Goal: Task Accomplishment & Management: Manage account settings

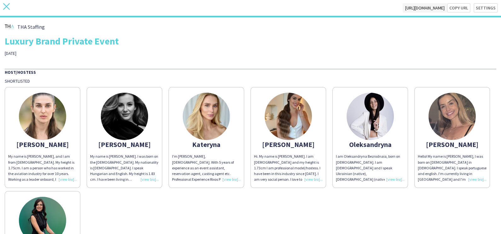
click at [7, 8] on icon at bounding box center [6, 6] width 7 height 7
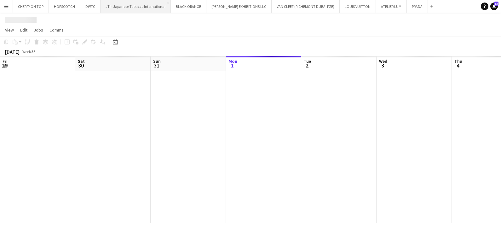
scroll to position [0, 151]
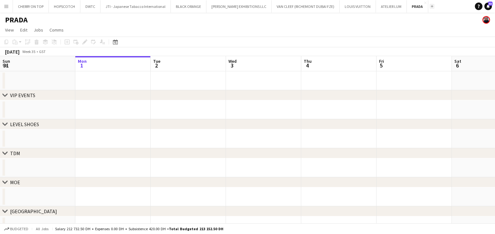
click at [431, 7] on app-icon "Add" at bounding box center [432, 6] width 3 height 3
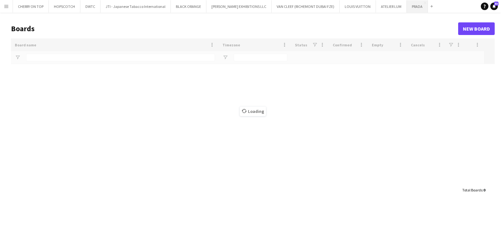
click at [407, 6] on button "PRADA Close" at bounding box center [417, 6] width 21 height 12
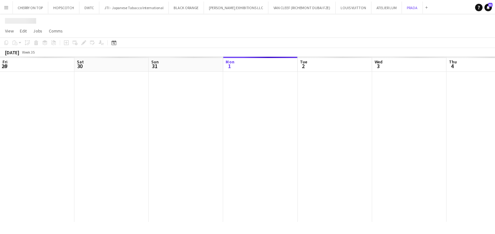
scroll to position [0, 151]
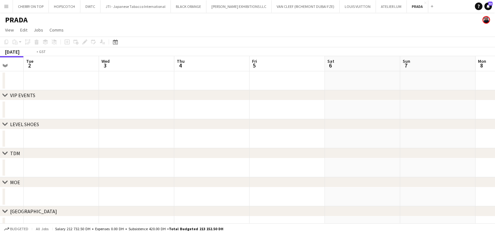
drag, startPoint x: 223, startPoint y: 112, endPoint x: 89, endPoint y: 112, distance: 134.0
click at [113, 112] on app-calendar-viewport "Fri 29 Sat 30 Sun 31 Mon 1 Tue 2 Wed 3 Thu 4 Fri 5 Sat 6 Sun 7 Mon 8 Tue 9" at bounding box center [247, 145] width 495 height 179
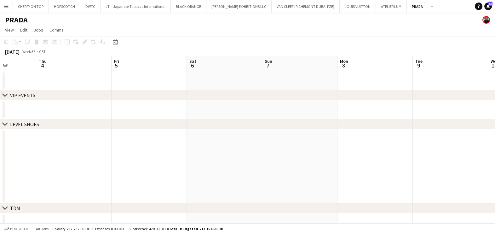
drag, startPoint x: 320, startPoint y: 115, endPoint x: 150, endPoint y: 117, distance: 169.9
click at [101, 115] on app-calendar-viewport "Mon 1 Tue 2 Wed 3 Thu 4 Fri 5 Sat 6 Sun 7 Mon 8 Tue 9 Wed 10 Thu 11 0/2 1 Job F…" at bounding box center [247, 173] width 495 height 234
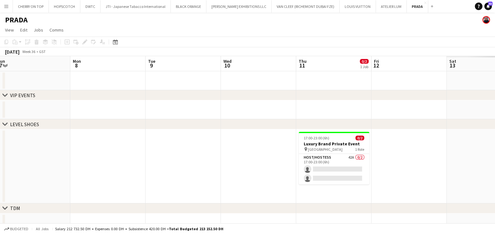
drag, startPoint x: 325, startPoint y: 119, endPoint x: 207, endPoint y: 120, distance: 117.6
click at [208, 119] on div "chevron-right VIP EVENTS chevron-right LEVEL SHOES chevron-right TDM chevron-ri…" at bounding box center [247, 173] width 495 height 234
click at [332, 169] on app-card-role "Host/Hostess 42A 0/2 17:00-23:00 (6h) single-neutral-actions single-neutral-act…" at bounding box center [334, 169] width 71 height 31
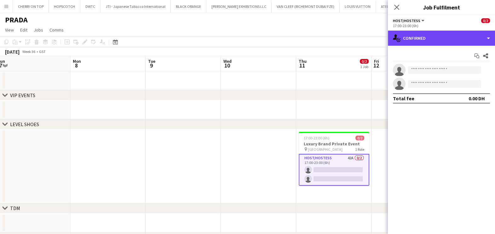
drag, startPoint x: 444, startPoint y: 41, endPoint x: 447, endPoint y: 52, distance: 11.6
click at [445, 41] on div "single-neutral-actions-check-2 Confirmed" at bounding box center [441, 38] width 107 height 15
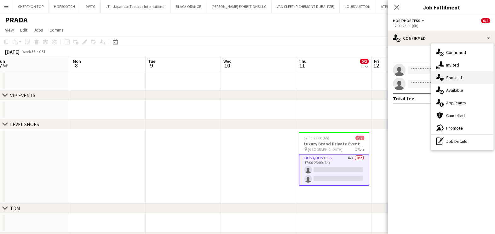
click at [454, 79] on div "single-neutral-actions-heart Shortlist" at bounding box center [462, 77] width 62 height 13
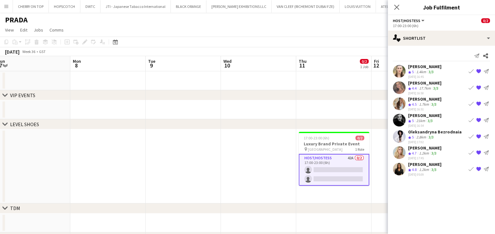
click at [416, 148] on div "[PERSON_NAME]" at bounding box center [424, 148] width 33 height 6
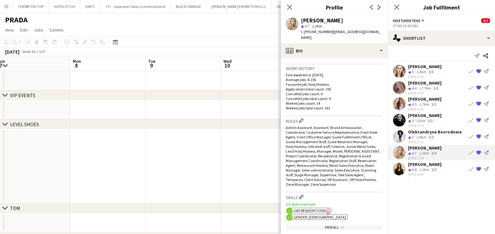
scroll to position [157, 0]
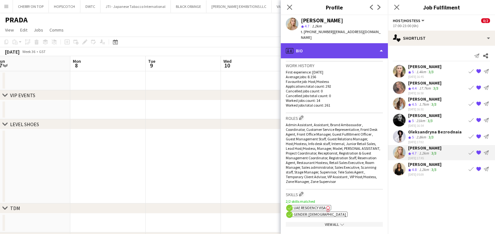
click at [351, 45] on div "profile Bio" at bounding box center [334, 50] width 107 height 15
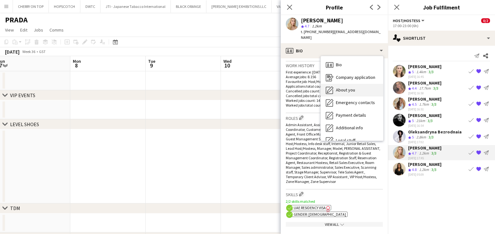
click at [357, 84] on div "About you About you" at bounding box center [352, 90] width 62 height 13
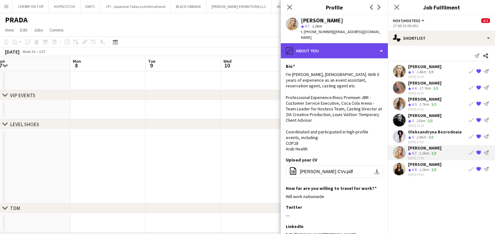
click at [329, 43] on div "pencil4 About you" at bounding box center [334, 50] width 107 height 15
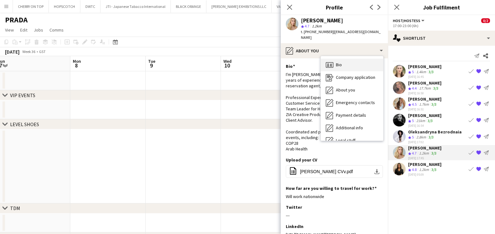
click at [345, 59] on div "Bio Bio" at bounding box center [352, 65] width 62 height 13
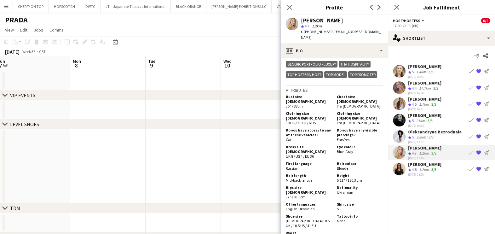
scroll to position [355, 0]
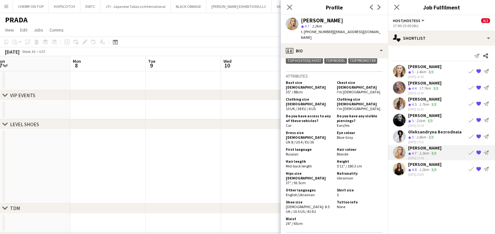
drag, startPoint x: 360, startPoint y: 145, endPoint x: 331, endPoint y: 140, distance: 29.7
click at [334, 159] on div "Height 5'11" / 180.3 cm" at bounding box center [358, 163] width 49 height 9
copy div "Height 5'11" / 180.3 cm"
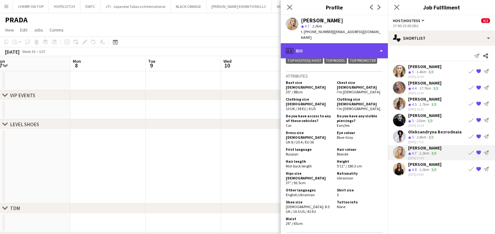
click at [356, 43] on div "profile Bio" at bounding box center [334, 50] width 107 height 15
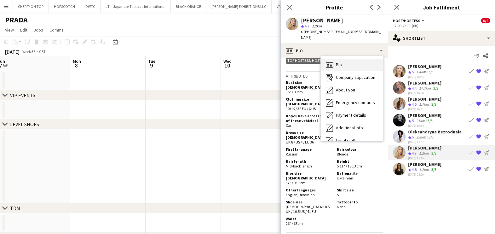
click at [350, 60] on div "Bio Bio" at bounding box center [352, 65] width 62 height 13
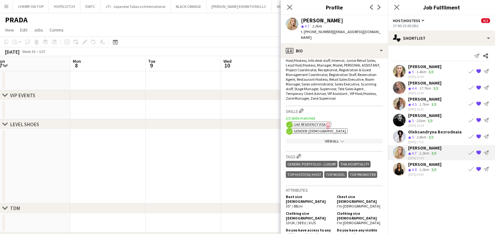
scroll to position [118, 0]
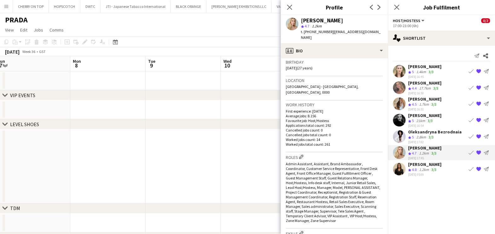
click at [352, 35] on div "[PERSON_NAME] star 4.7 1.2km t. [PHONE_NUMBER] | [EMAIL_ADDRESS][DOMAIN_NAME]" at bounding box center [334, 29] width 107 height 28
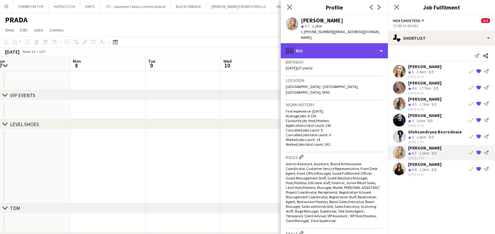
click at [351, 43] on div "profile Bio" at bounding box center [334, 50] width 107 height 15
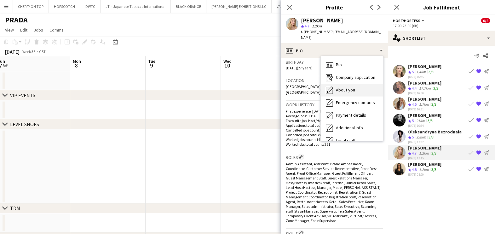
click at [349, 87] on span "About you" at bounding box center [345, 90] width 19 height 6
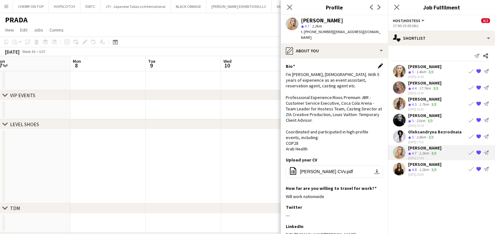
click at [378, 63] on app-icon "Edit this field" at bounding box center [380, 65] width 5 height 5
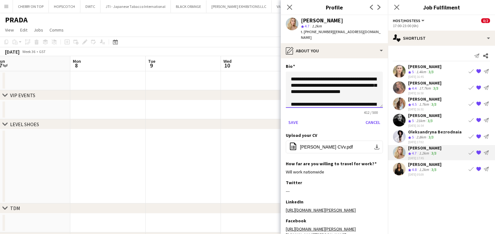
click at [351, 73] on textarea "**********" at bounding box center [334, 90] width 97 height 36
paste textarea "**********"
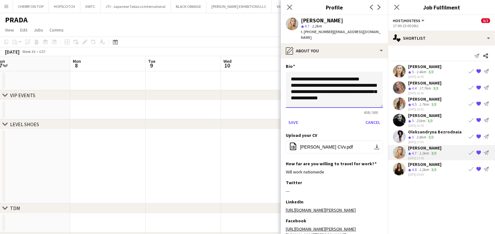
click at [306, 89] on textarea "**********" at bounding box center [334, 90] width 97 height 36
click at [306, 87] on textarea "**********" at bounding box center [334, 90] width 97 height 36
drag, startPoint x: 305, startPoint y: 86, endPoint x: 286, endPoint y: 86, distance: 18.9
click at [286, 86] on textarea "**********" at bounding box center [334, 90] width 97 height 36
type textarea "**********"
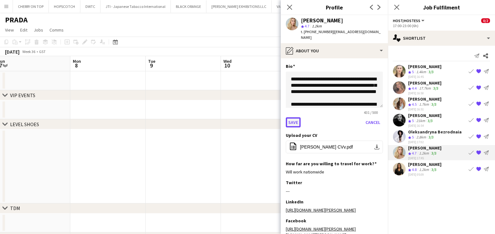
click at [291, 117] on button "Save" at bounding box center [293, 122] width 15 height 10
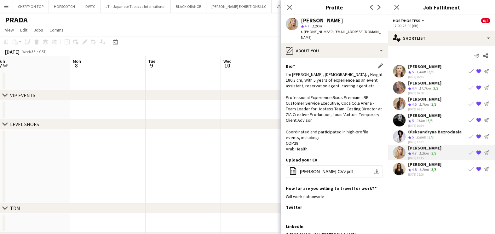
click at [415, 170] on span "4.8" at bounding box center [414, 169] width 5 height 5
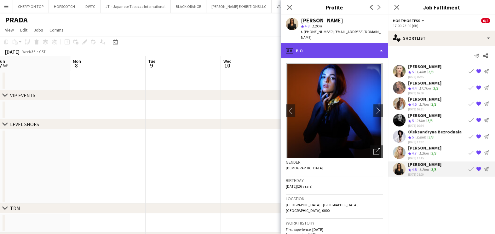
click at [342, 43] on div "profile Bio" at bounding box center [334, 50] width 107 height 15
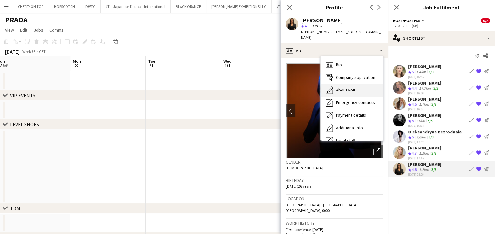
click at [358, 84] on div "About you About you" at bounding box center [352, 90] width 62 height 13
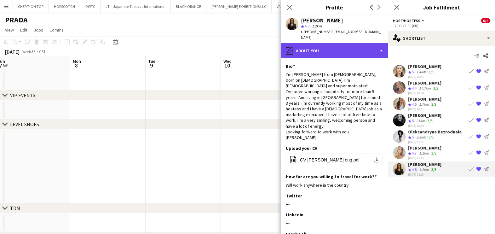
click at [328, 45] on div "pencil4 About you" at bounding box center [334, 50] width 107 height 15
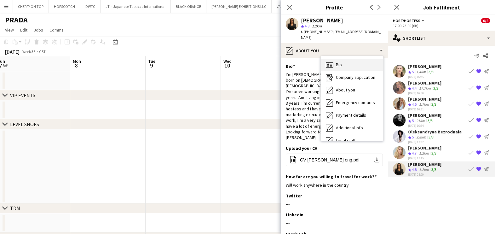
click at [341, 62] on span "Bio" at bounding box center [339, 65] width 6 height 6
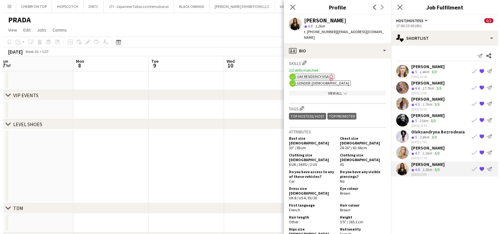
scroll to position [276, 0]
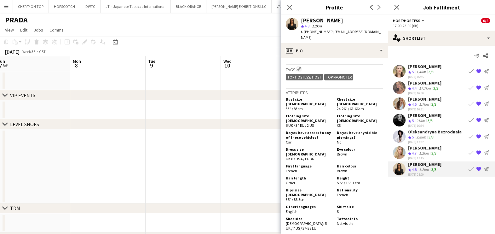
drag, startPoint x: 361, startPoint y: 158, endPoint x: 333, endPoint y: 151, distance: 29.1
click at [334, 176] on div "Height 5'5" / 165.1 cm" at bounding box center [358, 180] width 49 height 9
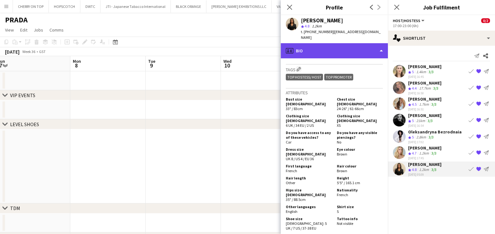
drag, startPoint x: 333, startPoint y: 151, endPoint x: 344, endPoint y: 42, distance: 109.7
click at [344, 43] on div "profile Bio" at bounding box center [334, 50] width 107 height 15
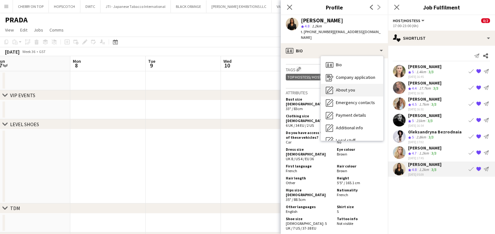
click at [354, 87] on span "About you" at bounding box center [345, 90] width 19 height 6
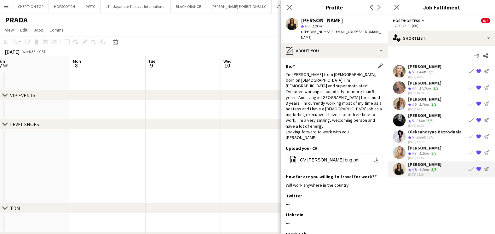
drag, startPoint x: 374, startPoint y: 59, endPoint x: 372, endPoint y: 65, distance: 6.3
click at [378, 63] on app-icon "Edit this field" at bounding box center [380, 65] width 5 height 5
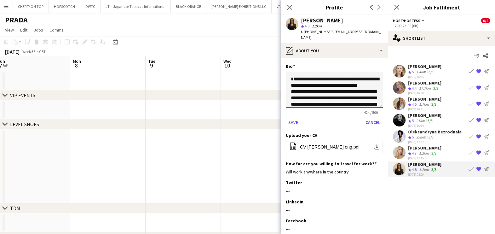
click at [307, 80] on textarea "**********" at bounding box center [334, 90] width 97 height 36
type textarea "**********"
click at [292, 117] on button "Save" at bounding box center [293, 122] width 15 height 10
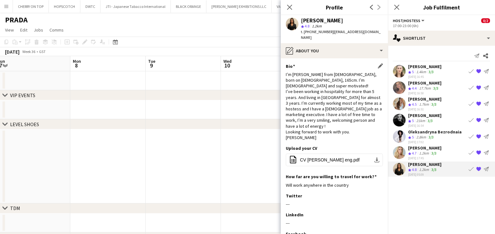
click at [215, 143] on app-date-cell at bounding box center [183, 166] width 75 height 74
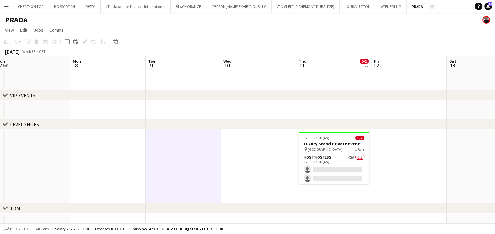
click at [430, 4] on button "Add" at bounding box center [432, 6] width 5 height 5
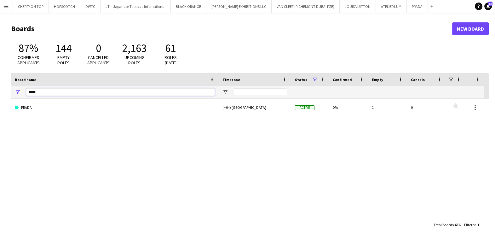
click at [82, 93] on input "*****" at bounding box center [120, 92] width 189 height 8
paste input "**********"
type input "**********"
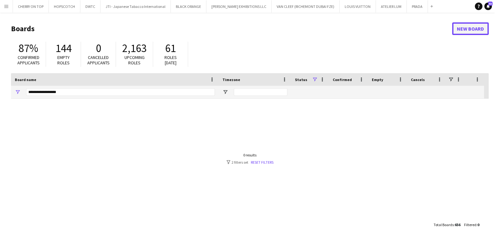
click at [482, 27] on link "New Board" at bounding box center [470, 28] width 37 height 13
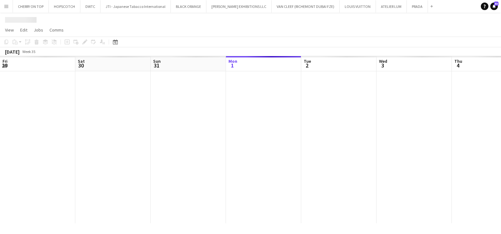
scroll to position [0, 151]
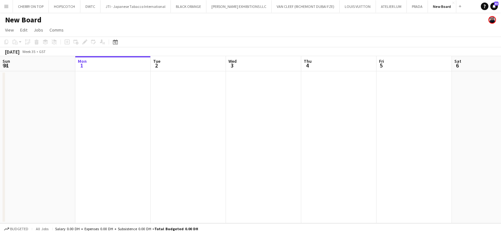
click at [30, 21] on h1 "New Board" at bounding box center [23, 19] width 37 height 9
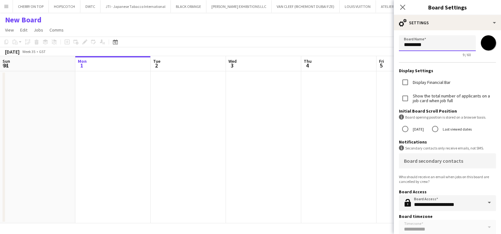
click at [445, 40] on input "*********" at bounding box center [437, 43] width 77 height 16
paste input "*********"
drag, startPoint x: 437, startPoint y: 44, endPoint x: 405, endPoint y: 46, distance: 31.6
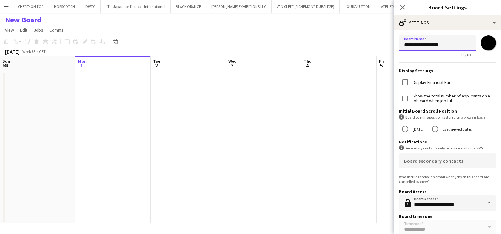
click at [405, 46] on input "**********" at bounding box center [437, 43] width 77 height 16
type input "**********"
click at [485, 40] on input "*******" at bounding box center [488, 43] width 23 height 23
type input "*******"
click at [339, 164] on app-date-cell at bounding box center [338, 147] width 75 height 152
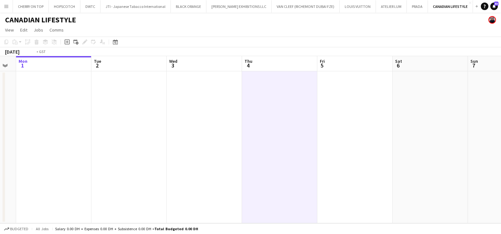
drag, startPoint x: 290, startPoint y: 119, endPoint x: 10, endPoint y: 124, distance: 279.3
click at [16, 120] on app-calendar-viewport "Fri 29 Sat 30 Sun 31 Mon 1 Tue 2 Wed 3 Thu 4 Fri 5 Sat 6 Sun 7 Mon 8 Tue 9" at bounding box center [250, 139] width 501 height 167
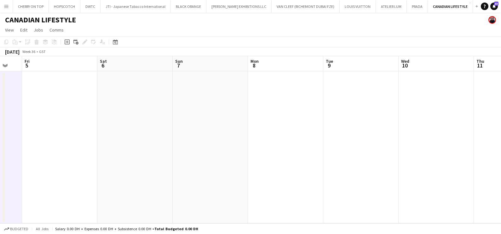
drag, startPoint x: 13, startPoint y: 126, endPoint x: 4, endPoint y: 135, distance: 12.9
click at [0, 130] on html "Menu Boards Boards Boards All jobs Status Workforce Workforce My Workforce Recr…" at bounding box center [250, 117] width 501 height 234
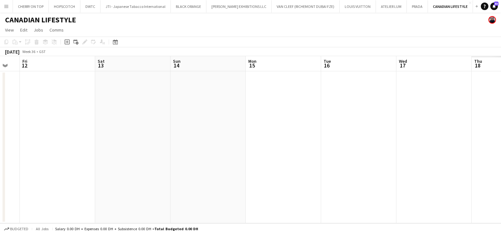
drag, startPoint x: 205, startPoint y: 136, endPoint x: 149, endPoint y: 158, distance: 60.0
click at [0, 143] on html "Menu Boards Boards Boards All jobs Status Workforce Workforce My Workforce Recr…" at bounding box center [250, 117] width 501 height 234
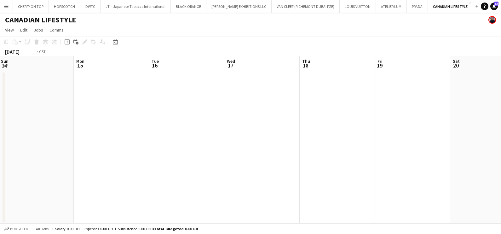
drag, startPoint x: 151, startPoint y: 137, endPoint x: 63, endPoint y: 167, distance: 93.1
click at [0, 153] on html "Menu Boards Boards Boards All jobs Status Workforce Workforce My Workforce Recr…" at bounding box center [250, 117] width 501 height 234
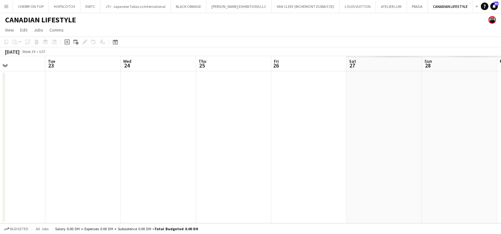
drag, startPoint x: 287, startPoint y: 158, endPoint x: 8, endPoint y: 180, distance: 280.4
click at [0, 175] on html "Menu Boards Boards Boards All jobs Status Workforce Workforce My Workforce Recr…" at bounding box center [250, 117] width 501 height 234
drag, startPoint x: 100, startPoint y: 176, endPoint x: 351, endPoint y: 189, distance: 251.9
click at [5, 192] on div "Tue 23 Wed 24 Thu 25 Fri 26 Sat 27 Sun 28 Mon 29 Tue 30 Wed 1 Thu 2 Fri 3 Sat 4" at bounding box center [250, 139] width 501 height 167
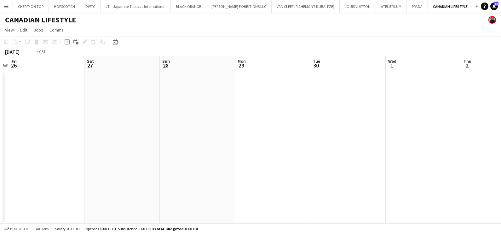
drag, startPoint x: -2, startPoint y: 179, endPoint x: 207, endPoint y: 203, distance: 210.3
click at [3, 190] on div "Tue 23 Wed 24 Thu 25 Fri 26 Sat 27 Sun 28 Mon 29 Tue 30 Wed 1 Thu 2 Fri 3 Sat 4" at bounding box center [250, 139] width 501 height 167
drag, startPoint x: 306, startPoint y: 185, endPoint x: 1, endPoint y: 189, distance: 305.5
click at [0, 188] on html "Menu Boards Boards Boards All jobs Status Workforce Workforce My Workforce Recr…" at bounding box center [250, 117] width 501 height 234
drag, startPoint x: 137, startPoint y: 130, endPoint x: 248, endPoint y: 159, distance: 114.5
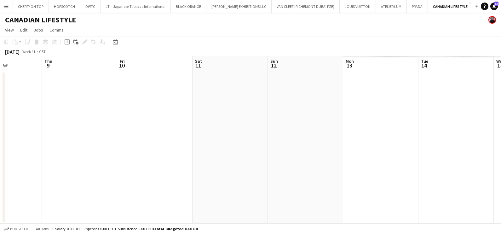
click at [43, 158] on app-calendar-viewport "Sun 5 Mon 6 Tue 7 Wed 8 Thu 9 Fri 10 Sat 11 Sun 12 Mon 13 Tue 14 Wed 15 Thu 16" at bounding box center [250, 139] width 501 height 167
drag, startPoint x: -1, startPoint y: 125, endPoint x: 239, endPoint y: 161, distance: 242.3
click at [0, 160] on html "Menu Boards Boards Boards All jobs Status Workforce Workforce My Workforce Recr…" at bounding box center [250, 117] width 501 height 234
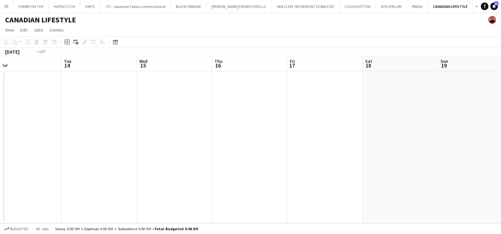
drag, startPoint x: 175, startPoint y: 113, endPoint x: 25, endPoint y: 148, distance: 154.1
click at [21, 146] on app-calendar-viewport "Fri 10 Sat 11 Sun 12 Mon 13 Tue 14 Wed 15 Thu 16 Fri 17 Sat 18 Sun 19 Mon 20 Tu…" at bounding box center [250, 139] width 501 height 167
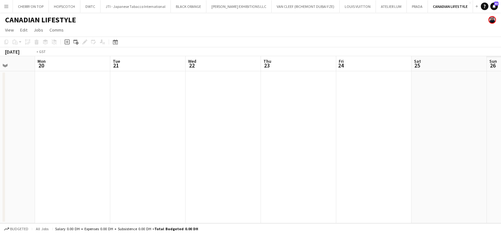
drag, startPoint x: 260, startPoint y: 113, endPoint x: 44, endPoint y: 138, distance: 217.6
click at [24, 134] on app-calendar-viewport "Fri 17 Sat 18 Sun 19 Mon 20 Tue 21 Wed 22 Thu 23 Fri 24 Sat 25 Sun 26 Mon 27 Tu…" at bounding box center [250, 139] width 501 height 167
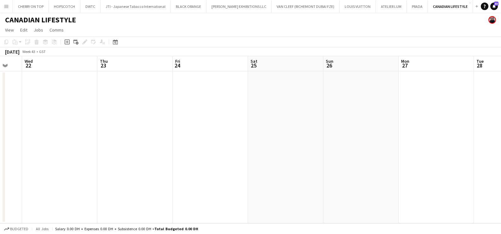
drag, startPoint x: 354, startPoint y: 131, endPoint x: 156, endPoint y: 162, distance: 199.8
click at [156, 162] on app-calendar-viewport "Sun 19 Mon 20 Tue 21 Wed 22 Thu 23 Fri 24 Sat 25 Sun 26 Mon 27 Tue 28 Wed 29 Th…" at bounding box center [250, 139] width 501 height 167
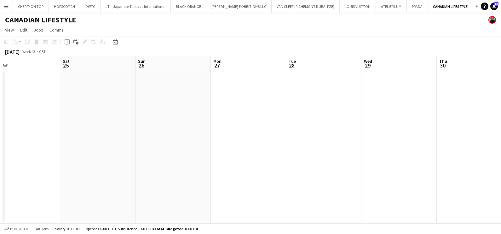
click at [236, 121] on app-date-cell at bounding box center [248, 147] width 75 height 152
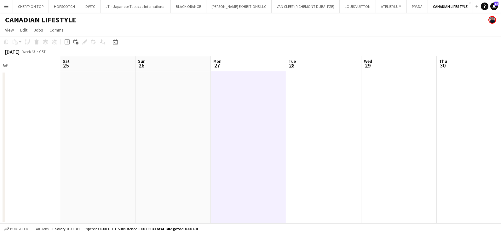
click at [68, 42] on icon "Add job" at bounding box center [67, 41] width 5 height 5
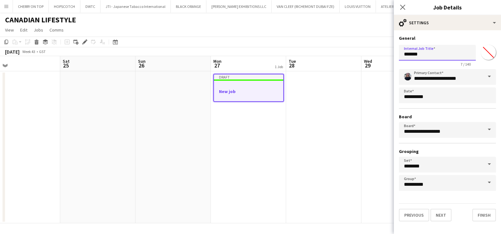
click at [446, 47] on input "*******" at bounding box center [437, 53] width 77 height 16
paste input "**********"
click at [404, 55] on input "**********" at bounding box center [437, 53] width 77 height 16
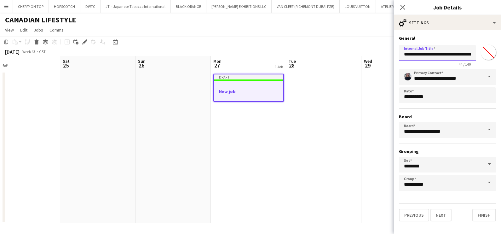
type input "**********"
click at [491, 52] on input "*******" at bounding box center [488, 52] width 23 height 23
type input "*******"
click at [441, 211] on button "Next" at bounding box center [441, 215] width 21 height 13
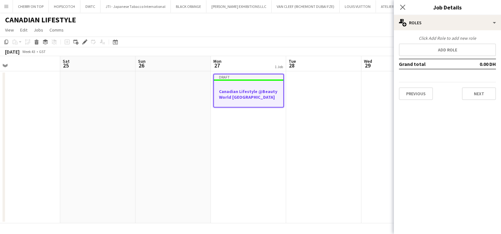
click at [423, 41] on div "Click Add Role to add new role" at bounding box center [447, 38] width 97 height 6
click at [423, 49] on button "Add role" at bounding box center [447, 50] width 97 height 13
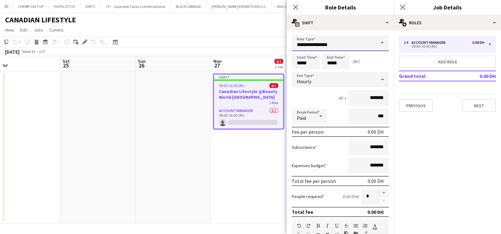
click at [318, 41] on input "**********" at bounding box center [340, 43] width 97 height 16
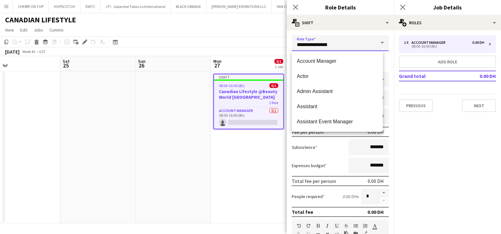
click at [318, 41] on input "**********" at bounding box center [340, 43] width 97 height 16
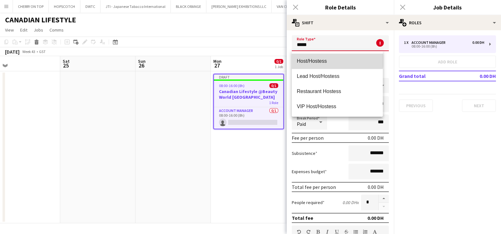
click at [320, 55] on mat-option "Host/Hostess" at bounding box center [337, 61] width 91 height 15
type input "**********"
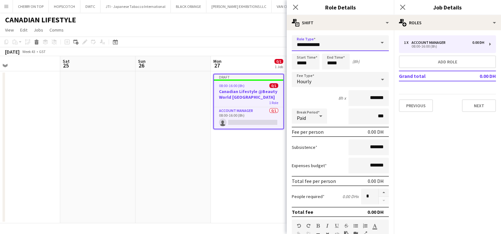
click at [306, 50] on input "**********" at bounding box center [340, 43] width 97 height 16
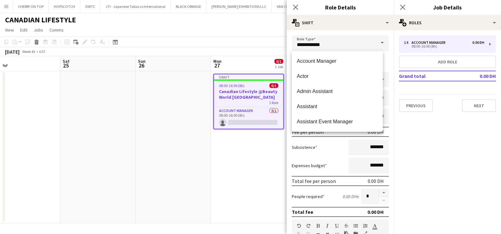
click at [386, 72] on form "**********" at bounding box center [340, 214] width 107 height 359
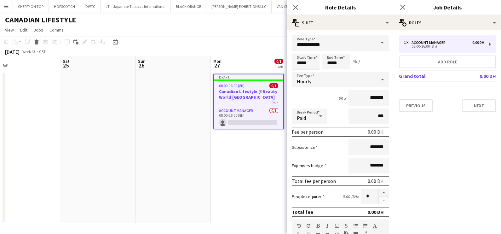
click at [303, 63] on input "*****" at bounding box center [306, 62] width 28 height 16
click at [300, 49] on div at bounding box center [299, 50] width 13 height 6
type input "*****"
click at [300, 49] on div at bounding box center [299, 50] width 13 height 6
click at [337, 61] on input "*****" at bounding box center [336, 62] width 28 height 16
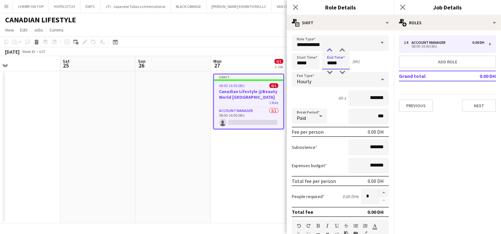
click at [328, 49] on div at bounding box center [329, 50] width 13 height 6
type input "*****"
click at [329, 70] on div at bounding box center [329, 72] width 13 height 6
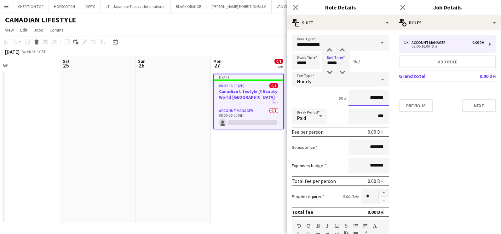
click at [353, 99] on input "*******" at bounding box center [369, 98] width 40 height 16
type input "********"
click at [380, 192] on button "button" at bounding box center [384, 193] width 10 height 8
type input "*"
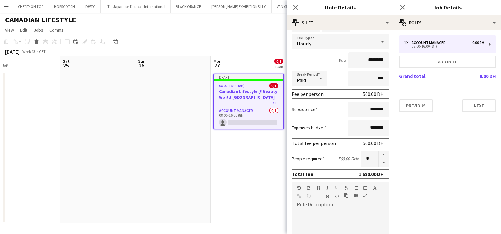
scroll to position [159, 0]
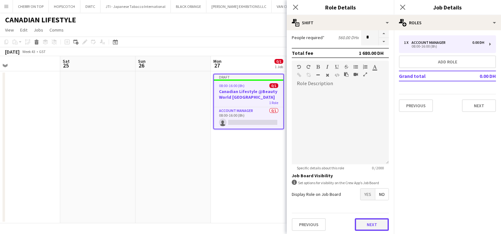
click at [355, 222] on button "Next" at bounding box center [372, 224] width 34 height 13
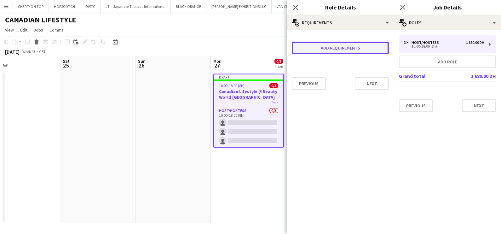
click at [329, 47] on button "Add requirements" at bounding box center [340, 48] width 97 height 13
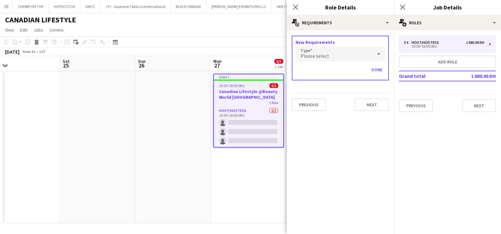
click at [336, 58] on div "Please select" at bounding box center [334, 53] width 77 height 15
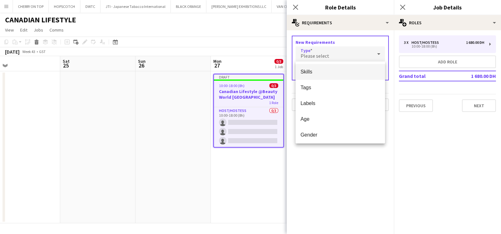
click at [337, 71] on span "Skills" at bounding box center [341, 72] width 80 height 6
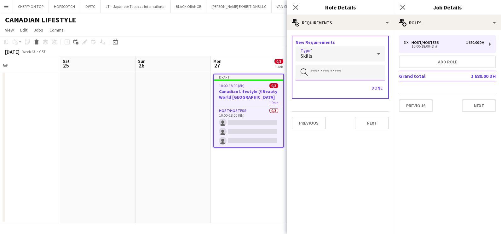
click at [337, 71] on input "text" at bounding box center [341, 73] width 90 height 16
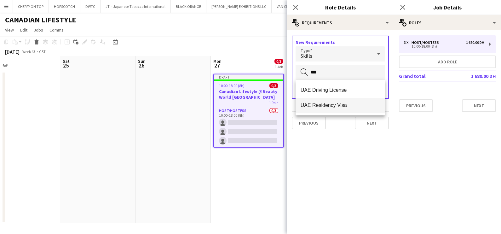
type input "***"
click at [348, 102] on mat-option "UAE Residency Visa" at bounding box center [341, 105] width 90 height 15
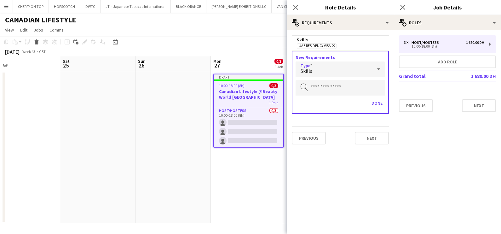
click at [358, 72] on div "Skills" at bounding box center [334, 68] width 77 height 15
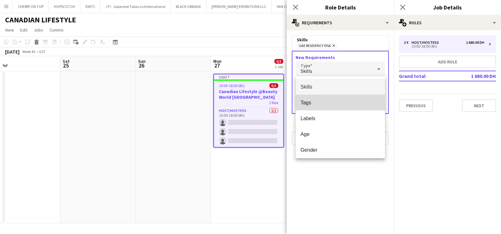
click at [345, 96] on mat-option "Tags" at bounding box center [341, 103] width 90 height 16
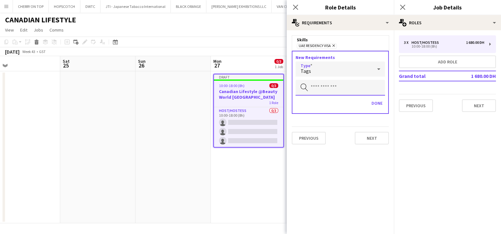
click at [343, 85] on input "text" at bounding box center [341, 88] width 90 height 16
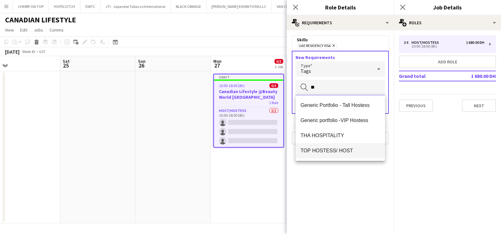
type input "**"
click at [327, 148] on span "TOP HOSTESS/ HOST" at bounding box center [341, 151] width 80 height 6
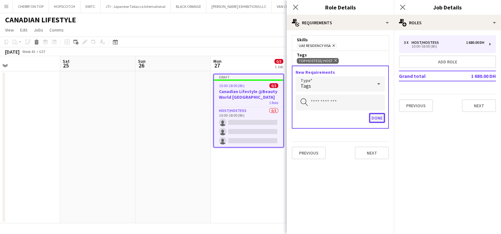
click at [378, 120] on button "Done" at bounding box center [377, 118] width 16 height 10
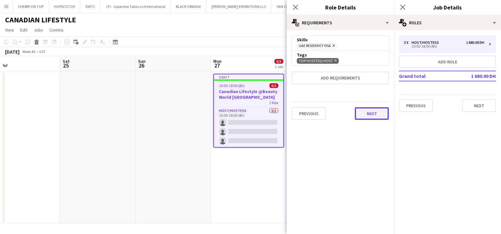
click at [375, 115] on button "Next" at bounding box center [372, 113] width 34 height 13
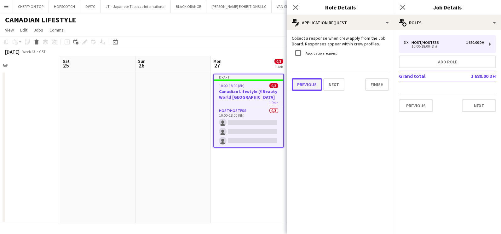
click at [313, 87] on button "Previous" at bounding box center [307, 84] width 30 height 13
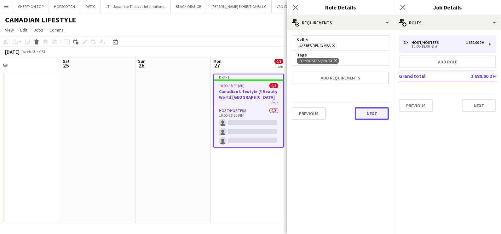
click at [368, 108] on button "Next" at bounding box center [372, 113] width 34 height 13
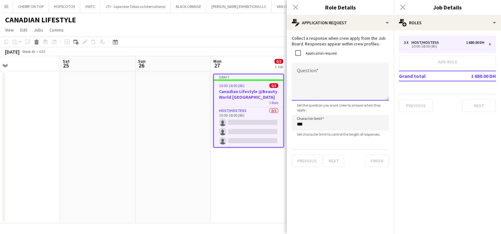
click at [320, 74] on textarea "Question" at bounding box center [340, 82] width 97 height 38
type textarea "**********"
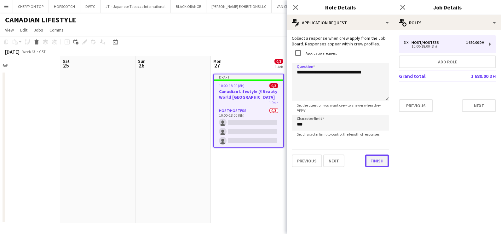
click at [374, 160] on button "Finish" at bounding box center [377, 160] width 24 height 13
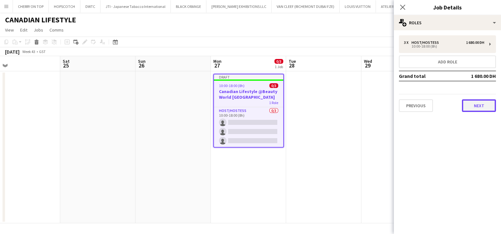
click at [480, 108] on button "Next" at bounding box center [479, 105] width 34 height 13
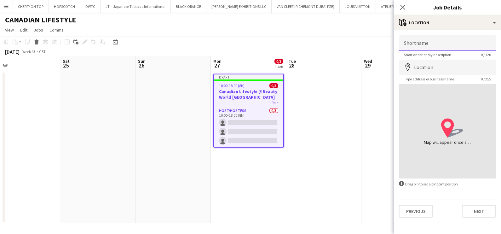
click at [419, 38] on input "Shortname" at bounding box center [447, 43] width 97 height 16
type input "**********"
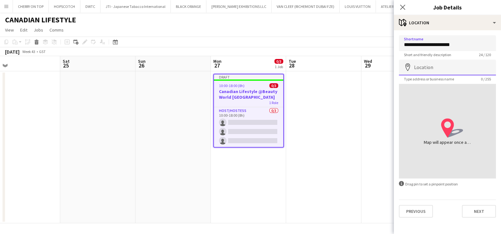
click at [424, 67] on input "Location" at bounding box center [447, 68] width 97 height 16
type input "**********"
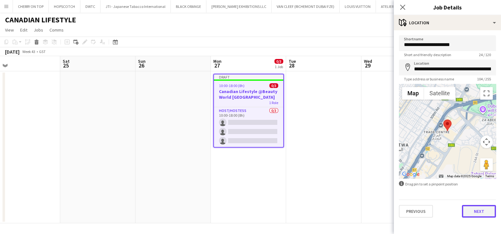
click at [476, 212] on button "Next" at bounding box center [479, 211] width 34 height 13
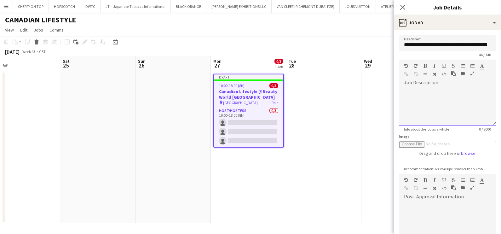
click at [446, 107] on div at bounding box center [447, 107] width 97 height 38
paste div
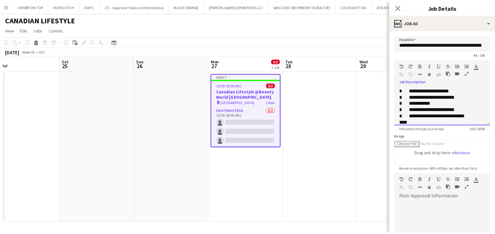
scroll to position [57, 0]
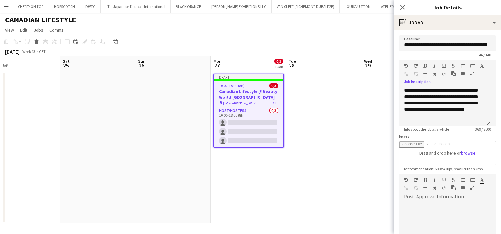
click at [471, 72] on icon "button" at bounding box center [473, 73] width 4 height 4
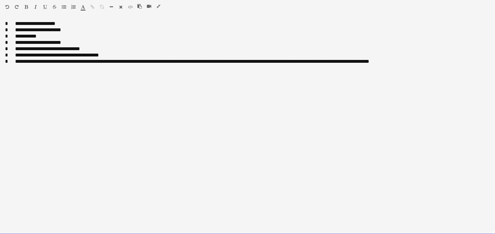
click at [14, 22] on div "**********" at bounding box center [247, 23] width 485 height 6
click at [13, 22] on div "**********" at bounding box center [247, 23] width 485 height 6
click at [66, 22] on div "**********" at bounding box center [247, 23] width 485 height 6
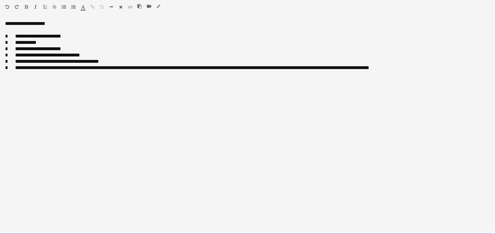
click at [12, 34] on span at bounding box center [11, 36] width 7 height 5
click at [13, 42] on div "**********" at bounding box center [247, 42] width 485 height 6
click at [44, 40] on div "**********" at bounding box center [247, 42] width 485 height 6
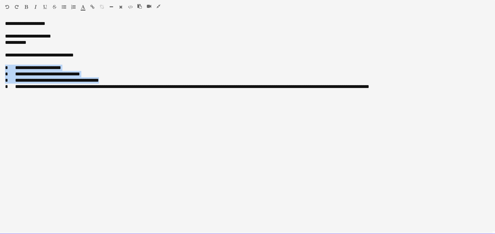
drag, startPoint x: 112, startPoint y: 78, endPoint x: 3, endPoint y: 68, distance: 109.3
click at [3, 68] on div "**********" at bounding box center [247, 127] width 495 height 214
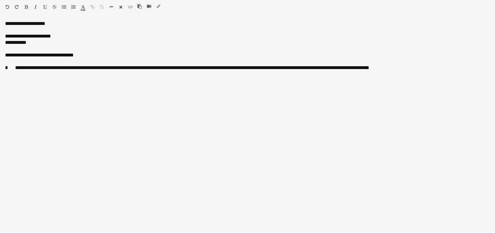
click at [13, 67] on div "**********" at bounding box center [247, 68] width 485 height 6
click at [24, 23] on div "**********" at bounding box center [247, 23] width 485 height 6
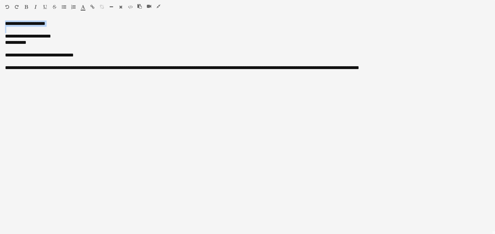
click at [26, 5] on icon "button" at bounding box center [26, 7] width 3 height 4
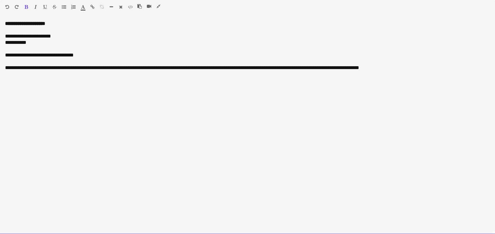
click at [43, 68] on div "**********" at bounding box center [247, 68] width 485 height 6
click at [40, 69] on div "**********" at bounding box center [247, 68] width 485 height 6
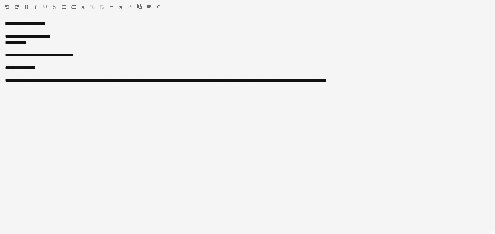
click at [16, 69] on div "**********" at bounding box center [247, 68] width 485 height 6
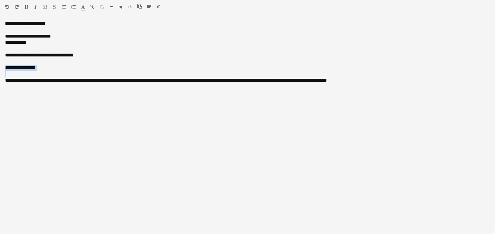
click at [26, 6] on icon "button" at bounding box center [26, 7] width 3 height 4
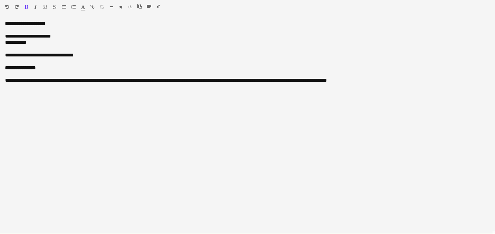
click at [5, 36] on div "**********" at bounding box center [247, 36] width 485 height 6
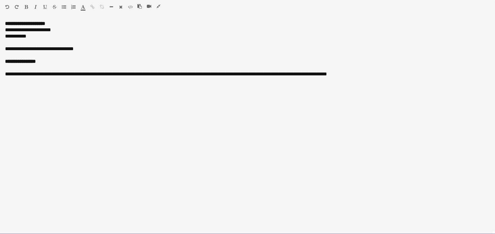
click at [37, 49] on div "**********" at bounding box center [247, 49] width 485 height 6
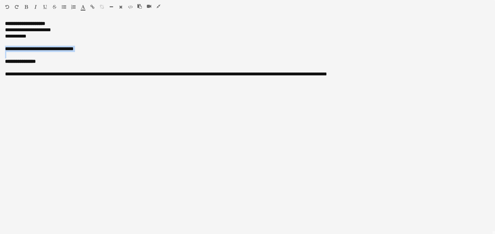
click at [45, 5] on icon "button" at bounding box center [45, 7] width 4 height 4
click at [34, 6] on icon "button" at bounding box center [35, 7] width 3 height 4
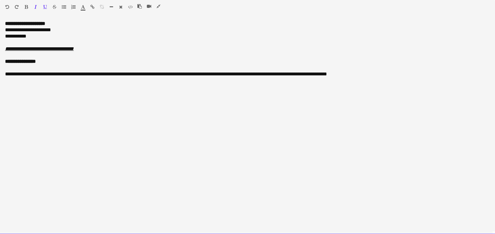
click at [5, 73] on div "**********" at bounding box center [247, 127] width 495 height 214
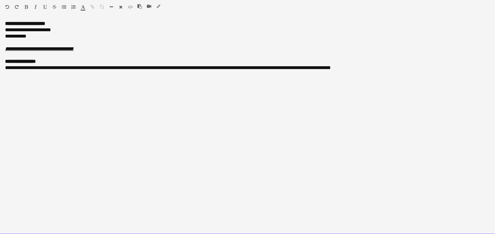
click at [73, 69] on span "**********" at bounding box center [168, 67] width 326 height 5
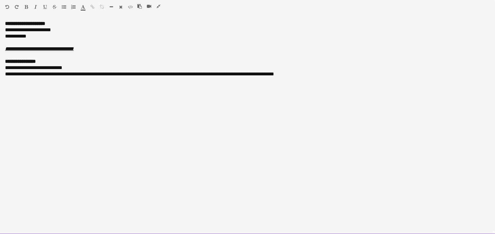
click at [119, 74] on span "**********" at bounding box center [139, 74] width 269 height 5
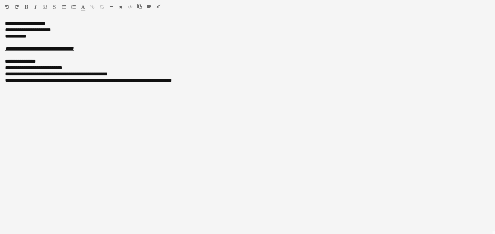
click at [90, 82] on span "**********" at bounding box center [88, 80] width 167 height 5
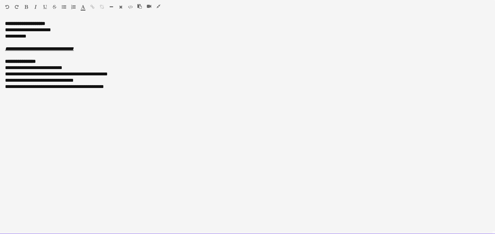
click at [63, 87] on span "**********" at bounding box center [54, 86] width 99 height 5
click at [66, 92] on div "**********" at bounding box center [247, 93] width 485 height 6
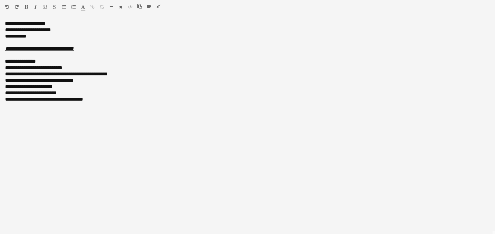
click at [159, 6] on icon "button" at bounding box center [159, 6] width 4 height 4
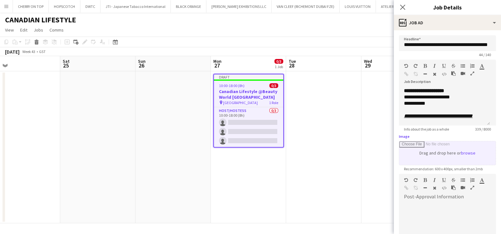
click at [467, 152] on input "Image" at bounding box center [447, 153] width 96 height 24
type input "**********"
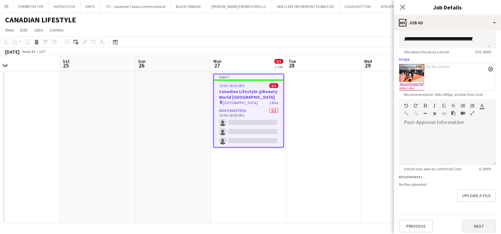
scroll to position [79, 0]
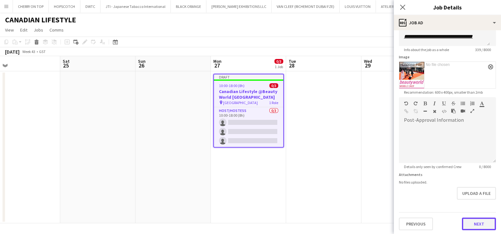
click at [471, 225] on button "Next" at bounding box center [479, 224] width 34 height 13
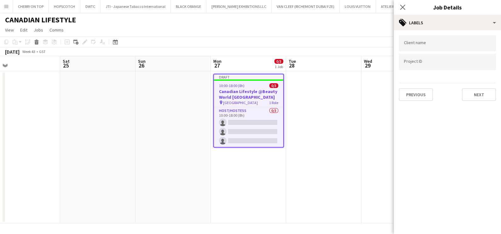
click at [429, 47] on div at bounding box center [447, 43] width 97 height 16
type input "**********"
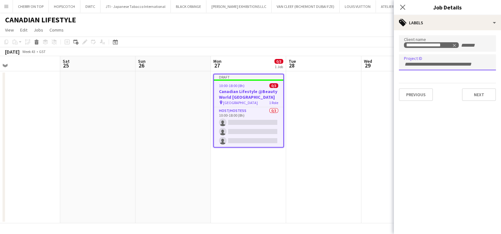
click at [451, 61] on form at bounding box center [447, 64] width 87 height 7
paste input "**********"
click at [413, 65] on input "**********" at bounding box center [447, 64] width 87 height 6
type input "**********"
click at [469, 97] on button "Next" at bounding box center [479, 94] width 34 height 13
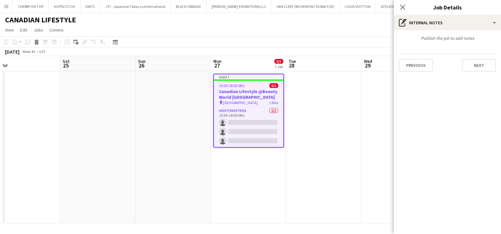
click at [305, 126] on app-date-cell at bounding box center [323, 147] width 75 height 152
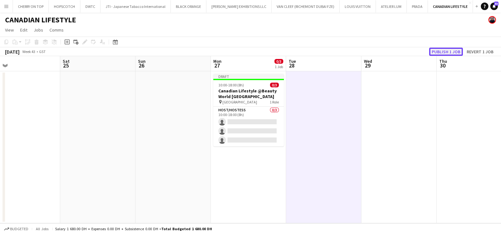
click at [448, 54] on button "Publish 1 job" at bounding box center [446, 52] width 34 height 8
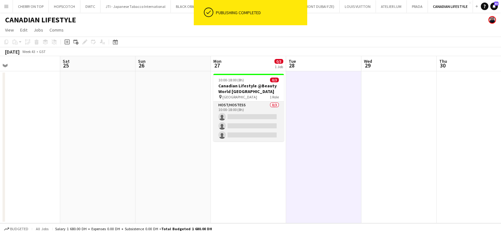
click at [247, 107] on app-card-role "Host/Hostess 0/3 10:00-18:00 (8h) single-neutral-actions single-neutral-actions…" at bounding box center [248, 122] width 71 height 40
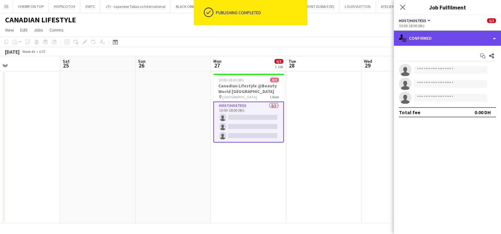
click at [451, 37] on div "single-neutral-actions-check-2 Confirmed" at bounding box center [447, 38] width 107 height 15
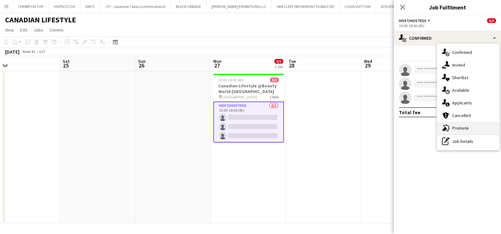
click at [468, 127] on div "advertising-megaphone Promote" at bounding box center [468, 128] width 62 height 13
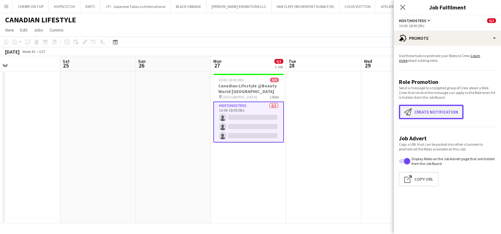
click at [426, 112] on button "Create notification Create notification" at bounding box center [431, 112] width 65 height 15
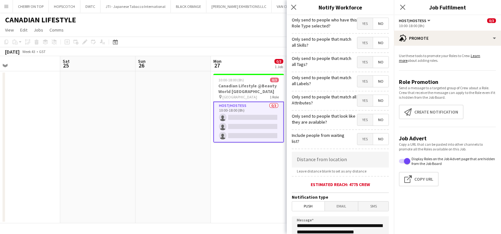
click at [358, 44] on span "Yes" at bounding box center [364, 42] width 15 height 11
click at [358, 59] on span "Yes" at bounding box center [364, 61] width 15 height 11
click at [361, 77] on span "Yes" at bounding box center [364, 81] width 15 height 11
click at [363, 98] on span "Yes" at bounding box center [364, 100] width 15 height 11
click at [358, 116] on span "Yes" at bounding box center [364, 119] width 15 height 11
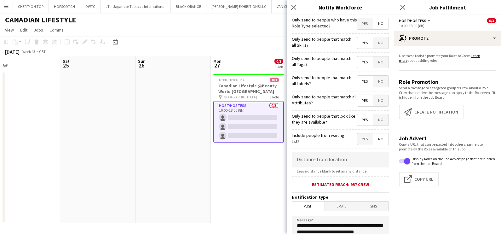
scroll to position [112, 0]
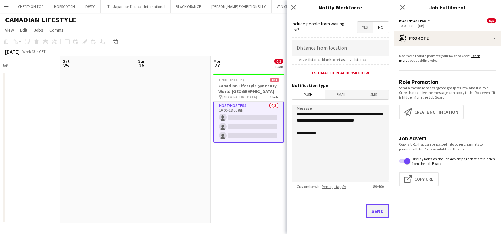
click at [371, 211] on button "Send" at bounding box center [377, 211] width 23 height 14
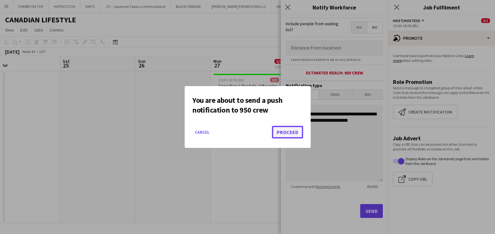
click at [291, 132] on button "Proceed" at bounding box center [287, 132] width 31 height 13
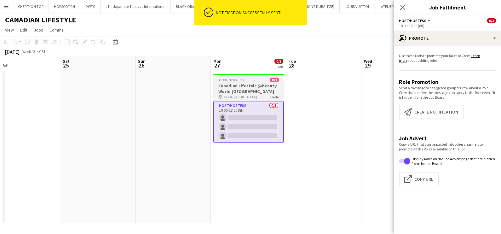
click at [243, 83] on h3 "Canadian Lifestyle @Beauty World [GEOGRAPHIC_DATA]" at bounding box center [248, 88] width 71 height 11
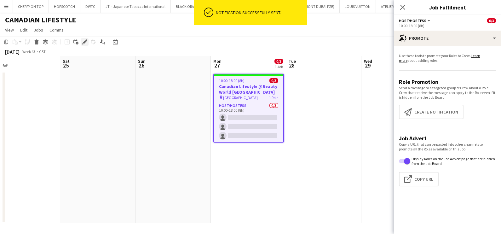
click at [83, 41] on icon "Edit" at bounding box center [84, 41] width 5 height 5
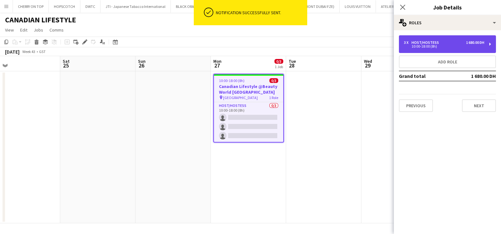
click at [443, 42] on div "3 x Host/Hostess 1 680.00 DH" at bounding box center [444, 42] width 80 height 4
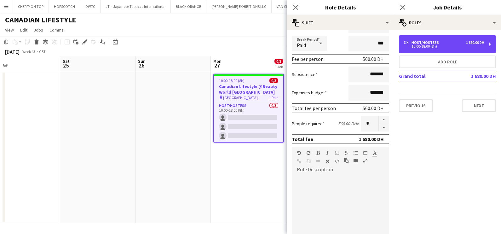
scroll to position [157, 0]
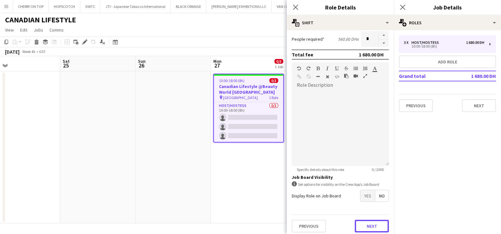
click at [370, 226] on button "Next" at bounding box center [372, 226] width 34 height 13
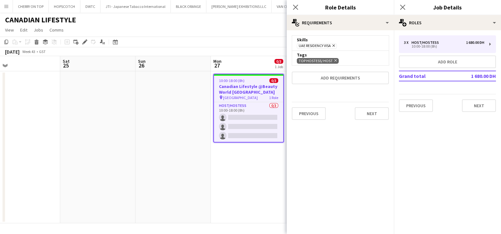
click at [253, 156] on app-date-cell "10:00-18:00 (8h) 0/3 Canadian Lifestyle @Beauty World [GEOGRAPHIC_DATA] pin [GE…" at bounding box center [248, 147] width 75 height 152
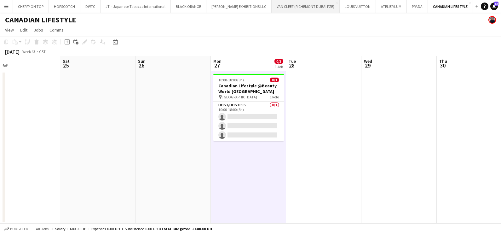
click at [282, 10] on button "VAN CLEEF (RICHEMONT DUBAI FZE) Close" at bounding box center [306, 6] width 68 height 12
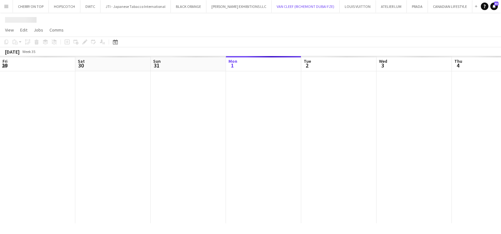
scroll to position [0, 151]
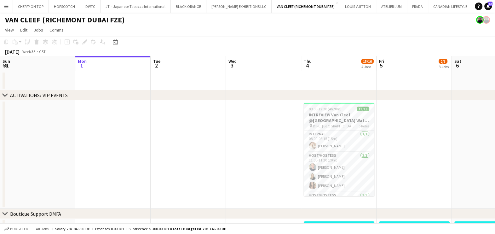
click at [475, 5] on app-icon "Add" at bounding box center [476, 6] width 3 height 3
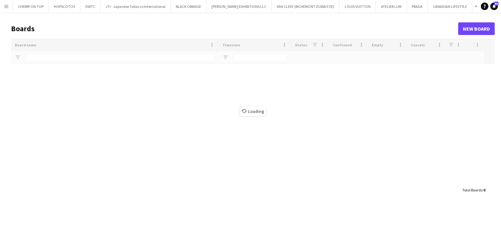
click at [106, 57] on div "Loading" at bounding box center [253, 110] width 484 height 145
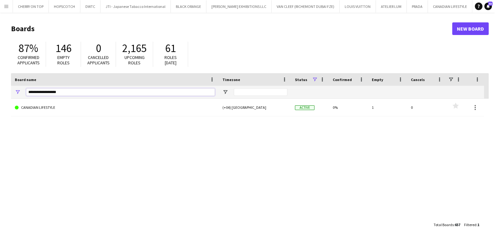
click at [96, 90] on input "**********" at bounding box center [120, 92] width 189 height 8
type input "*"
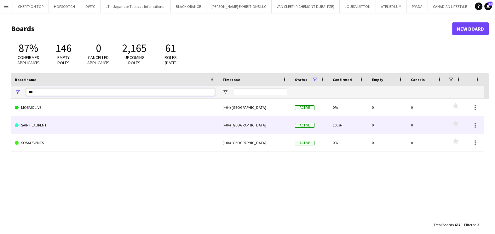
type input "***"
click at [88, 120] on link "SAINT LAURENT" at bounding box center [115, 125] width 200 height 18
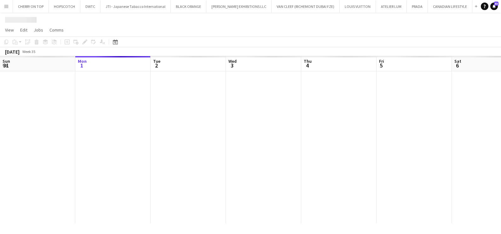
scroll to position [0, 10]
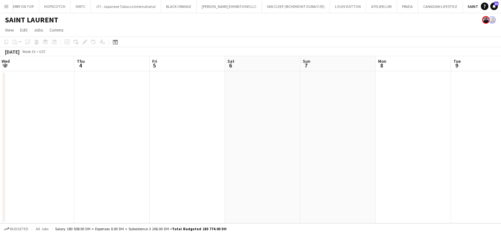
drag, startPoint x: 426, startPoint y: 148, endPoint x: 224, endPoint y: 154, distance: 202.8
click at [175, 152] on app-calendar-viewport "Sun 31 Mon 1 Tue 2 Wed 3 Thu 4 Fri 5 Sat 6 Sun 7 Mon 8 Tue 9 Wed 10 Thu 11" at bounding box center [250, 139] width 501 height 167
drag, startPoint x: 349, startPoint y: 154, endPoint x: 31, endPoint y: 156, distance: 318.1
click at [34, 156] on app-calendar-viewport "Sun 31 Mon 1 Tue 2 Wed 3 Thu 4 Fri 5 Sat 6 Sun 7 Mon 8 Tue 9 Wed 10 Thu 11" at bounding box center [250, 139] width 501 height 167
drag, startPoint x: 381, startPoint y: 154, endPoint x: 95, endPoint y: 155, distance: 285.9
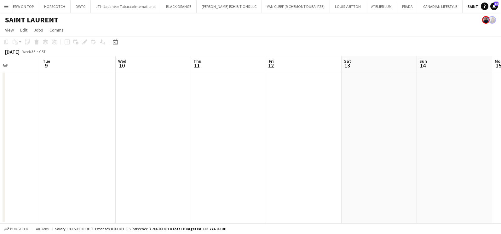
click at [23, 154] on app-calendar-viewport "Fri 5 Sat 6 Sun 7 Mon 8 Tue 9 Wed 10 Thu 11 Fri 12 Sat 13 Sun 14 Mon 15 Tue 16" at bounding box center [250, 139] width 501 height 167
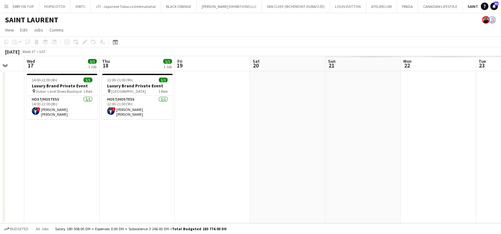
drag, startPoint x: 388, startPoint y: 154, endPoint x: 33, endPoint y: 157, distance: 355.3
click at [33, 157] on app-calendar-viewport "Sat 13 Sun 14 Mon 15 Tue 16 Wed 17 1/1 1 Job Thu 18 1/1 1 Job Fri 19 Sat 20 Sun…" at bounding box center [250, 139] width 501 height 167
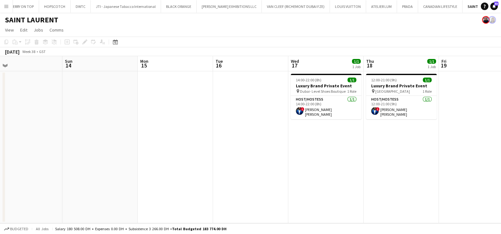
drag, startPoint x: 57, startPoint y: 161, endPoint x: 316, endPoint y: 158, distance: 258.8
click at [415, 161] on app-calendar-viewport "Thu 11 Fri 12 Sat 13 Sun 14 Mon 15 Tue 16 Wed 17 1/1 1 Job Thu 18 1/1 1 Job Fri…" at bounding box center [250, 139] width 501 height 167
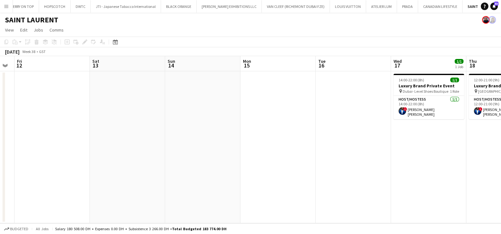
drag, startPoint x: 172, startPoint y: 165, endPoint x: 501, endPoint y: 166, distance: 328.8
click at [501, 167] on html "Menu Boards Boards Boards All jobs Status Workforce Workforce My Workforce Recr…" at bounding box center [250, 117] width 501 height 234
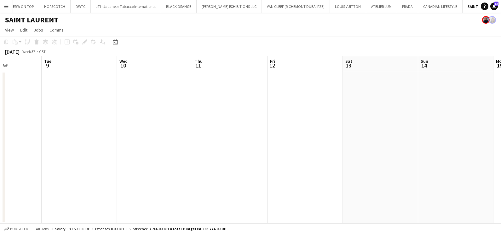
drag, startPoint x: 83, startPoint y: 175, endPoint x: 380, endPoint y: 175, distance: 296.9
click at [378, 175] on app-calendar-viewport "Sat 6 Sun 7 Mon 8 Tue 9 Wed 10 Thu 11 Fri 12 Sat 13 Sun 14 Mon 15 Tue 16 Wed 17…" at bounding box center [250, 139] width 501 height 167
click at [418, 6] on button "CANADIAN LIFESTYLE Close" at bounding box center [440, 6] width 44 height 12
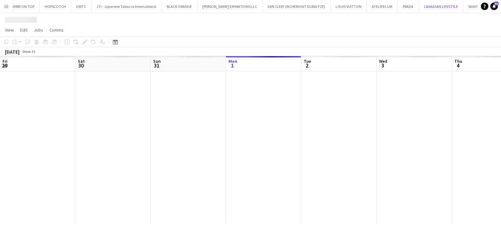
scroll to position [0, 151]
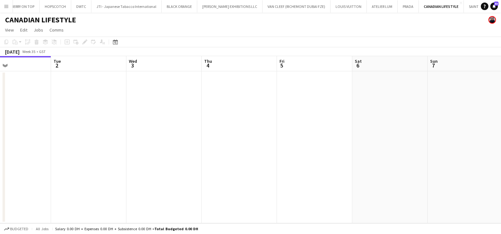
drag, startPoint x: 235, startPoint y: 134, endPoint x: 167, endPoint y: 135, distance: 67.8
click at [167, 135] on app-calendar-viewport "Fri 29 Sat 30 Sun 31 Mon 1 Tue 2 Wed 3 Thu 4 Fri 5 Sat 6 Sun 7 Mon 8 Tue 9" at bounding box center [250, 139] width 501 height 167
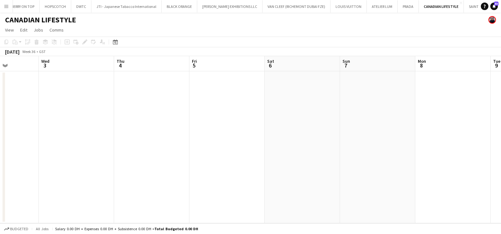
drag, startPoint x: 325, startPoint y: 146, endPoint x: 95, endPoint y: 147, distance: 229.8
click at [0, 146] on html "Menu Boards Boards Boards All jobs Status Workforce Workforce My Workforce Recr…" at bounding box center [250, 117] width 501 height 234
drag, startPoint x: 157, startPoint y: 149, endPoint x: 83, endPoint y: 150, distance: 74.7
click at [0, 150] on html "Menu Boards Boards Boards All jobs Status Workforce Workforce My Workforce Recr…" at bounding box center [250, 117] width 501 height 234
drag, startPoint x: 299, startPoint y: 153, endPoint x: -2, endPoint y: 153, distance: 300.7
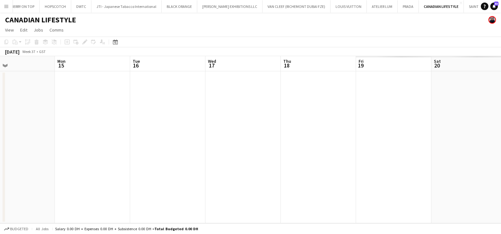
click at [0, 153] on html "Menu Boards Boards Boards All jobs Status Workforce Workforce My Workforce Recr…" at bounding box center [250, 117] width 501 height 234
drag, startPoint x: 277, startPoint y: 155, endPoint x: 6, endPoint y: 155, distance: 271.1
click at [6, 155] on app-calendar-viewport "Thu 11 Fri 12 Sat 13 Sun 14 Mon 15 Tue 16 Wed 17 Thu 18 Fri 19 Sat 20 Sun 21 Mo…" at bounding box center [250, 139] width 501 height 167
drag, startPoint x: 17, startPoint y: 157, endPoint x: -2, endPoint y: 157, distance: 18.6
click at [0, 157] on html "Menu Boards Boards Boards All jobs Status Workforce Workforce My Workforce Recr…" at bounding box center [250, 117] width 501 height 234
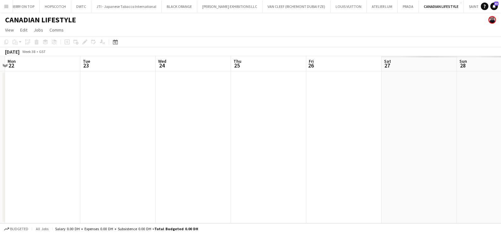
scroll to position [0, 262]
drag, startPoint x: 272, startPoint y: 142, endPoint x: 67, endPoint y: 143, distance: 205.2
click at [65, 143] on app-calendar-viewport "Mon 22 Tue 23 Wed 24 Thu 25 Fri 26 Sat 27 Sun 28 Mon 29 Tue 30 Wed 1 Thu 2 Fri 3" at bounding box center [250, 139] width 501 height 167
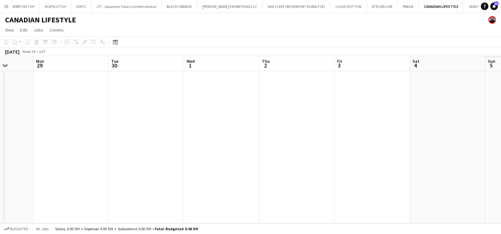
drag, startPoint x: 306, startPoint y: 138, endPoint x: 29, endPoint y: 140, distance: 277.1
click at [28, 139] on app-calendar-viewport "Thu 25 Fri 26 Sat 27 Sun 28 Mon 29 Tue 30 Wed 1 Thu 2 Fri 3 Sat 4 Sun 5 Mon 6" at bounding box center [250, 139] width 501 height 167
drag, startPoint x: 128, startPoint y: 143, endPoint x: 81, endPoint y: 145, distance: 46.4
click at [84, 144] on app-calendar-viewport "Sat 27 Sun 28 Mon 29 Tue 30 Wed 1 Thu 2 Fri 3 Sat 4 Sun 5 Mon 6 Tue 7 Wed 8" at bounding box center [250, 139] width 501 height 167
drag, startPoint x: 320, startPoint y: 140, endPoint x: 9, endPoint y: 141, distance: 311.4
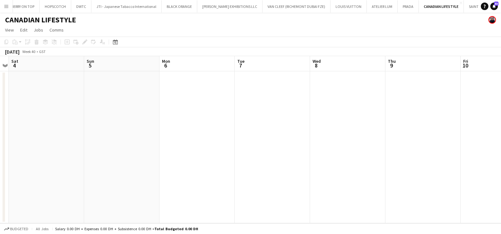
click at [0, 142] on html "Menu Boards Boards Boards All jobs Status Workforce Workforce My Workforce Recr…" at bounding box center [250, 117] width 501 height 234
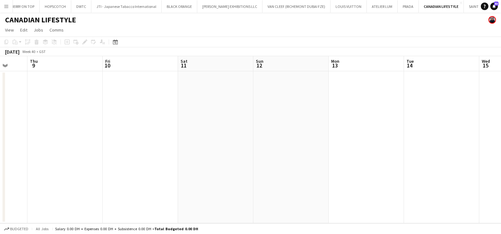
click at [0, 144] on html "Menu Boards Boards Boards All jobs Status Workforce Workforce My Workforce Recr…" at bounding box center [250, 117] width 501 height 234
drag, startPoint x: 40, startPoint y: 150, endPoint x: 353, endPoint y: 143, distance: 312.8
click at [0, 150] on html "Menu Boards Boards Boards All jobs Status Workforce Workforce My Workforce Recr…" at bounding box center [250, 117] width 501 height 234
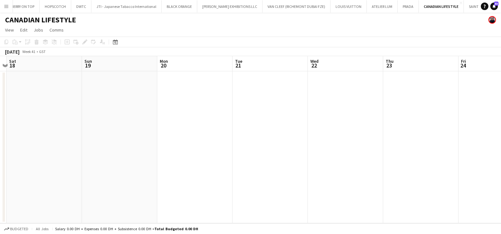
drag, startPoint x: 69, startPoint y: 159, endPoint x: 8, endPoint y: 159, distance: 61.5
click at [0, 159] on html "Menu Boards Boards Boards All jobs Status Workforce Workforce My Workforce Recr…" at bounding box center [250, 117] width 501 height 234
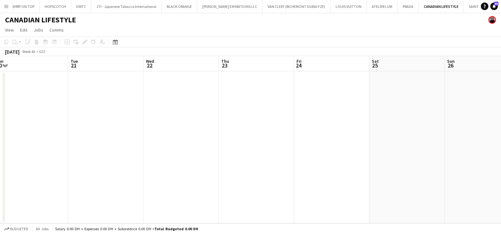
scroll to position [0, 169]
drag, startPoint x: 392, startPoint y: 161, endPoint x: 112, endPoint y: 161, distance: 280.2
click at [112, 161] on app-calendar-viewport "Sat 18 Sun 19 Mon 20 Tue 21 Wed 22 Thu 23 Fri 24 Sat 25 Sun 26 Mon 27 0/3 1 Job…" at bounding box center [250, 139] width 501 height 167
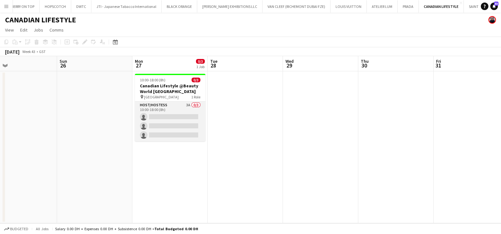
click at [189, 108] on app-card-role "Host/Hostess 3A 0/3 10:00-18:00 (8h) single-neutral-actions single-neutral-acti…" at bounding box center [170, 122] width 71 height 40
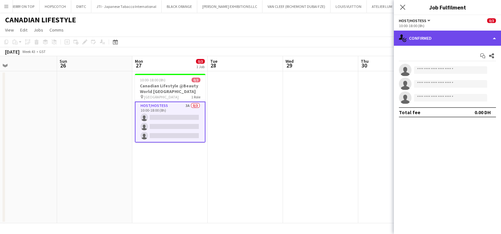
click at [432, 37] on div "single-neutral-actions-check-2 Confirmed" at bounding box center [447, 38] width 107 height 15
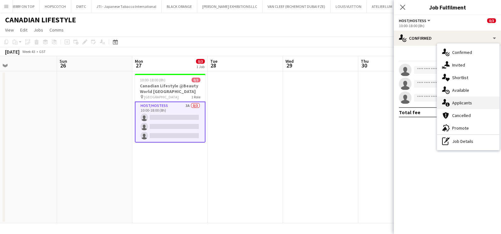
click at [457, 105] on div "single-neutral-actions-information Applicants" at bounding box center [468, 102] width 62 height 13
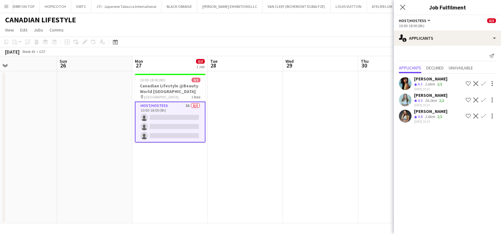
click at [430, 96] on div "[PERSON_NAME]" at bounding box center [430, 95] width 33 height 6
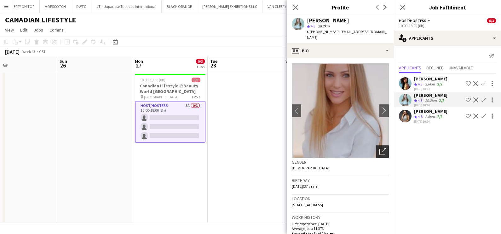
click at [380, 148] on icon "Open photos pop-in" at bounding box center [383, 151] width 7 height 7
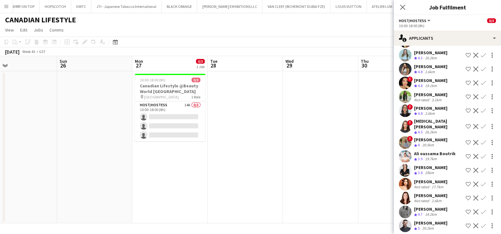
scroll to position [0, 0]
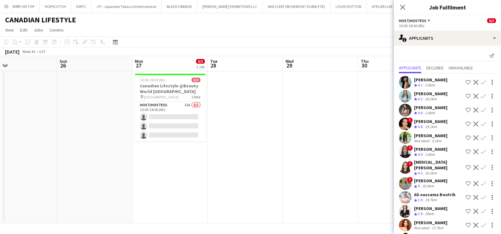
click at [426, 81] on div "[PERSON_NAME]" at bounding box center [430, 80] width 33 height 6
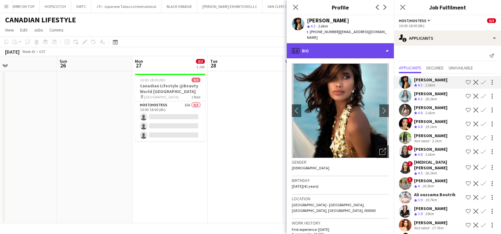
click at [359, 46] on div "profile Bio" at bounding box center [340, 50] width 107 height 15
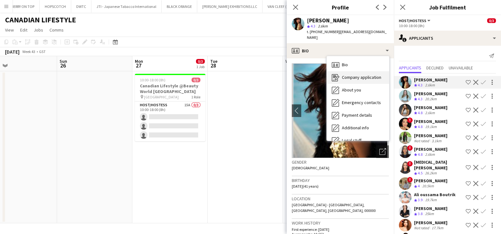
click at [360, 74] on span "Company application" at bounding box center [361, 77] width 39 height 6
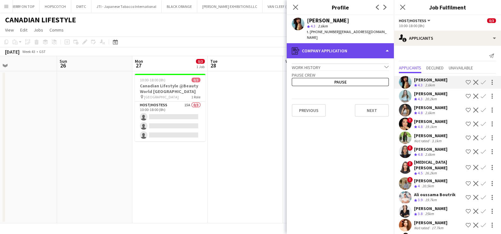
click at [356, 43] on div "register Company application" at bounding box center [340, 50] width 107 height 15
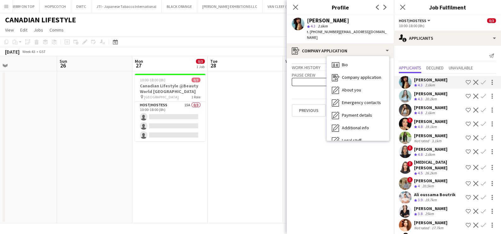
click at [249, 99] on app-date-cell at bounding box center [245, 147] width 75 height 152
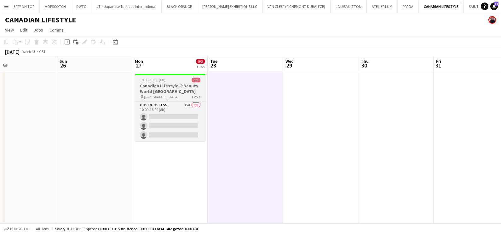
click at [180, 87] on h3 "Canadian Lifestyle @Beauty World [GEOGRAPHIC_DATA]" at bounding box center [170, 88] width 71 height 11
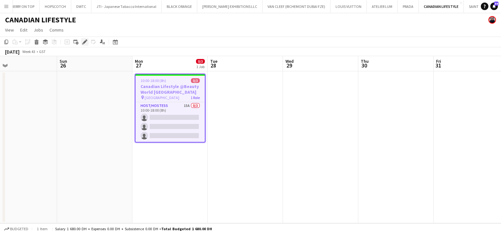
click at [84, 43] on icon "Edit" at bounding box center [84, 41] width 5 height 5
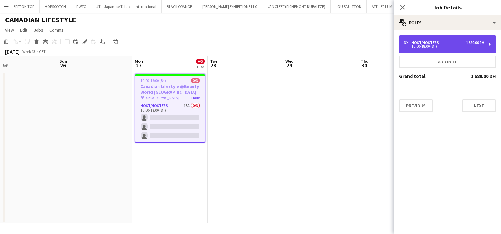
click at [452, 45] on div "10:00-18:00 (8h)" at bounding box center [444, 46] width 80 height 3
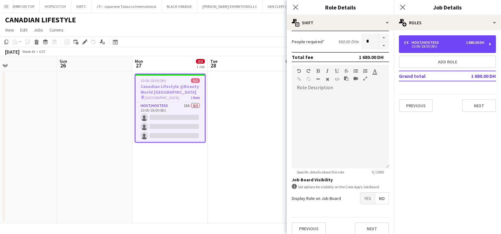
scroll to position [159, 0]
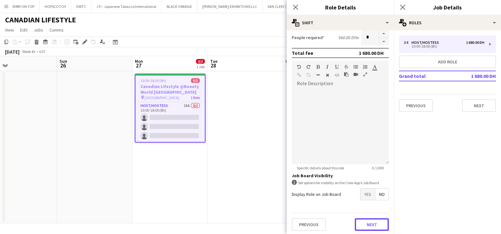
click at [358, 219] on button "Next" at bounding box center [372, 224] width 34 height 13
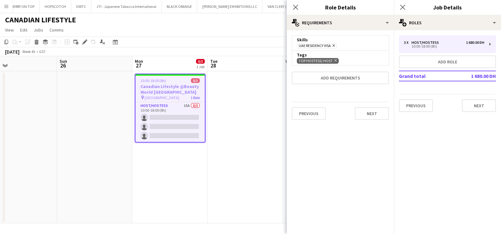
scroll to position [0, 0]
click at [362, 111] on button "Next" at bounding box center [372, 113] width 34 height 13
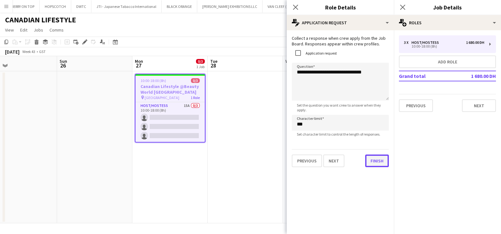
click at [376, 165] on button "Finish" at bounding box center [377, 160] width 24 height 13
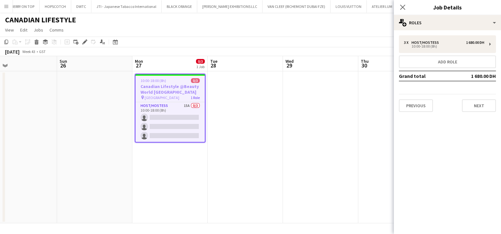
click at [254, 160] on app-date-cell at bounding box center [245, 147] width 75 height 152
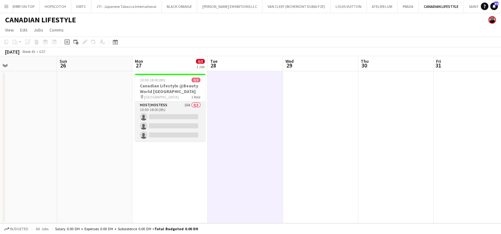
click at [190, 121] on app-card-role "Host/Hostess 15A 0/3 10:00-18:00 (8h) single-neutral-actions single-neutral-act…" at bounding box center [170, 122] width 71 height 40
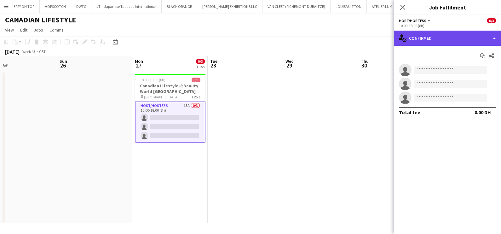
click at [453, 40] on div "single-neutral-actions-check-2 Confirmed" at bounding box center [447, 38] width 107 height 15
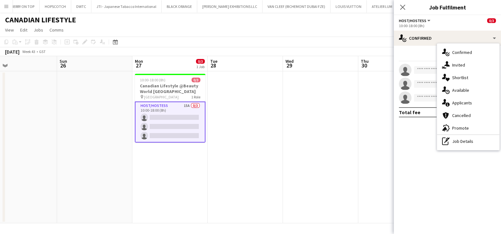
drag, startPoint x: 467, startPoint y: 102, endPoint x: 463, endPoint y: 98, distance: 5.2
click at [467, 102] on div "single-neutral-actions-information Applicants" at bounding box center [468, 102] width 62 height 13
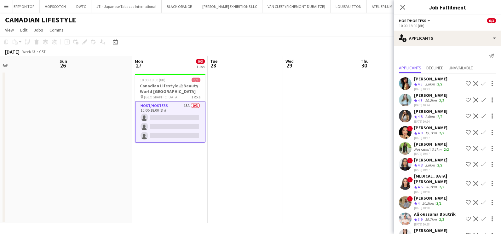
click at [424, 84] on div "Crew rating 4.3" at bounding box center [419, 84] width 10 height 5
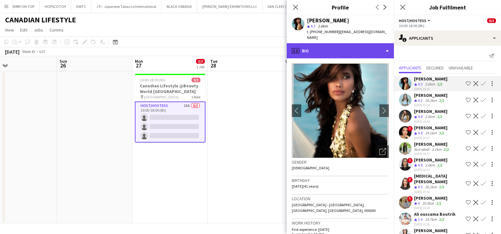
click at [350, 43] on div "profile Bio" at bounding box center [340, 50] width 107 height 15
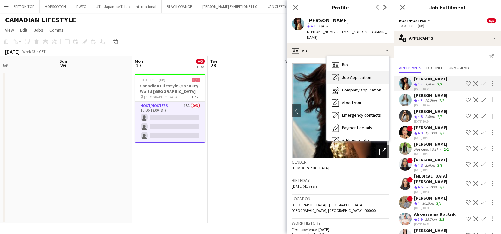
click at [357, 77] on div "Job Application Job Application" at bounding box center [358, 77] width 62 height 13
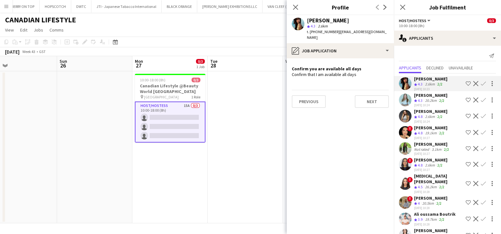
click at [417, 95] on div "[PERSON_NAME]" at bounding box center [430, 95] width 33 height 6
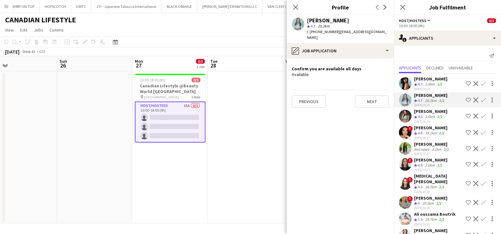
click at [424, 113] on div "[PERSON_NAME]" at bounding box center [430, 111] width 33 height 6
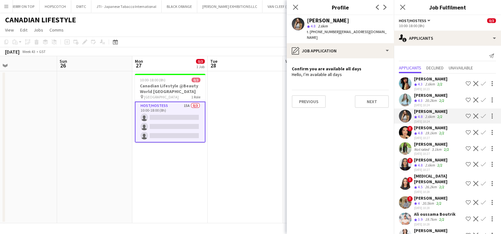
click at [466, 114] on app-icon "Shortlist crew" at bounding box center [468, 115] width 5 height 5
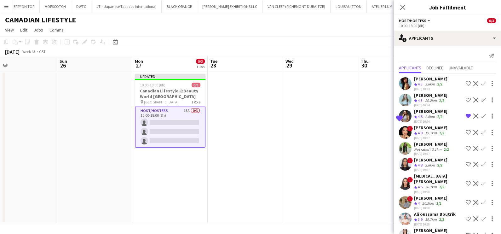
click at [422, 133] on span "4.8" at bounding box center [420, 133] width 5 height 5
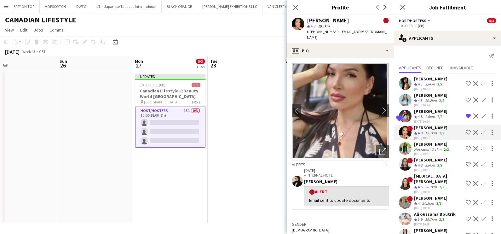
click at [424, 113] on div "[PERSON_NAME]" at bounding box center [430, 111] width 33 height 6
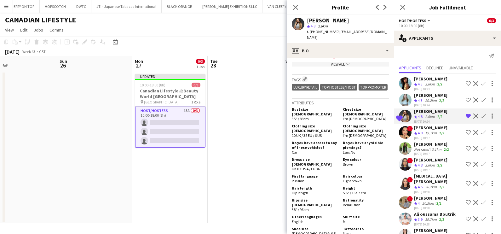
scroll to position [355, 0]
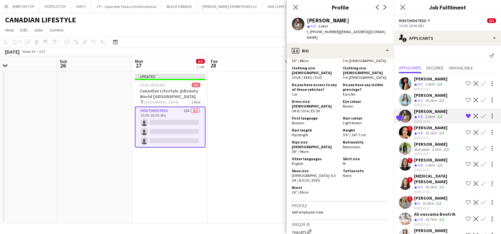
click at [427, 132] on div "19.1km" at bounding box center [431, 133] width 14 height 5
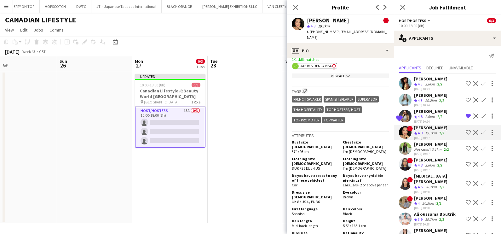
scroll to position [39, 0]
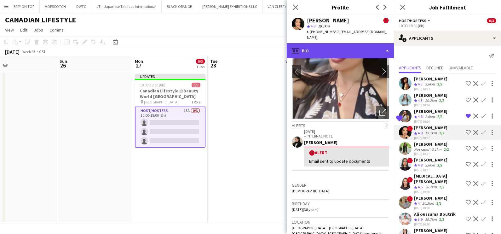
click at [358, 45] on div "profile Bio" at bounding box center [340, 50] width 107 height 15
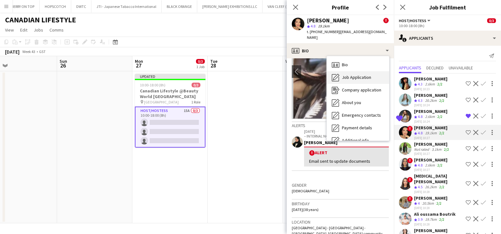
click at [360, 74] on span "Job Application" at bounding box center [356, 77] width 29 height 6
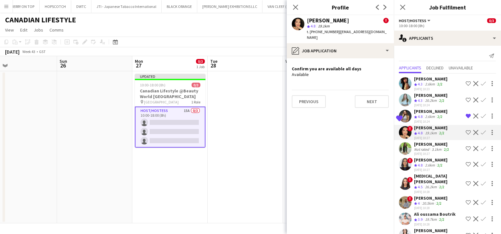
click at [466, 130] on app-icon "Shortlist crew" at bounding box center [468, 132] width 5 height 5
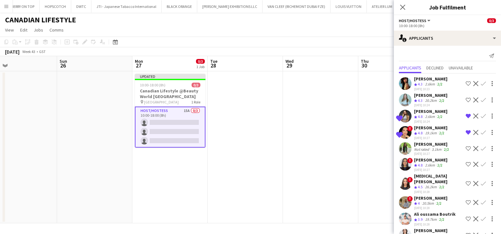
click at [427, 147] on div "Not rated" at bounding box center [422, 149] width 16 height 5
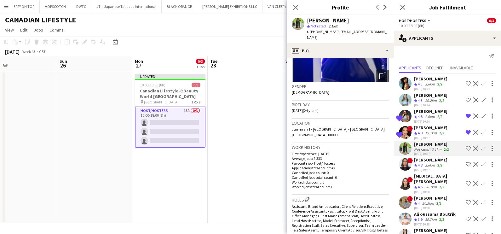
scroll to position [0, 0]
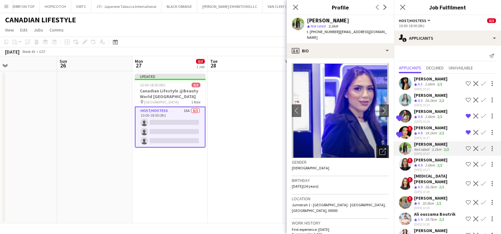
click at [380, 148] on icon "Open photos pop-in" at bounding box center [383, 151] width 7 height 7
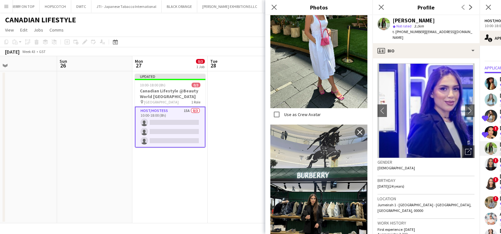
scroll to position [473, 0]
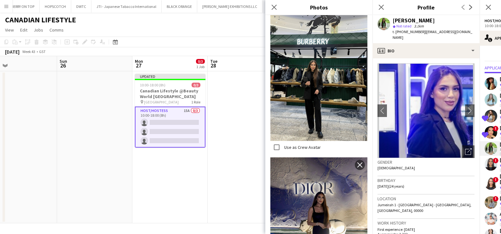
drag, startPoint x: 272, startPoint y: 5, endPoint x: 281, endPoint y: 12, distance: 11.7
click at [272, 5] on icon "Close pop-in" at bounding box center [274, 7] width 5 height 5
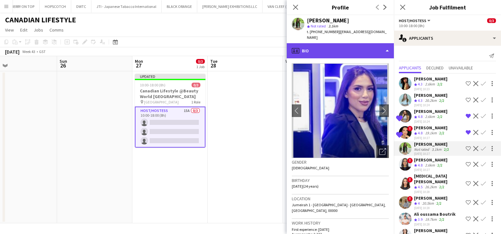
click at [357, 43] on div "profile Bio" at bounding box center [340, 50] width 107 height 15
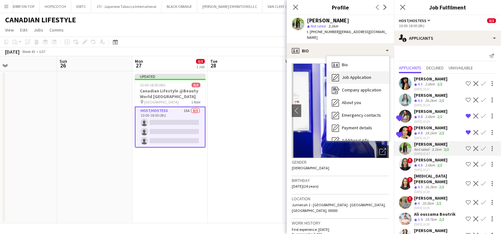
click at [360, 74] on span "Job Application" at bounding box center [356, 77] width 29 height 6
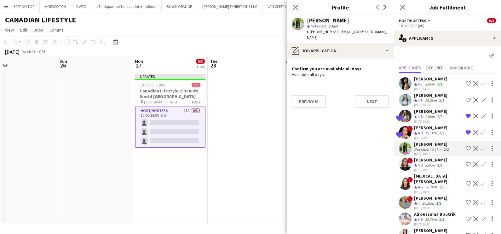
click at [466, 147] on app-icon "Shortlist crew" at bounding box center [468, 148] width 5 height 5
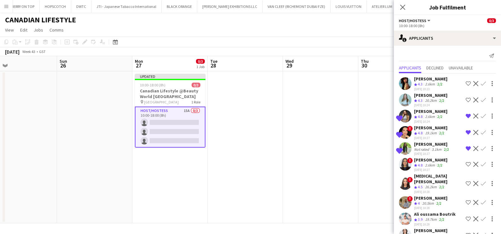
click at [427, 157] on div "[PERSON_NAME]" at bounding box center [430, 160] width 33 height 6
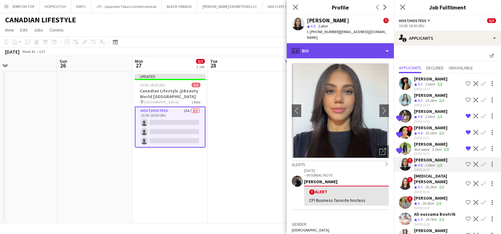
click at [352, 52] on div "profile Bio" at bounding box center [340, 50] width 107 height 15
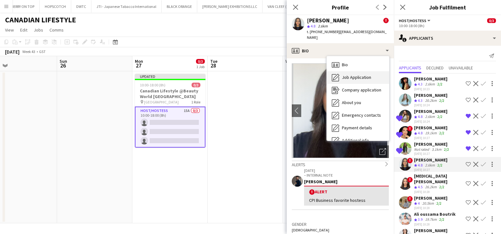
click at [359, 77] on span "Job Application" at bounding box center [356, 77] width 29 height 6
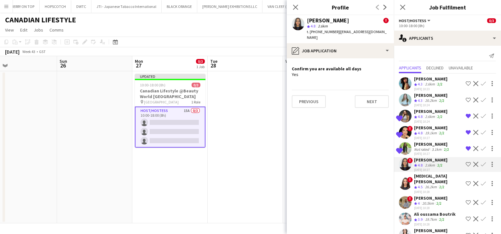
click at [466, 164] on app-icon "Shortlist crew" at bounding box center [468, 164] width 5 height 5
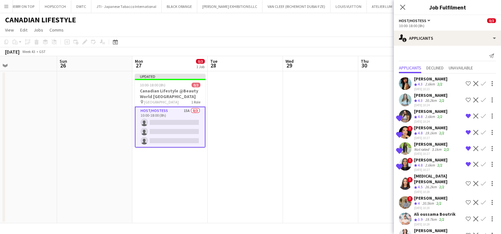
click at [429, 184] on div "26.2km" at bounding box center [431, 186] width 14 height 5
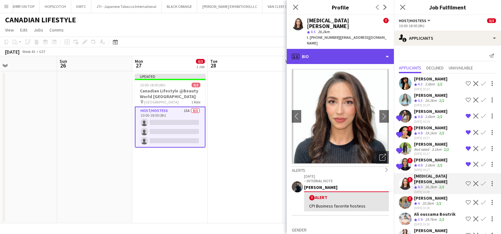
click at [367, 49] on div "profile Bio" at bounding box center [340, 56] width 107 height 15
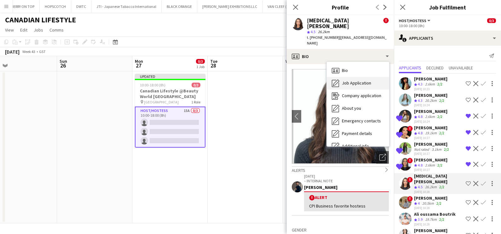
click at [365, 80] on span "Job Application" at bounding box center [356, 83] width 29 height 6
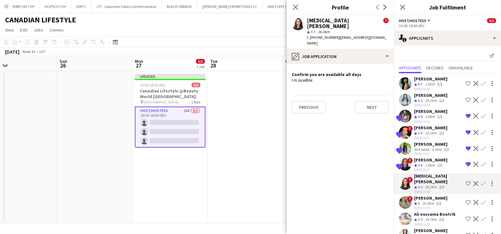
click at [466, 181] on app-icon "Shortlist crew" at bounding box center [468, 183] width 5 height 5
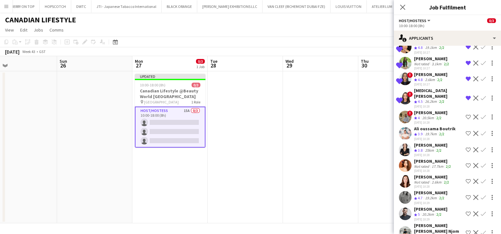
scroll to position [87, 0]
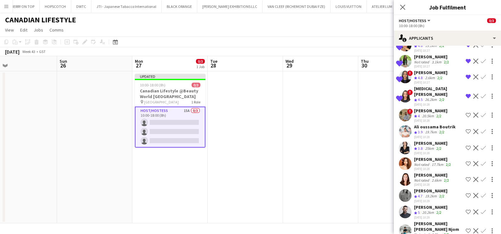
click at [431, 172] on div "[PERSON_NAME]" at bounding box center [432, 175] width 36 height 6
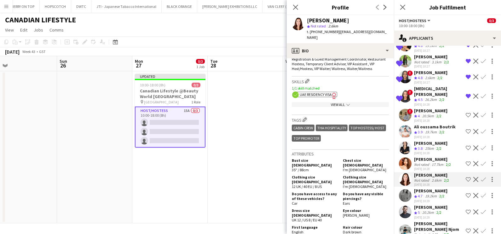
scroll to position [236, 0]
click at [411, 189] on app-user-avatar at bounding box center [405, 195] width 13 height 13
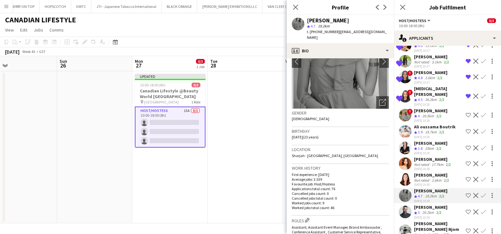
scroll to position [0, 0]
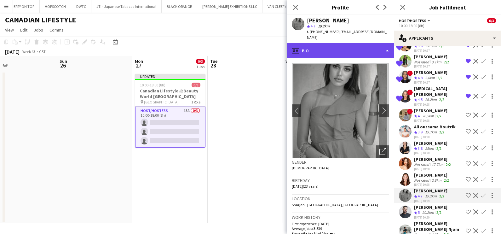
click at [353, 43] on div "profile Bio" at bounding box center [340, 50] width 107 height 15
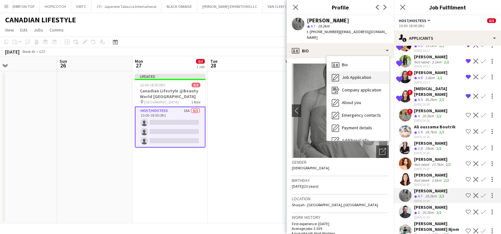
click at [366, 74] on span "Job Application" at bounding box center [356, 77] width 29 height 6
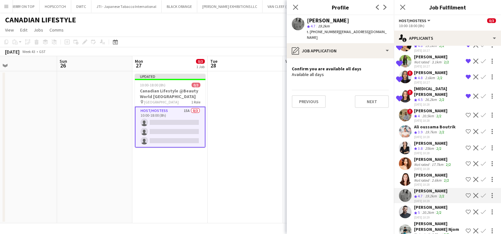
click at [466, 193] on app-icon "Shortlist crew" at bounding box center [468, 195] width 5 height 5
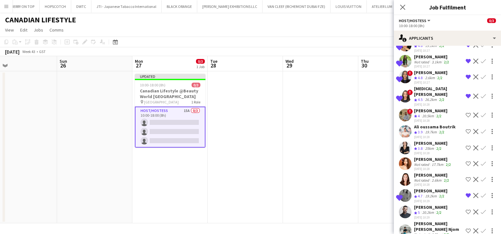
click at [440, 210] on app-skills-label "2/2" at bounding box center [439, 212] width 5 height 5
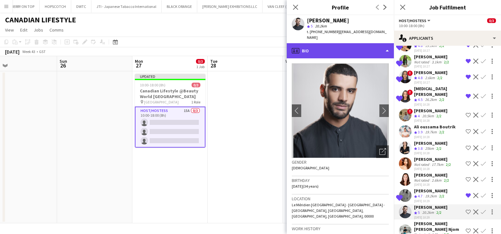
click at [359, 43] on div "profile Bio" at bounding box center [340, 50] width 107 height 15
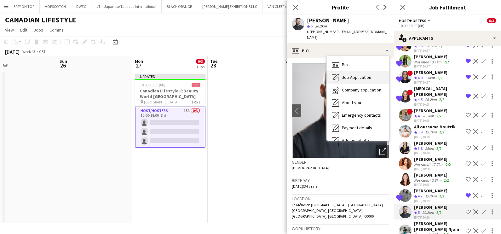
click at [363, 74] on span "Job Application" at bounding box center [356, 77] width 29 height 6
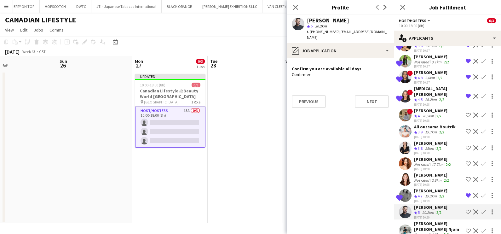
click at [466, 209] on app-icon "Shortlist crew" at bounding box center [468, 211] width 5 height 5
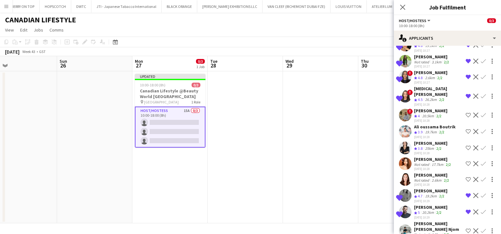
click at [432, 124] on div "Ali oussama Boutrik" at bounding box center [435, 127] width 42 height 6
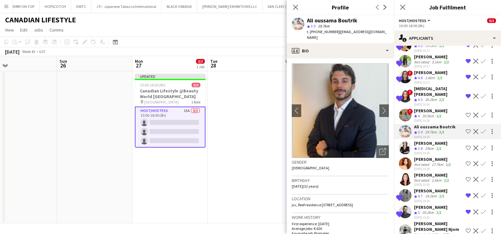
click at [426, 108] on div "[PERSON_NAME]" at bounding box center [430, 111] width 33 height 6
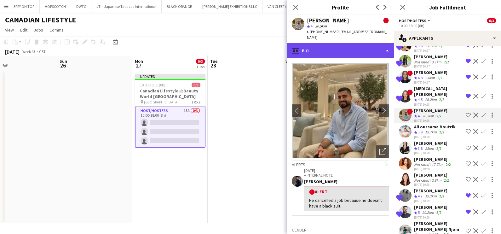
click at [337, 44] on div "profile Bio" at bounding box center [340, 50] width 107 height 15
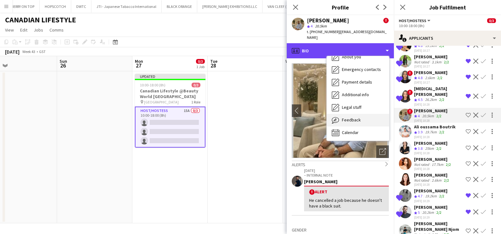
scroll to position [46, 0]
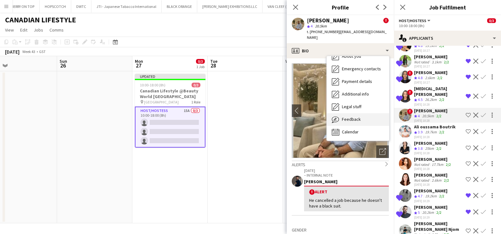
click at [350, 116] on span "Feedback" at bounding box center [351, 119] width 19 height 6
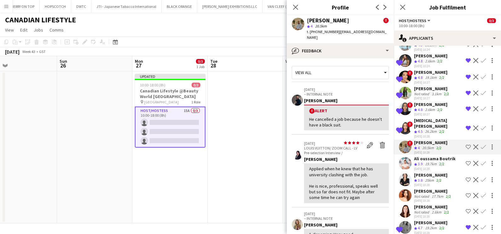
scroll to position [87, 0]
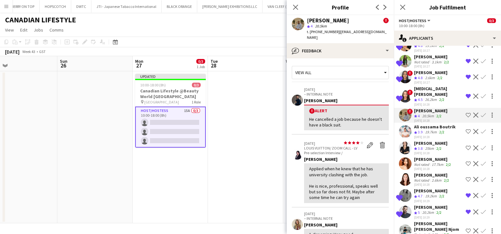
click at [246, 185] on app-date-cell at bounding box center [245, 147] width 75 height 152
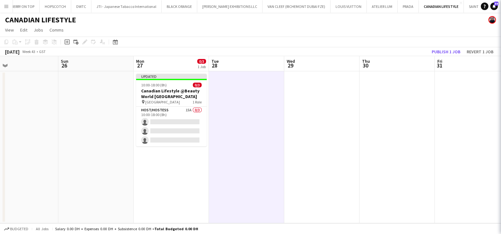
scroll to position [0, 0]
click at [443, 51] on button "Publish 1 job" at bounding box center [446, 52] width 34 height 8
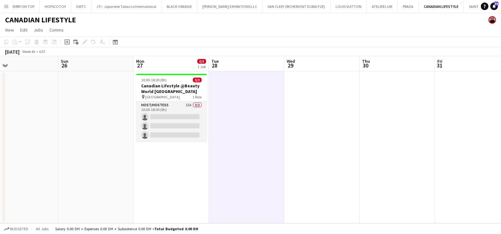
click at [188, 112] on app-card-role "Host/Hostess 15A 0/3 10:00-18:00 (8h) single-neutral-actions single-neutral-act…" at bounding box center [171, 122] width 71 height 40
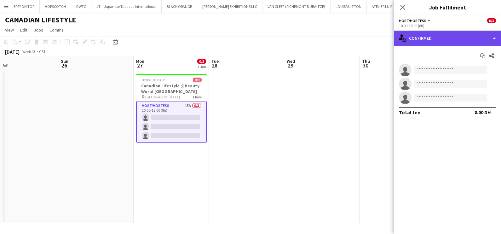
click at [434, 39] on div "single-neutral-actions-check-2 Confirmed" at bounding box center [447, 38] width 107 height 15
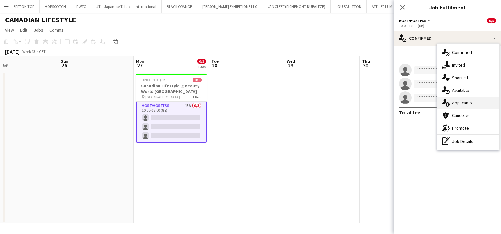
click at [468, 102] on div "single-neutral-actions-information Applicants" at bounding box center [468, 102] width 62 height 13
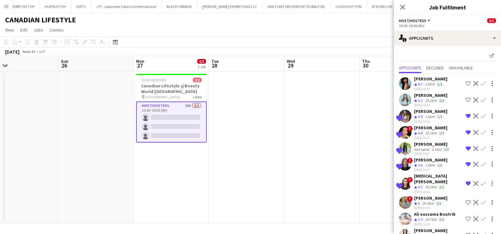
scroll to position [87, 0]
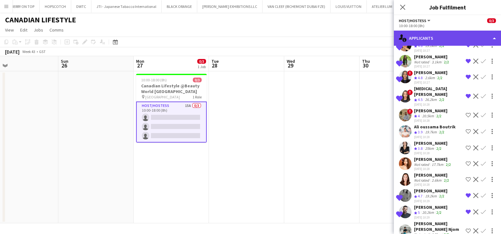
click at [451, 37] on div "single-neutral-actions-information Applicants" at bounding box center [447, 38] width 107 height 15
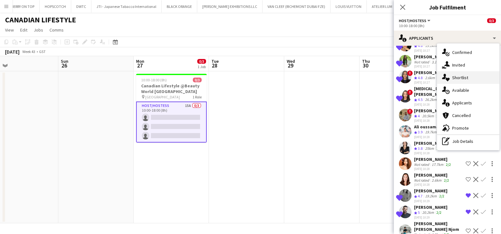
click at [461, 78] on div "single-neutral-actions-heart Shortlist" at bounding box center [468, 77] width 62 height 13
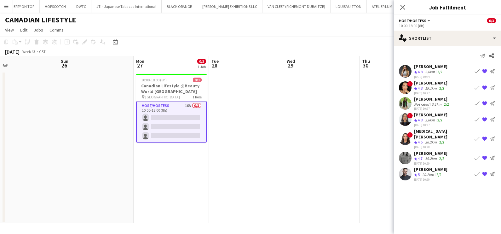
click at [354, 155] on app-date-cell at bounding box center [321, 147] width 75 height 152
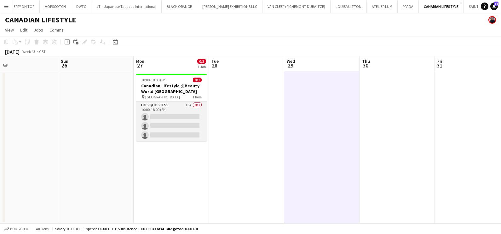
click at [180, 113] on app-card-role "Host/Hostess 16A 0/3 10:00-18:00 (8h) single-neutral-actions single-neutral-act…" at bounding box center [171, 122] width 71 height 40
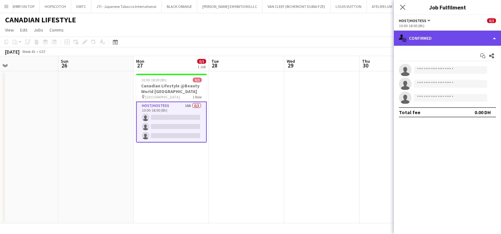
click at [438, 36] on div "single-neutral-actions-check-2 Confirmed" at bounding box center [447, 38] width 107 height 15
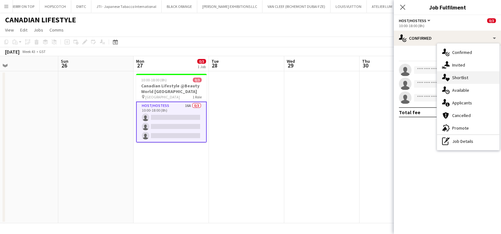
click at [456, 78] on div "single-neutral-actions-heart Shortlist" at bounding box center [468, 77] width 62 height 13
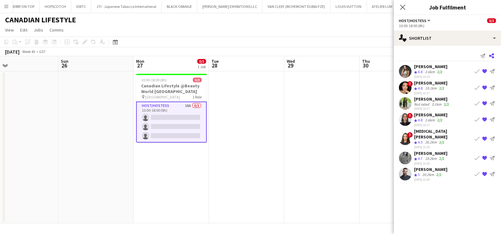
click at [491, 56] on icon at bounding box center [491, 55] width 5 height 5
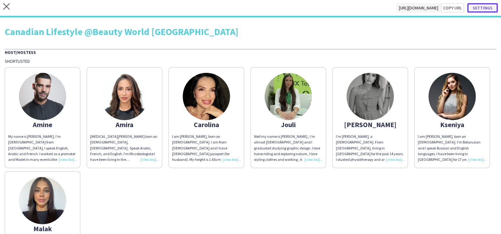
click at [476, 8] on button "Settings" at bounding box center [482, 7] width 31 height 9
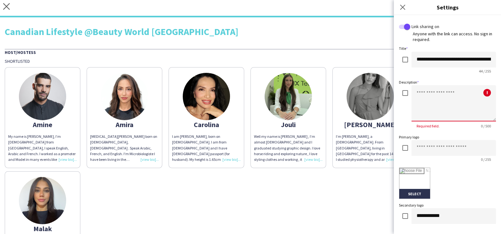
click at [433, 99] on textarea at bounding box center [454, 103] width 84 height 36
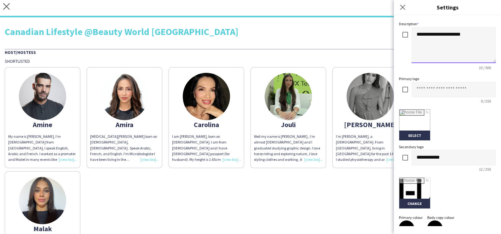
scroll to position [78, 0]
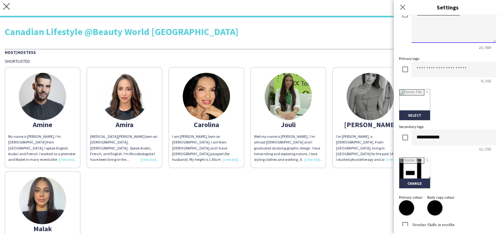
type textarea "**********"
click at [413, 184] on input "file" at bounding box center [414, 172] width 31 height 31
type input "**********"
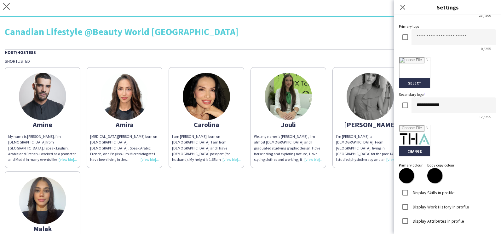
scroll to position [134, 0]
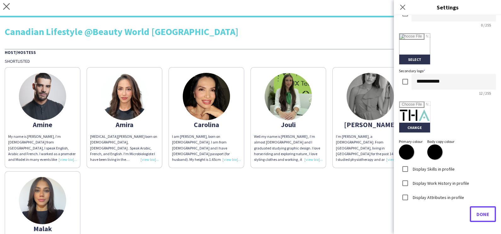
click at [478, 214] on span "Done" at bounding box center [483, 214] width 13 height 6
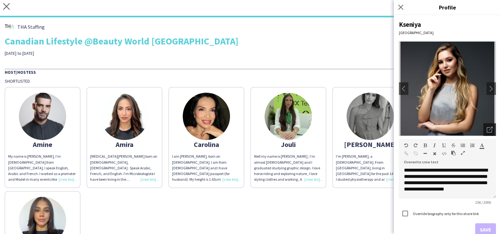
click at [487, 128] on icon "Open photos pop-in" at bounding box center [490, 130] width 6 height 6
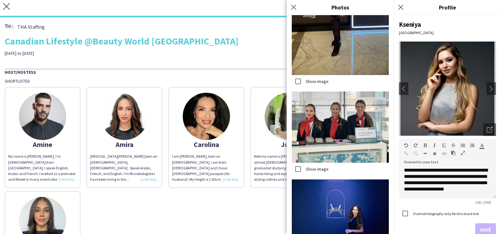
scroll to position [1324, 0]
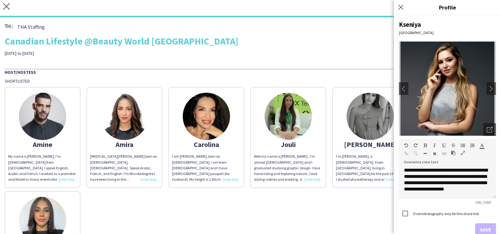
click at [222, 203] on div "Amine My name is [PERSON_NAME], I’m [DEMOGRAPHIC_DATA] from [GEOGRAPHIC_DATA], …" at bounding box center [251, 188] width 492 height 208
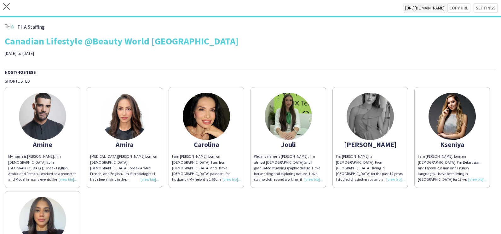
click at [296, 131] on img at bounding box center [288, 116] width 47 height 47
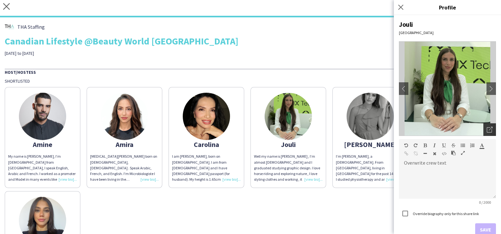
drag, startPoint x: 478, startPoint y: 129, endPoint x: 483, endPoint y: 128, distance: 4.8
click at [484, 128] on div "Open photos pop-in" at bounding box center [490, 129] width 13 height 13
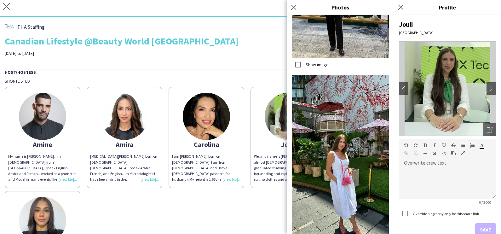
scroll to position [1645, 0]
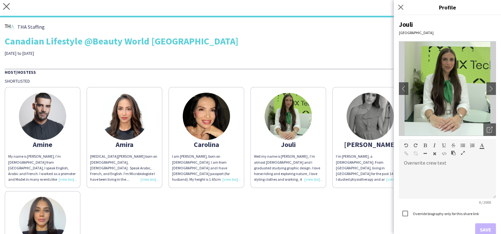
drag, startPoint x: 289, startPoint y: 201, endPoint x: 310, endPoint y: 183, distance: 28.6
click at [288, 201] on div "Amine My name is [PERSON_NAME], I’m [DEMOGRAPHIC_DATA] from [GEOGRAPHIC_DATA], …" at bounding box center [251, 188] width 492 height 208
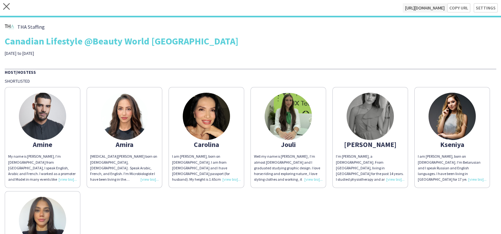
click at [363, 112] on img at bounding box center [370, 116] width 47 height 47
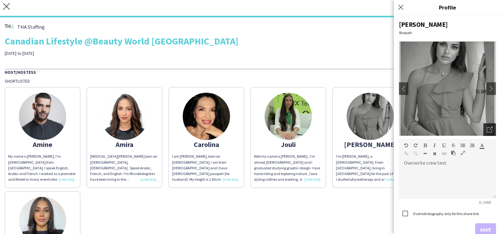
click at [484, 129] on div "Open photos pop-in" at bounding box center [490, 129] width 13 height 13
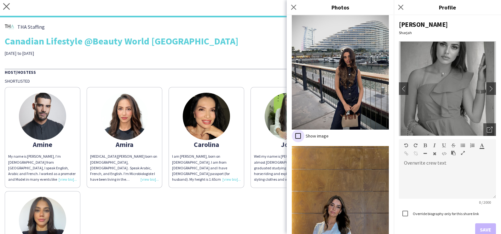
scroll to position [2901, 0]
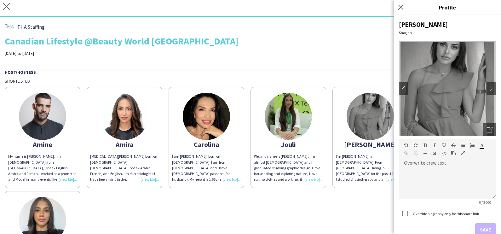
click at [42, 113] on img at bounding box center [42, 116] width 47 height 47
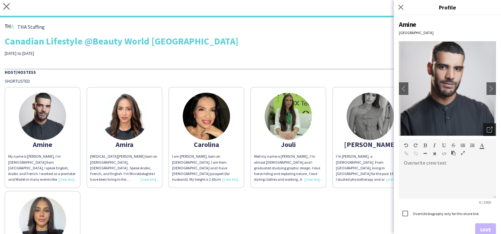
click at [485, 133] on div "Open photos pop-in" at bounding box center [490, 129] width 13 height 13
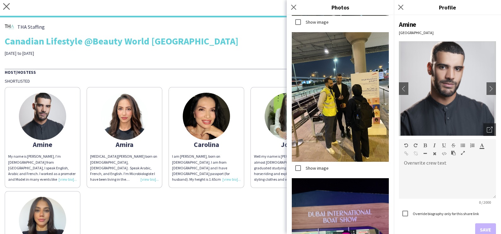
scroll to position [1096, 0]
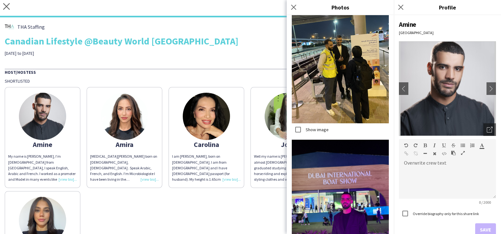
click at [235, 197] on div "Amine My name is [PERSON_NAME], I’m [DEMOGRAPHIC_DATA] from [GEOGRAPHIC_DATA], …" at bounding box center [251, 188] width 492 height 208
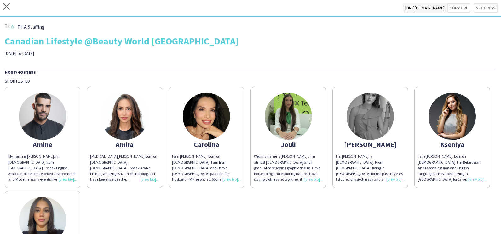
click at [139, 124] on img at bounding box center [124, 116] width 47 height 47
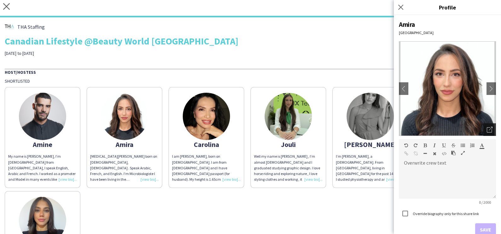
click at [487, 128] on icon "Open photos pop-in" at bounding box center [490, 130] width 6 height 6
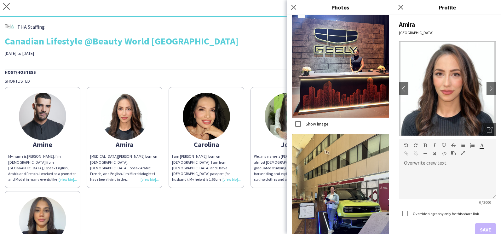
scroll to position [2818, 0]
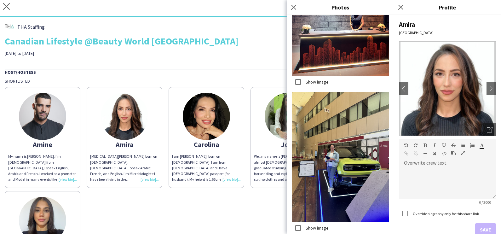
click at [247, 208] on div "Amine My name is [PERSON_NAME], I’m [DEMOGRAPHIC_DATA] from [GEOGRAPHIC_DATA], …" at bounding box center [251, 188] width 492 height 208
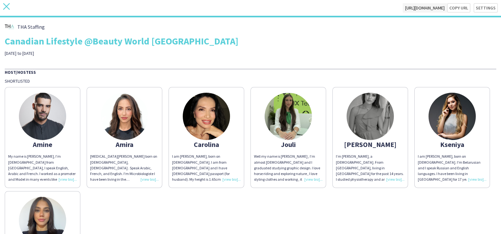
click at [6, 6] on icon at bounding box center [6, 6] width 7 height 7
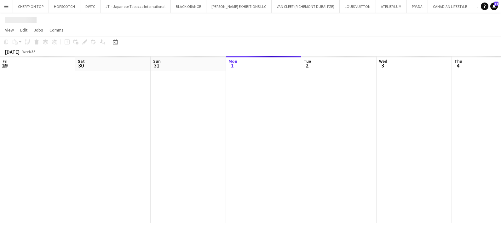
scroll to position [0, 151]
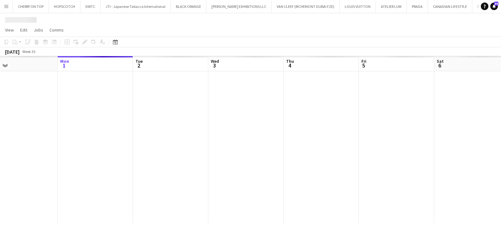
drag, startPoint x: 444, startPoint y: 113, endPoint x: 136, endPoint y: 119, distance: 309.0
click at [142, 117] on app-calendar-viewport "Fri 29 Sat 30 Sun 31 Mon 1 Tue 2 Wed 3 Thu 4 Fri 5 Sat 6 Sun 7 Mon 8 Tue 9" at bounding box center [250, 139] width 501 height 167
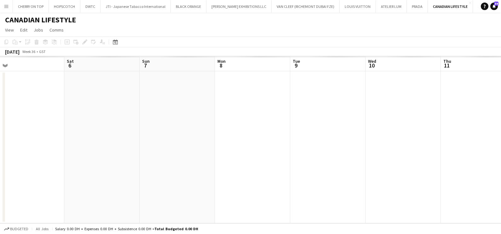
drag, startPoint x: 306, startPoint y: 120, endPoint x: 198, endPoint y: 133, distance: 108.9
click at [112, 132] on app-calendar-viewport "Tue 2 Wed 3 Thu 4 Fri 5 Sat 6 Sun 7 Mon 8 Tue 9 Wed 10 Thu 11 Fri 12 Sat 13" at bounding box center [250, 139] width 501 height 167
drag, startPoint x: 405, startPoint y: 136, endPoint x: 99, endPoint y: 141, distance: 306.4
click at [99, 141] on app-calendar-viewport "Thu 4 Fri 5 Sat 6 Sun 7 Mon 8 Tue 9 Wed 10 Thu 11 Fri 12 Sat 13 Sun 14 Mon 15" at bounding box center [250, 139] width 501 height 167
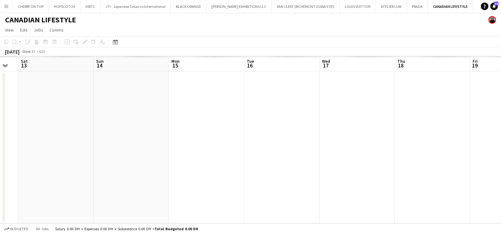
drag, startPoint x: 422, startPoint y: 131, endPoint x: 88, endPoint y: 136, distance: 334.5
click at [58, 136] on app-calendar-viewport "Tue 9 Wed 10 Thu 11 Fri 12 Sat 13 Sun 14 Mon 15 Tue 16 Wed 17 Thu 18 Fri 19 Sat…" at bounding box center [250, 139] width 501 height 167
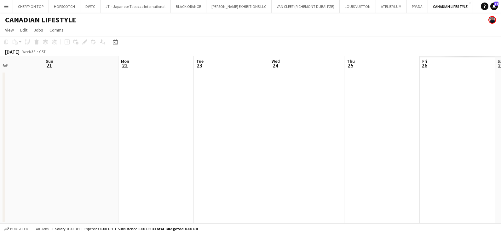
drag, startPoint x: 419, startPoint y: 134, endPoint x: 247, endPoint y: 134, distance: 172.4
click at [53, 134] on app-calendar-viewport "Wed 17 Thu 18 Fri 19 Sat 20 Sun 21 Mon 22 Tue 23 Wed 24 Thu 25 Fri 26 Sat 27 Su…" at bounding box center [250, 139] width 501 height 167
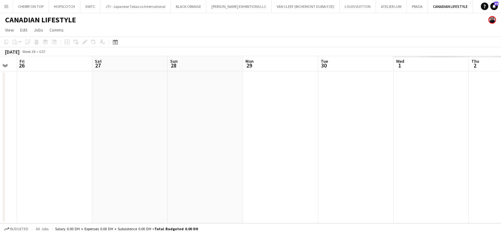
scroll to position [0, 211]
drag, startPoint x: 348, startPoint y: 135, endPoint x: 74, endPoint y: 135, distance: 274.6
click at [74, 135] on app-calendar-viewport "Tue 23 Wed 24 Thu 25 Fri 26 Sat 27 Sun 28 Mon 29 Tue 30 Wed 1 Thu 2 Fri 3 Sat 4" at bounding box center [250, 139] width 501 height 167
drag, startPoint x: 311, startPoint y: 115, endPoint x: 57, endPoint y: 120, distance: 254.8
click at [24, 119] on app-calendar-viewport "Tue 23 Wed 24 Thu 25 Fri 26 Sat 27 Sun 28 Mon 29 Tue 30 Wed 1 Thu 2 Fri 3 Sat 4" at bounding box center [250, 139] width 501 height 167
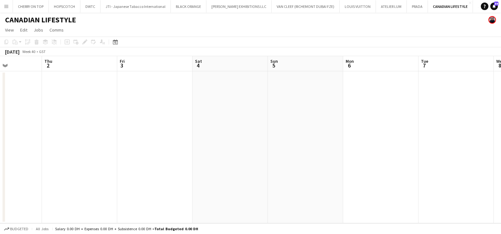
drag, startPoint x: 180, startPoint y: 113, endPoint x: 248, endPoint y: 115, distance: 68.1
click at [0, 114] on html "Menu Boards Boards Boards All jobs Status Workforce Workforce My Workforce Recr…" at bounding box center [250, 117] width 501 height 234
drag, startPoint x: 244, startPoint y: 116, endPoint x: 7, endPoint y: 120, distance: 237.4
click at [6, 120] on app-calendar-viewport "Wed 1 Thu 2 Fri 3 Sat 4 Sun 5 Mon 6 Tue 7 Wed 8 Thu 9 Fri 10 Sat 11 Sun 12" at bounding box center [250, 139] width 501 height 167
drag, startPoint x: 277, startPoint y: 119, endPoint x: 62, endPoint y: 121, distance: 214.7
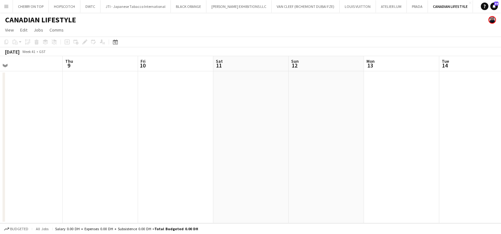
click at [62, 121] on app-calendar-viewport "Mon 6 Tue 7 Wed 8 Thu 9 Fri 10 Sat 11 Sun 12 Mon 13 Tue 14 Wed 15 Thu 16 Fri 17" at bounding box center [250, 139] width 501 height 167
drag, startPoint x: 467, startPoint y: 119, endPoint x: 98, endPoint y: 119, distance: 369.4
click at [58, 119] on app-calendar-viewport "Sun 12 Mon 13 Tue 14 Wed 15 Thu 16 Fri 17 Sat 18 Sun 19 Mon 20 Tue 21 Wed 22 Th…" at bounding box center [250, 139] width 501 height 167
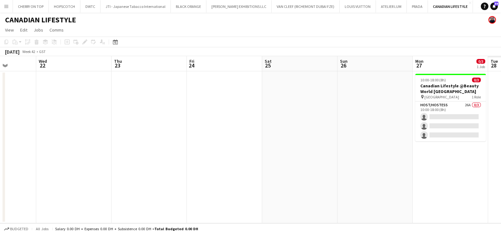
drag, startPoint x: 380, startPoint y: 119, endPoint x: 115, endPoint y: 120, distance: 265.1
click at [22, 120] on app-calendar-viewport "Sat 18 Sun 19 Mon 20 Tue 21 Wed 22 Thu 23 Fri 24 Sat 25 Sun 26 Mon 27 0/3 1 Job…" at bounding box center [250, 139] width 501 height 167
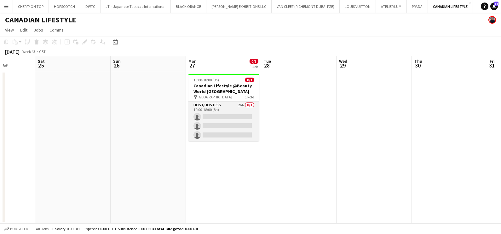
click at [230, 116] on app-card-role "Host/Hostess 26A 0/3 10:00-18:00 (8h) single-neutral-actions single-neutral-act…" at bounding box center [224, 122] width 71 height 40
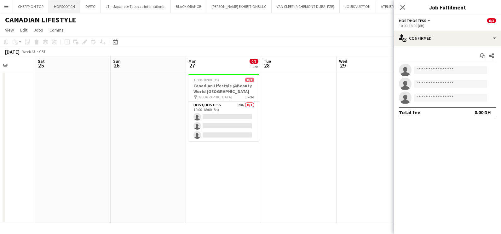
click at [66, 9] on button "HOPSCOTCH Close" at bounding box center [65, 6] width 32 height 12
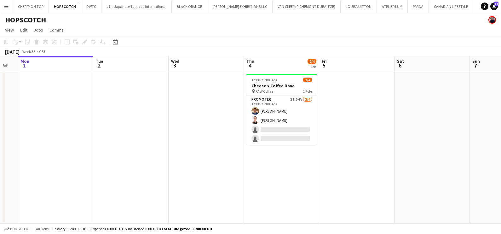
scroll to position [0, 213]
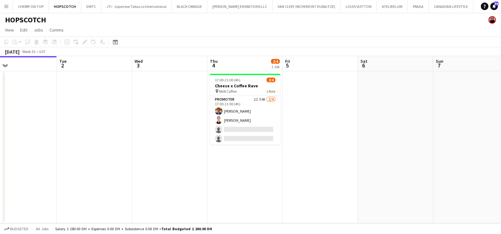
drag, startPoint x: 371, startPoint y: 171, endPoint x: 233, endPoint y: 175, distance: 138.1
click at [233, 175] on app-calendar-viewport "Fri 29 Sat 30 Sun 31 Mon 1 Tue 2 Wed 3 Thu 4 2/4 1 Job Fri 5 Sat 6 Sun 7 Mon 8 …" at bounding box center [250, 139] width 501 height 167
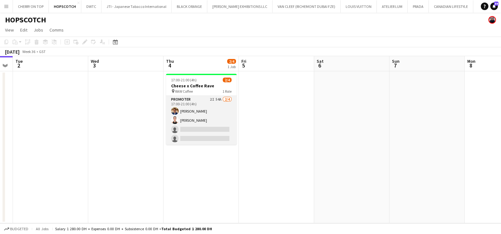
click at [184, 112] on app-card-role "Promoter 2I 54A [DATE] 17:00-21:00 (4h) [PERSON_NAME] [PERSON_NAME] single-neut…" at bounding box center [201, 120] width 71 height 49
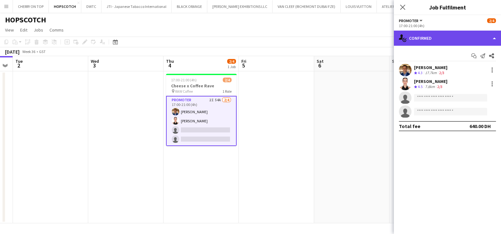
click at [429, 43] on div "single-neutral-actions-check-2 Confirmed" at bounding box center [447, 38] width 107 height 15
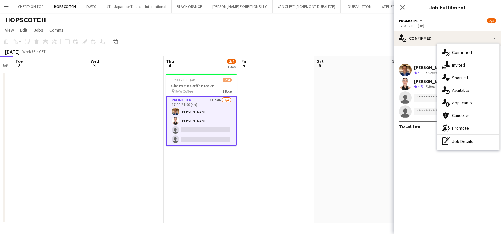
drag, startPoint x: 429, startPoint y: 43, endPoint x: 459, endPoint y: 75, distance: 44.2
click at [459, 75] on div "single-neutral-actions-heart Shortlist" at bounding box center [468, 77] width 62 height 13
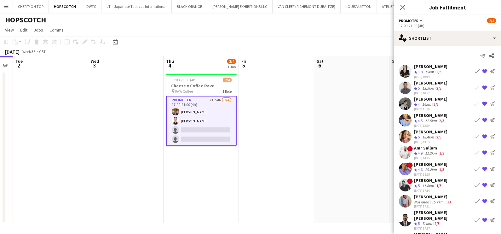
click at [475, 184] on app-icon "Book crew" at bounding box center [477, 185] width 5 height 5
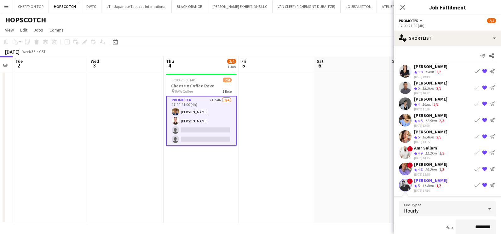
scroll to position [118, 0]
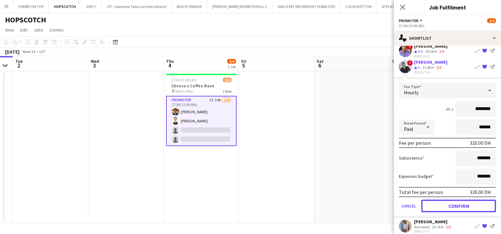
drag, startPoint x: 437, startPoint y: 205, endPoint x: 400, endPoint y: 184, distance: 42.2
click at [437, 205] on button "Confirm" at bounding box center [458, 206] width 75 height 13
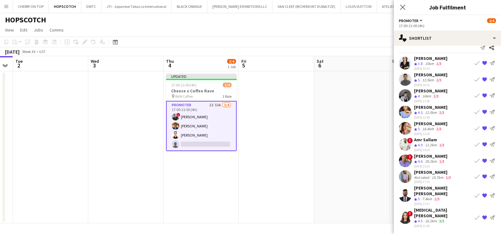
scroll to position [0, 0]
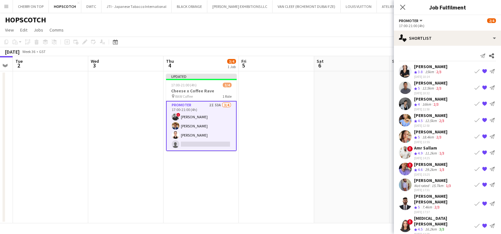
click at [323, 135] on app-date-cell at bounding box center [351, 147] width 75 height 152
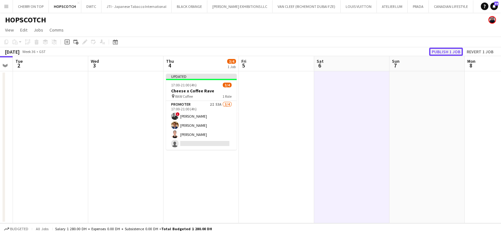
click at [444, 53] on button "Publish 1 job" at bounding box center [446, 52] width 34 height 8
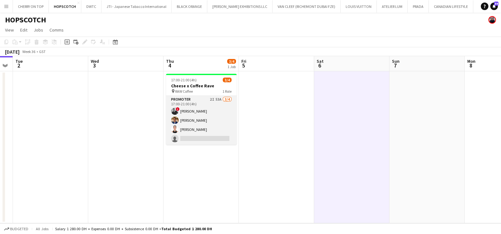
click at [235, 102] on app-card-role "Promoter 2I 53A [DATE] 17:00-21:00 (4h) ! [PERSON_NAME] [PERSON_NAME] [PERSON_N…" at bounding box center [201, 120] width 71 height 49
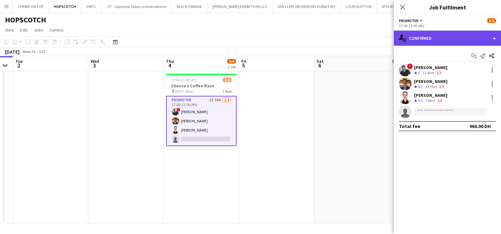
click at [469, 39] on div "single-neutral-actions-check-2 Confirmed" at bounding box center [447, 38] width 107 height 15
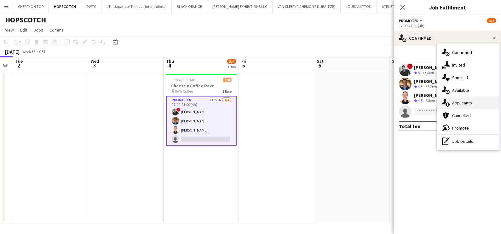
click at [481, 101] on div "single-neutral-actions-information Applicants" at bounding box center [468, 102] width 62 height 13
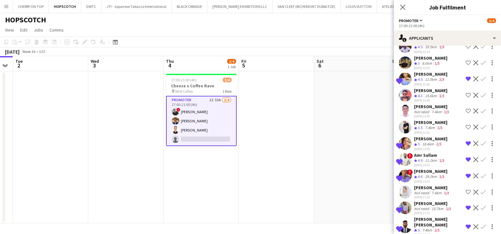
scroll to position [474, 0]
click at [189, 111] on app-card-role "Promoter 2I 53A [DATE] 17:00-21:00 (4h) ! [PERSON_NAME] [PERSON_NAME] [PERSON_N…" at bounding box center [201, 121] width 71 height 50
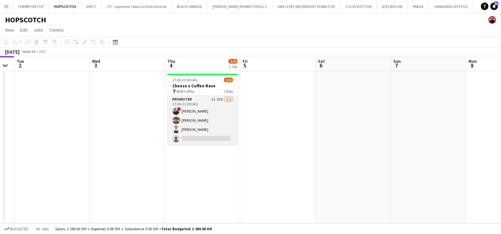
click at [196, 110] on app-card-role "Promoter 2I 53A [DATE] 17:00-21:00 (4h) ! [PERSON_NAME] [PERSON_NAME] [PERSON_N…" at bounding box center [202, 120] width 71 height 49
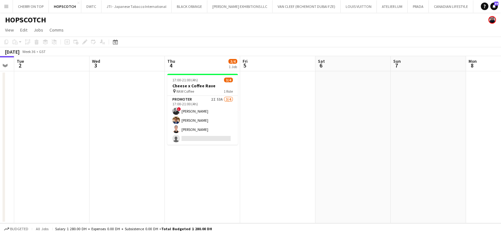
scroll to position [0, 211]
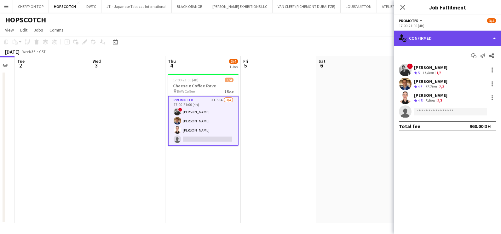
click at [406, 40] on icon at bounding box center [405, 40] width 4 height 4
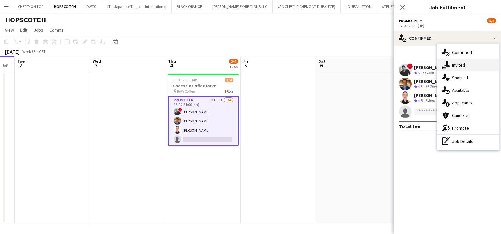
click at [465, 65] on div "single-neutral-actions-share-1 Invited" at bounding box center [468, 65] width 62 height 13
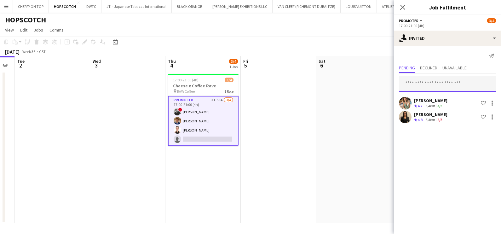
click at [431, 84] on input "text" at bounding box center [447, 84] width 97 height 16
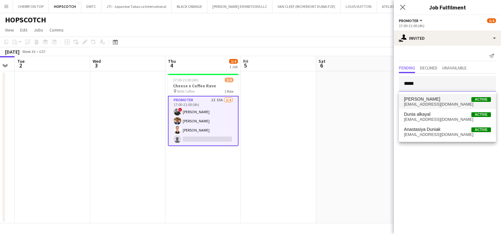
type input "*****"
click at [431, 104] on span "[EMAIL_ADDRESS][DOMAIN_NAME]" at bounding box center [447, 104] width 87 height 5
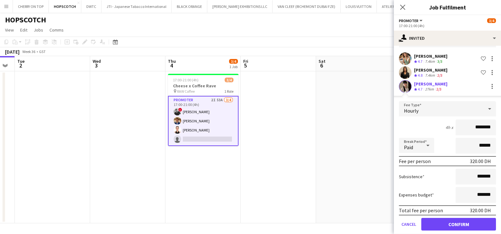
scroll to position [51, 0]
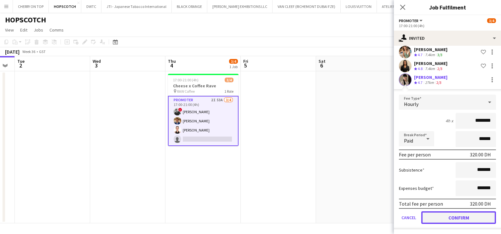
click at [459, 218] on button "Confirm" at bounding box center [458, 217] width 75 height 13
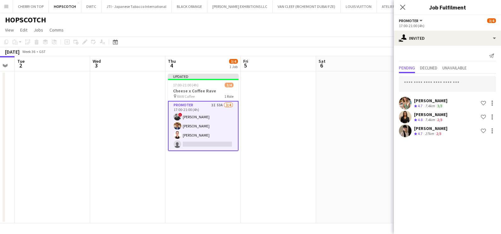
click at [342, 148] on app-date-cell at bounding box center [353, 147] width 75 height 152
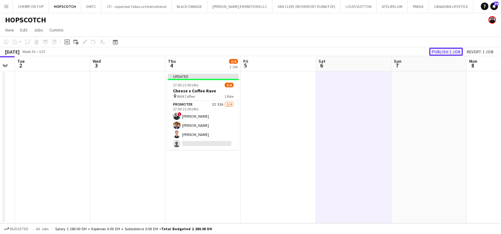
click at [443, 49] on button "Publish 1 job" at bounding box center [446, 52] width 34 height 8
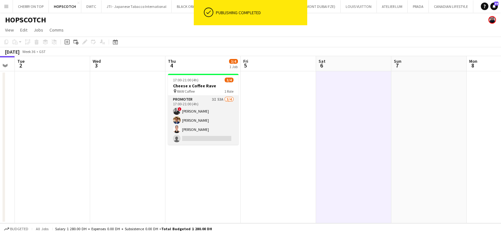
click at [202, 112] on app-card-role "Promoter 3I 53A [DATE] 17:00-21:00 (4h) ! [PERSON_NAME] [PERSON_NAME] [PERSON_N…" at bounding box center [203, 120] width 71 height 49
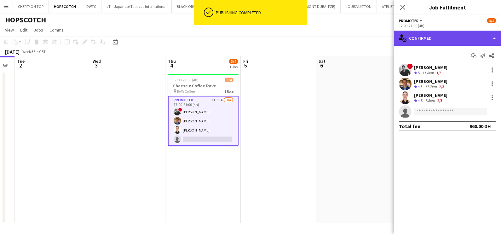
click at [447, 37] on div "single-neutral-actions-check-2 Confirmed" at bounding box center [447, 38] width 107 height 15
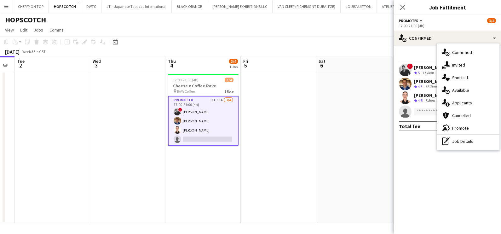
click at [461, 104] on div "single-neutral-actions-information Applicants" at bounding box center [468, 102] width 62 height 13
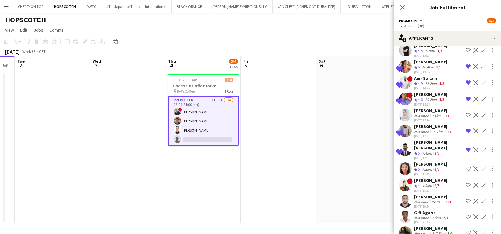
scroll to position [710, 0]
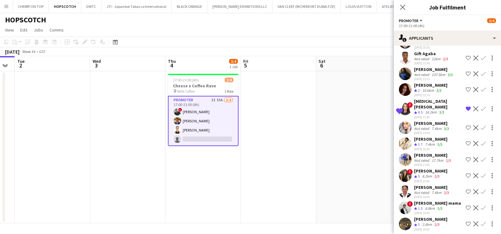
click at [424, 227] on div "[DATE] 18:42" at bounding box center [430, 229] width 33 height 4
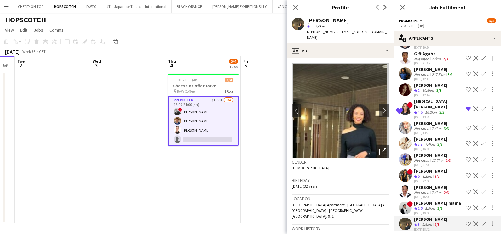
click at [421, 168] on div "[PERSON_NAME]" at bounding box center [430, 171] width 33 height 6
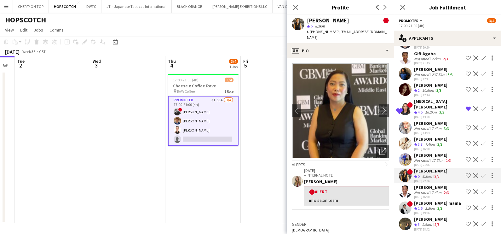
click at [242, 178] on app-date-cell at bounding box center [278, 147] width 75 height 152
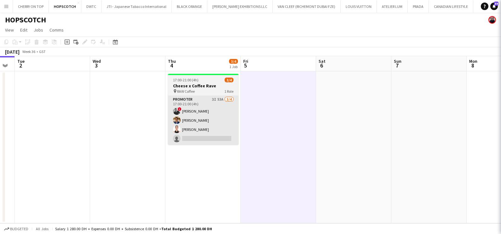
scroll to position [0, 0]
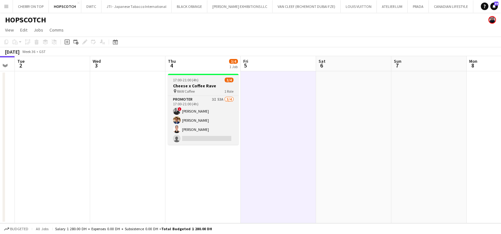
click at [194, 87] on h3 "Cheese x Coffee Rave" at bounding box center [203, 86] width 71 height 6
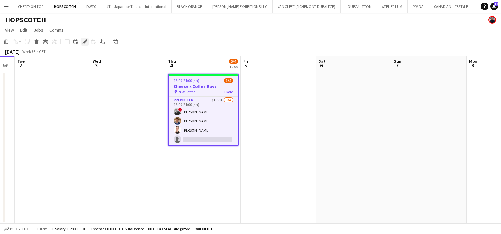
click at [84, 43] on icon at bounding box center [84, 41] width 3 height 3
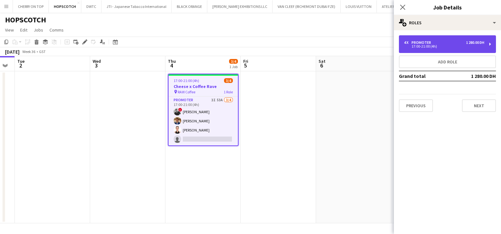
click at [448, 47] on div "17:00-21:00 (4h)" at bounding box center [444, 46] width 80 height 3
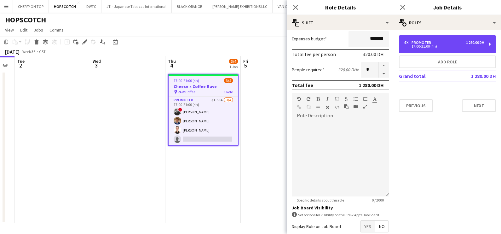
scroll to position [159, 0]
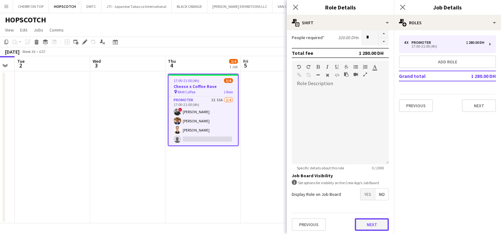
click at [369, 226] on button "Next" at bounding box center [372, 224] width 34 height 13
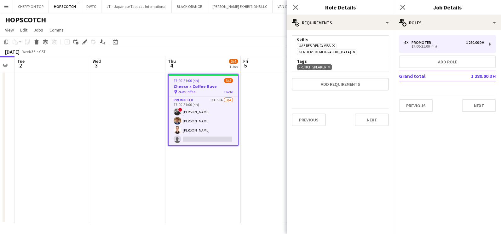
scroll to position [0, 0]
click at [262, 115] on app-date-cell at bounding box center [278, 147] width 75 height 152
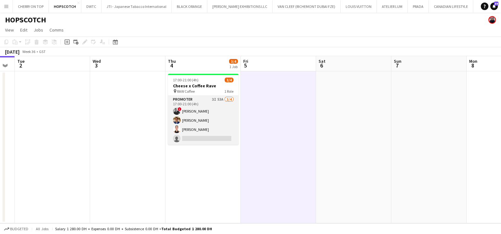
click at [194, 112] on app-card-role "Promoter 3I 53A [DATE] 17:00-21:00 (4h) ! [PERSON_NAME] [PERSON_NAME] [PERSON_N…" at bounding box center [203, 120] width 71 height 49
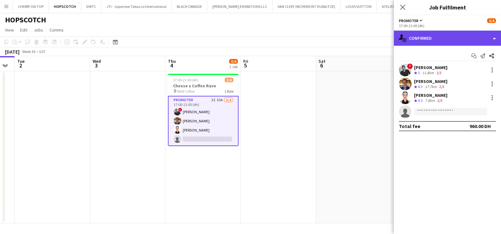
click at [454, 36] on div "single-neutral-actions-check-2 Confirmed" at bounding box center [447, 38] width 107 height 15
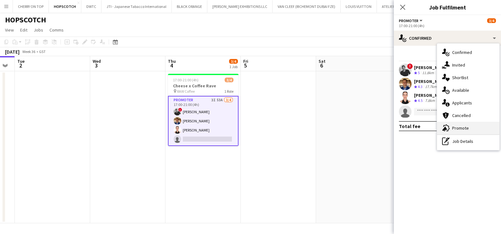
click at [462, 125] on div "advertising-megaphone Promote" at bounding box center [468, 128] width 62 height 13
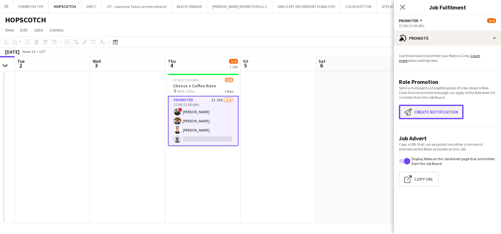
click at [409, 113] on app-icon "Create notification" at bounding box center [409, 112] width 10 height 8
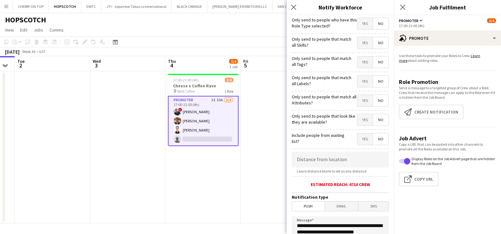
click at [359, 44] on span "Yes" at bounding box center [364, 42] width 15 height 11
click at [363, 65] on span "Yes" at bounding box center [364, 61] width 15 height 11
click at [358, 81] on span "Yes" at bounding box center [364, 81] width 15 height 11
click at [359, 101] on span "Yes" at bounding box center [364, 100] width 15 height 11
click at [357, 120] on span "Yes" at bounding box center [364, 119] width 15 height 11
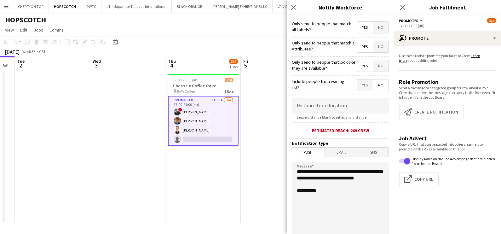
scroll to position [112, 0]
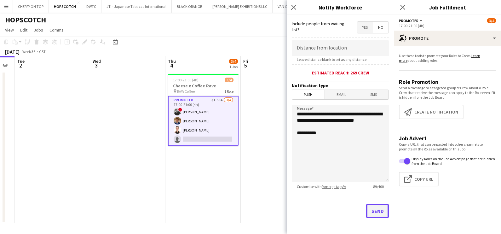
click at [367, 208] on button "Send" at bounding box center [377, 211] width 23 height 14
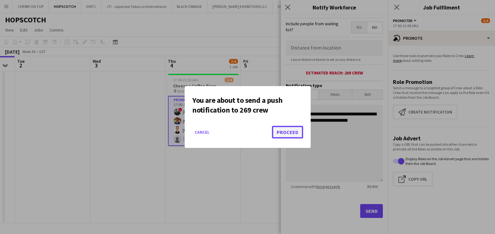
click at [289, 136] on button "Proceed" at bounding box center [287, 132] width 31 height 13
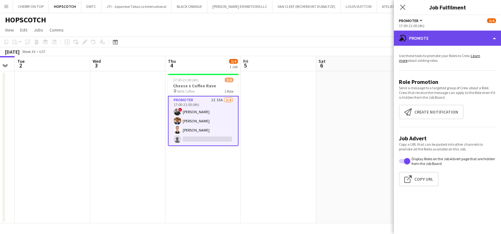
click at [444, 38] on div "advertising-megaphone Promote" at bounding box center [447, 38] width 107 height 15
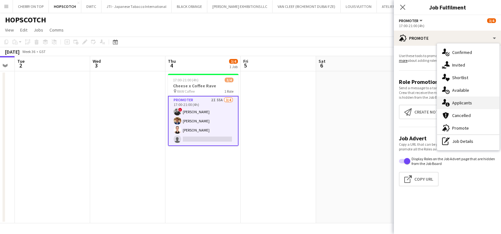
click at [465, 103] on div "single-neutral-actions-information Applicants" at bounding box center [468, 102] width 62 height 13
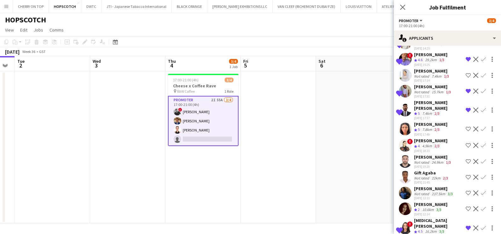
scroll to position [585, 0]
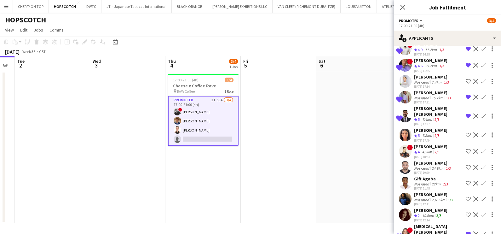
click at [431, 213] on div "10.6km" at bounding box center [428, 215] width 14 height 5
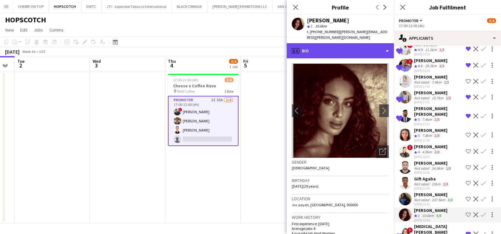
click at [331, 48] on div "profile Bio" at bounding box center [340, 50] width 107 height 15
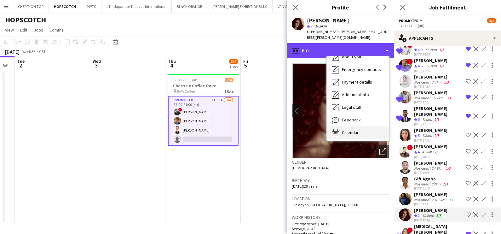
scroll to position [46, 0]
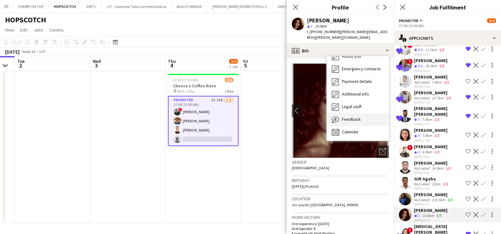
click at [353, 120] on span "Feedback" at bounding box center [351, 119] width 19 height 6
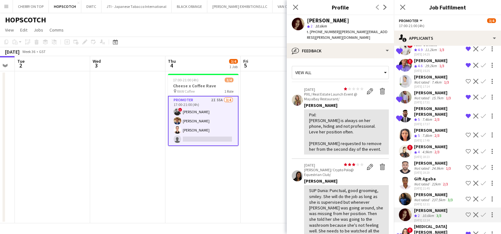
click at [434, 145] on div "[PERSON_NAME]" at bounding box center [430, 147] width 33 height 6
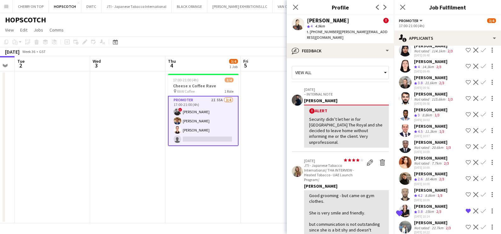
scroll to position [0, 0]
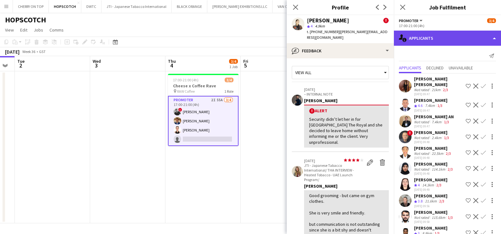
click at [426, 35] on div "single-neutral-actions-information Applicants" at bounding box center [447, 38] width 107 height 15
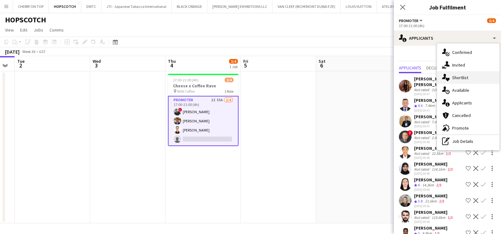
click at [452, 76] on div "single-neutral-actions-heart Shortlist" at bounding box center [468, 77] width 62 height 13
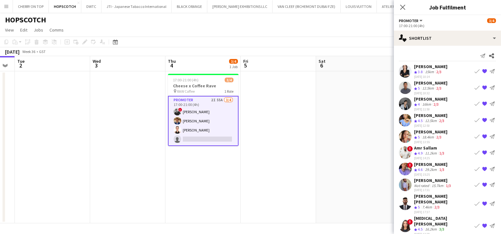
click at [486, 201] on app-icon "{{ spriteTitle }}" at bounding box center [484, 203] width 5 height 5
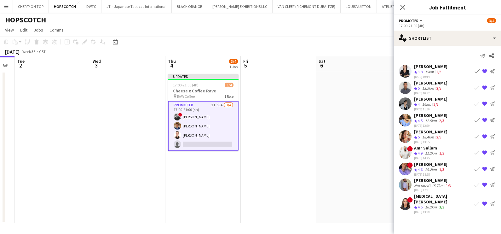
click at [485, 183] on app-icon "{{ spriteTitle }}" at bounding box center [484, 184] width 5 height 5
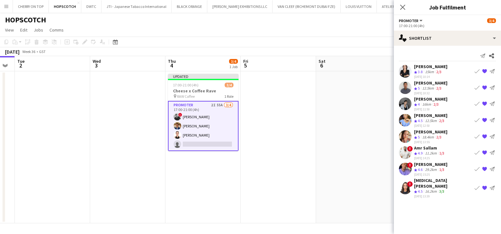
click at [485, 168] on app-icon "{{ spriteTitle }}" at bounding box center [484, 168] width 5 height 5
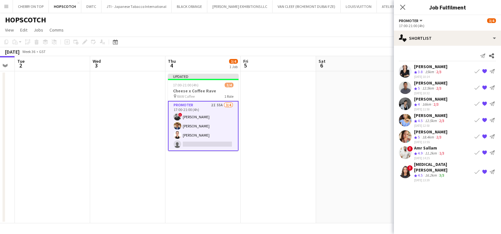
click at [486, 151] on app-icon "{{ spriteTitle }}" at bounding box center [484, 152] width 5 height 5
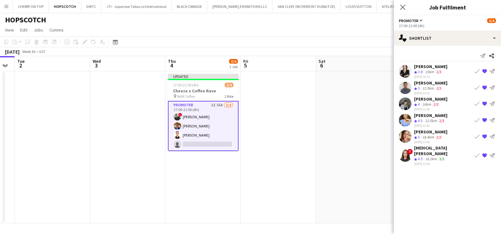
click at [485, 86] on app-icon "{{ spriteTitle }}" at bounding box center [484, 87] width 5 height 5
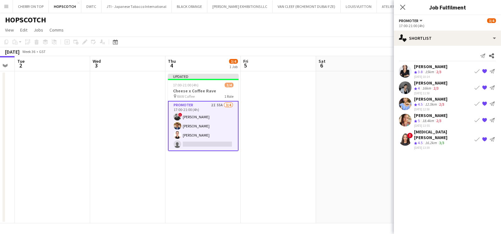
click at [336, 140] on app-date-cell at bounding box center [353, 147] width 75 height 152
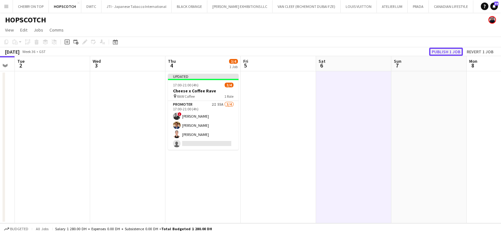
click at [440, 54] on button "Publish 1 job" at bounding box center [446, 52] width 34 height 8
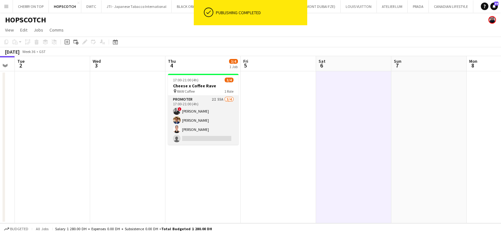
click at [197, 113] on app-card-role "Promoter 2I 55A [DATE] 17:00-21:00 (4h) ! [PERSON_NAME] [PERSON_NAME] [PERSON_N…" at bounding box center [203, 120] width 71 height 49
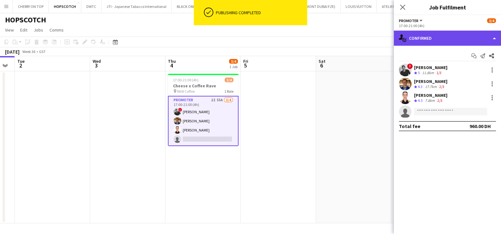
click at [444, 38] on div "single-neutral-actions-check-2 Confirmed" at bounding box center [447, 38] width 107 height 15
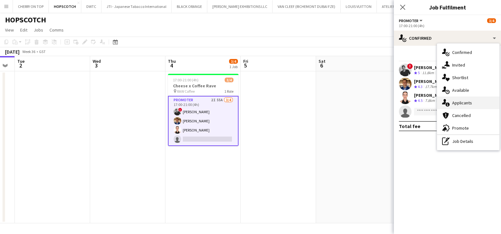
click at [454, 106] on div "single-neutral-actions-information Applicants" at bounding box center [468, 102] width 62 height 13
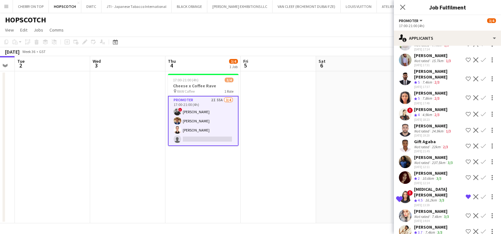
scroll to position [742, 0]
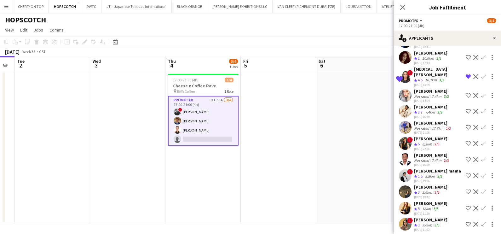
click at [426, 217] on div "[PERSON_NAME]" at bounding box center [430, 220] width 33 height 6
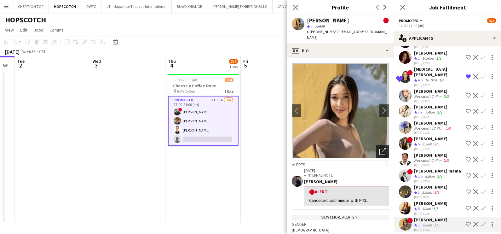
click at [380, 148] on icon "Open photos pop-in" at bounding box center [383, 151] width 7 height 7
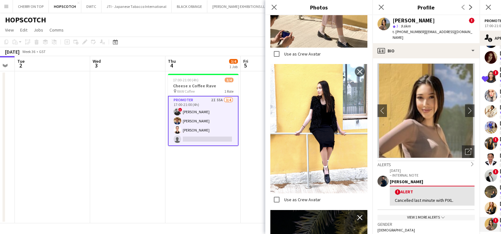
scroll to position [946, 0]
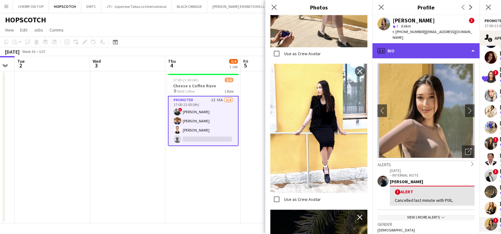
click at [421, 43] on div "profile Bio" at bounding box center [426, 50] width 107 height 15
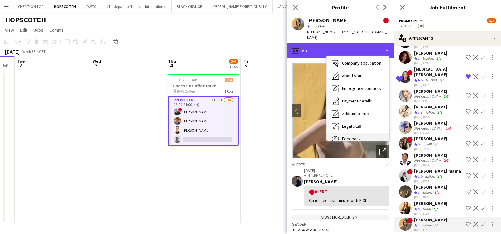
scroll to position [46, 0]
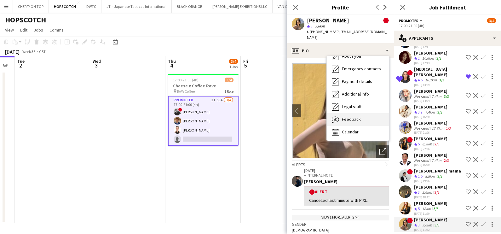
click at [352, 117] on div "Feedback Feedback" at bounding box center [358, 119] width 62 height 13
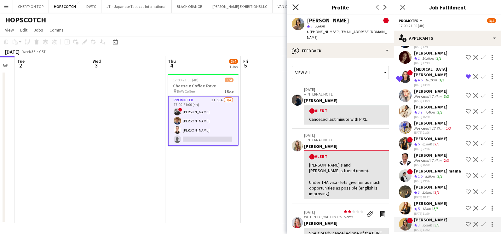
click at [294, 5] on icon at bounding box center [296, 7] width 6 height 6
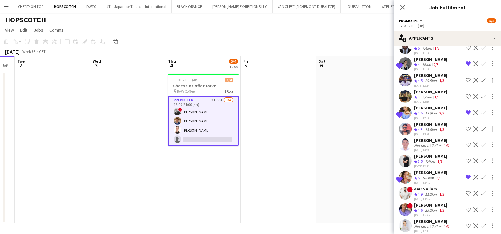
scroll to position [348, 0]
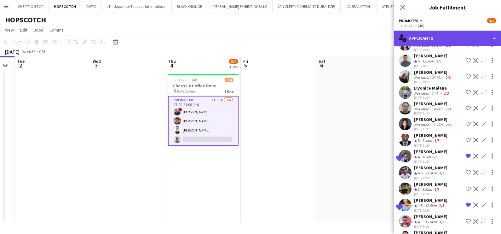
click at [455, 35] on div "single-neutral-actions-information Applicants" at bounding box center [447, 38] width 107 height 15
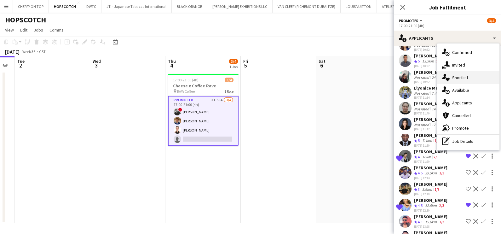
click at [456, 77] on div "single-neutral-actions-heart Shortlist" at bounding box center [468, 77] width 62 height 13
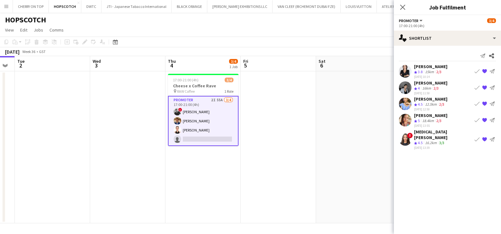
click at [304, 146] on app-date-cell at bounding box center [278, 147] width 75 height 152
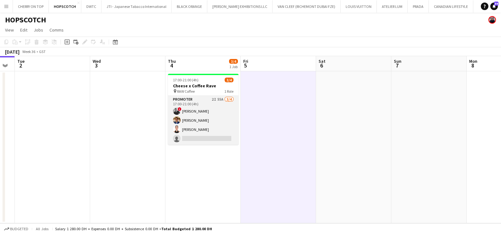
click at [212, 105] on app-card-role "Promoter 2I 55A [DATE] 17:00-21:00 (4h) ! [PERSON_NAME] [PERSON_NAME] [PERSON_N…" at bounding box center [203, 120] width 71 height 49
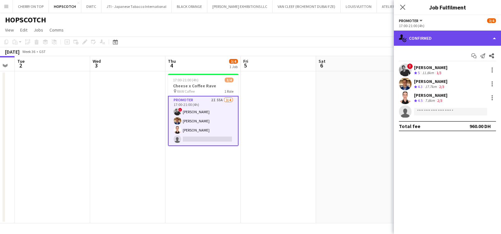
click at [451, 34] on div "single-neutral-actions-check-2 Confirmed" at bounding box center [447, 38] width 107 height 15
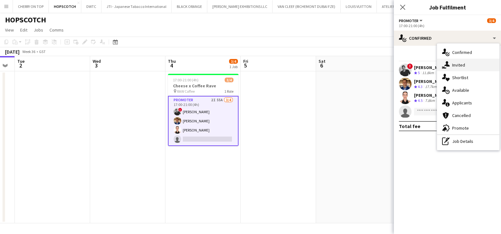
click at [460, 62] on div "single-neutral-actions-share-1 Invited" at bounding box center [468, 65] width 62 height 13
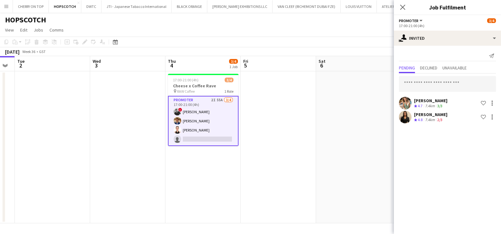
click at [429, 100] on div "[PERSON_NAME]" at bounding box center [430, 101] width 33 height 6
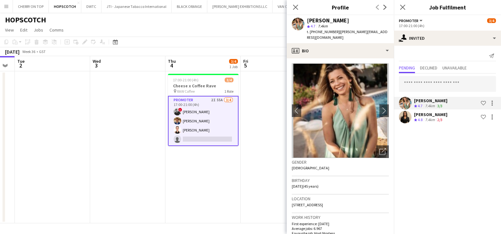
click at [423, 114] on div "[PERSON_NAME]" at bounding box center [430, 115] width 33 height 6
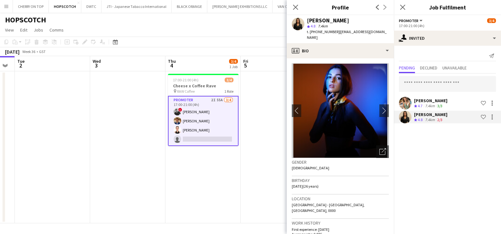
scroll to position [0, 211]
click at [280, 129] on app-date-cell at bounding box center [278, 147] width 75 height 152
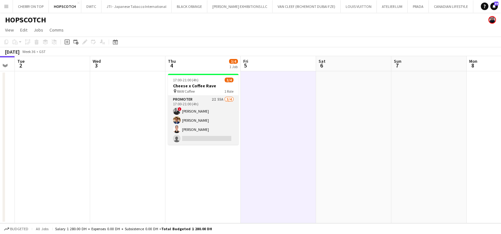
click at [197, 111] on app-card-role "Promoter 2I 55A [DATE] 17:00-21:00 (4h) ! [PERSON_NAME] [PERSON_NAME] [PERSON_N…" at bounding box center [203, 120] width 71 height 49
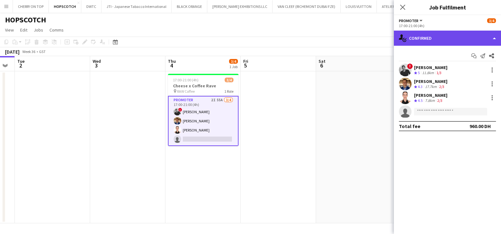
click at [449, 33] on div "single-neutral-actions-check-2 Confirmed" at bounding box center [447, 38] width 107 height 15
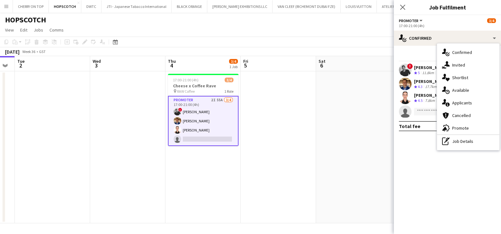
drag, startPoint x: 473, startPoint y: 105, endPoint x: 468, endPoint y: 102, distance: 5.9
click at [473, 105] on div "single-neutral-actions-information Applicants" at bounding box center [468, 102] width 62 height 13
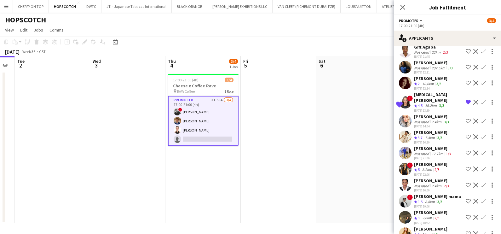
scroll to position [742, 0]
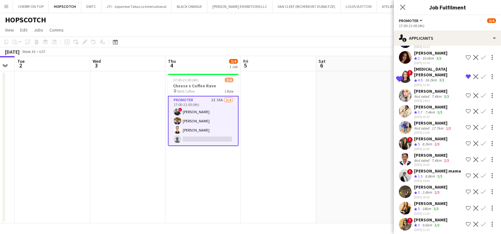
click at [357, 154] on app-date-cell at bounding box center [353, 147] width 75 height 152
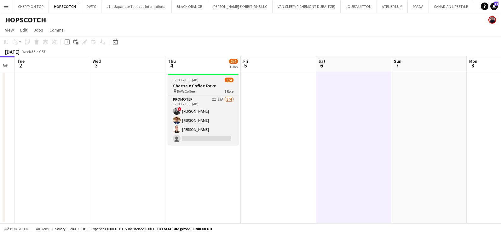
click at [191, 84] on h3 "Cheese x Coffee Rave" at bounding box center [203, 86] width 71 height 6
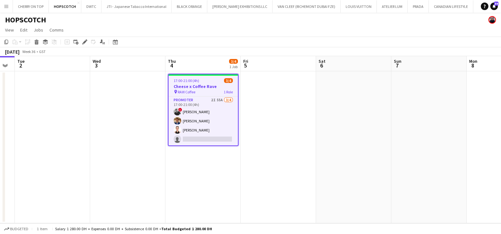
click at [87, 42] on icon "Edit" at bounding box center [84, 41] width 5 height 5
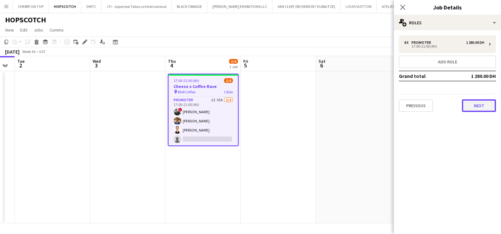
click at [484, 102] on button "Next" at bounding box center [479, 105] width 34 height 13
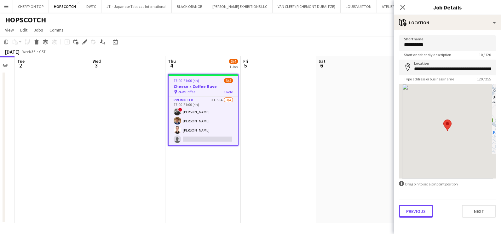
drag, startPoint x: 415, startPoint y: 213, endPoint x: 414, endPoint y: 193, distance: 20.2
click at [415, 214] on button "Previous" at bounding box center [416, 211] width 34 height 13
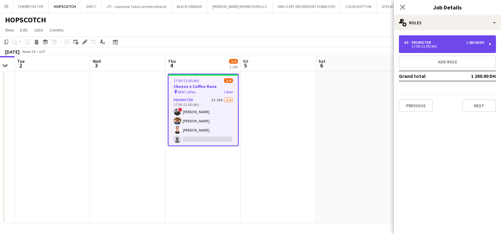
click at [439, 43] on div "4 x Promoter 1 280.00 DH" at bounding box center [444, 42] width 80 height 4
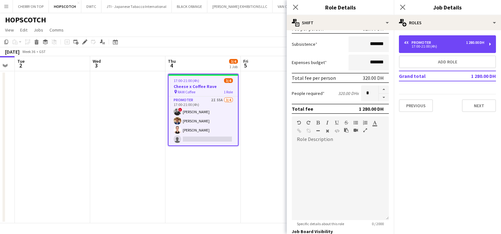
scroll to position [159, 0]
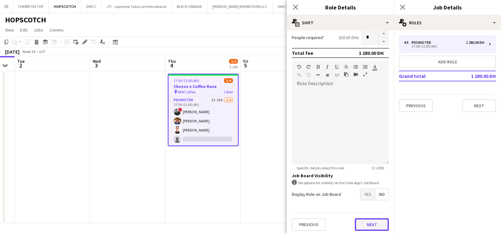
click at [360, 223] on button "Next" at bounding box center [372, 224] width 34 height 13
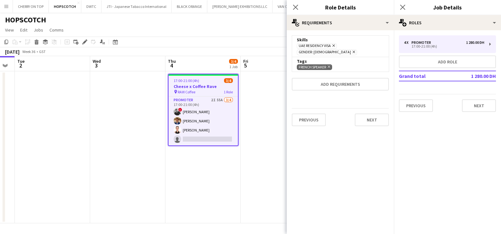
scroll to position [0, 0]
click at [330, 65] on icon "Remove" at bounding box center [328, 67] width 4 height 4
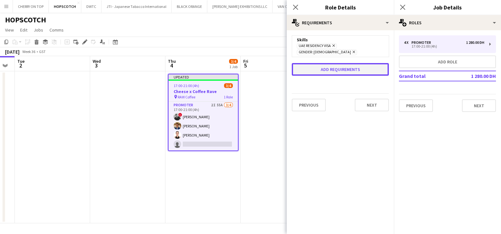
click at [333, 66] on button "Add requirements" at bounding box center [340, 69] width 97 height 13
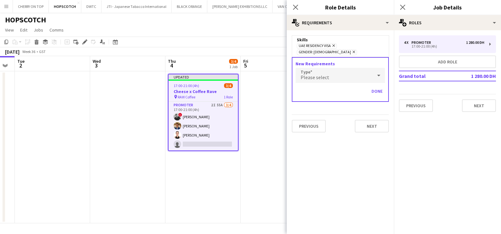
click at [333, 69] on div "Please select" at bounding box center [334, 75] width 77 height 15
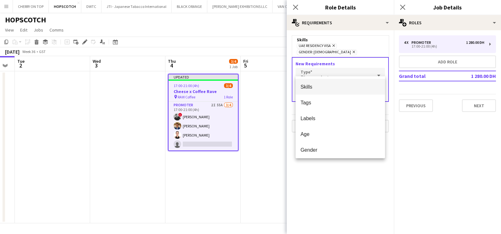
click at [191, 91] on div at bounding box center [250, 117] width 501 height 234
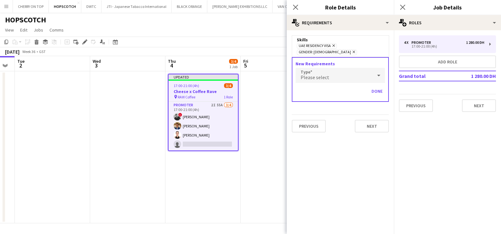
click at [188, 90] on h3 "Cheese x Coffee Rave" at bounding box center [203, 92] width 69 height 6
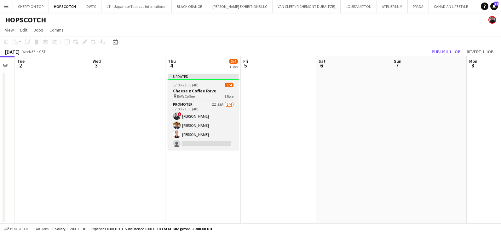
click at [218, 98] on div "pin RAW Coffee 1 Role" at bounding box center [203, 96] width 71 height 5
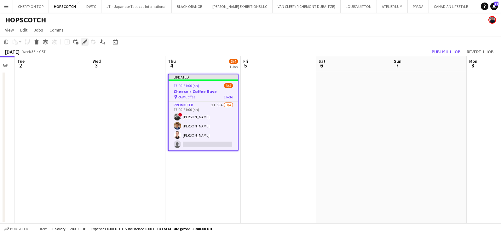
click at [83, 43] on icon "Edit" at bounding box center [84, 41] width 5 height 5
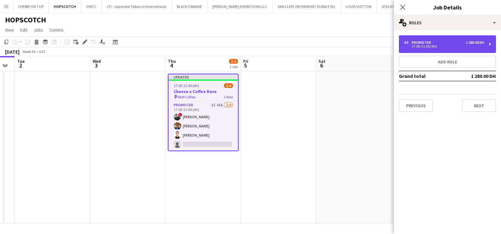
click at [440, 49] on div "4 x Promoter 1 280.00 DH 17:00-21:00 (4h)" at bounding box center [447, 44] width 97 height 18
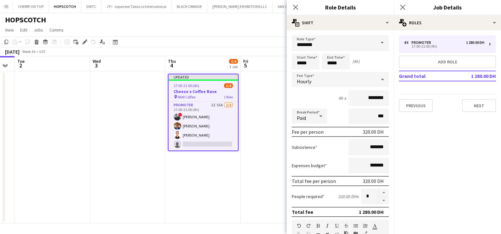
click at [258, 159] on app-date-cell at bounding box center [278, 147] width 75 height 152
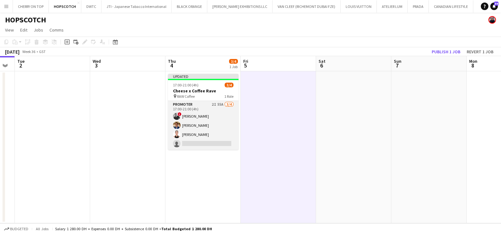
click at [208, 107] on app-card-role "Promoter 2I 55A [DATE] 17:00-21:00 (4h) ! [PERSON_NAME] [PERSON_NAME] [PERSON_N…" at bounding box center [203, 125] width 71 height 49
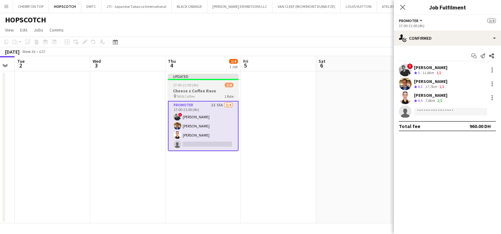
click at [192, 88] on h3 "Cheese x Coffee Rave" at bounding box center [203, 91] width 71 height 6
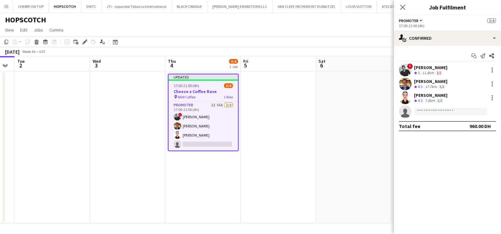
click at [81, 40] on div "Edit" at bounding box center [85, 42] width 8 height 8
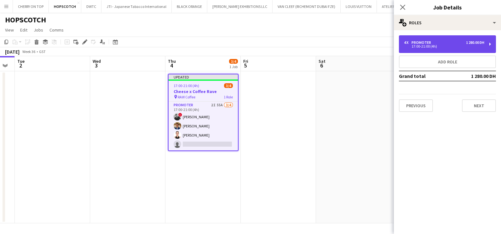
click at [432, 49] on div "4 x Promoter 1 280.00 DH 17:00-21:00 (4h)" at bounding box center [447, 44] width 97 height 18
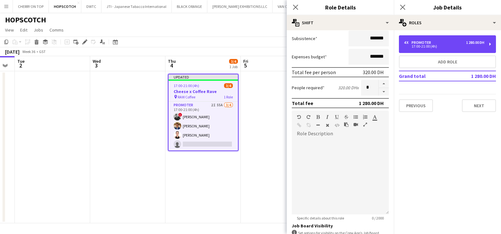
scroll to position [159, 0]
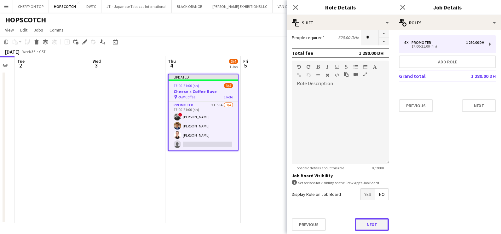
click at [359, 224] on button "Next" at bounding box center [372, 224] width 34 height 13
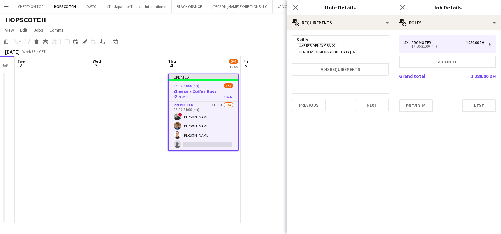
scroll to position [0, 0]
click at [347, 55] on form "Skills [GEOGRAPHIC_DATA] Residency Visa Remove Gender: [DEMOGRAPHIC_DATA] Remov…" at bounding box center [340, 75] width 107 height 81
click at [347, 65] on button "Add requirements" at bounding box center [340, 69] width 97 height 13
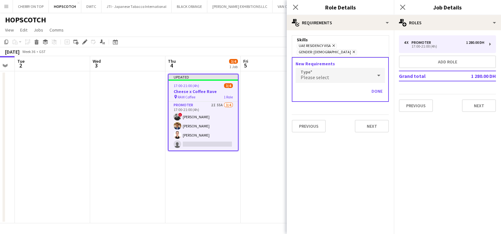
click at [343, 68] on div "Please select" at bounding box center [334, 75] width 77 height 15
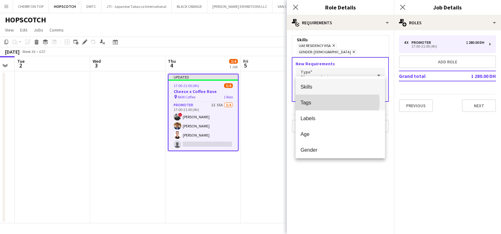
click at [331, 102] on span "Tags" at bounding box center [341, 103] width 80 height 6
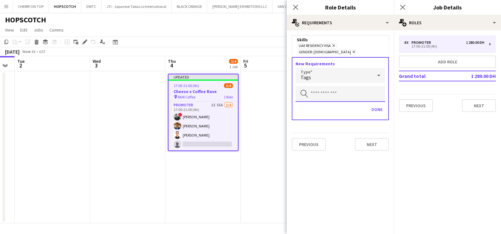
click at [330, 86] on input "text" at bounding box center [341, 94] width 90 height 16
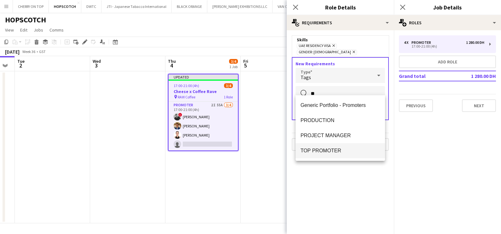
type input "**"
click at [342, 148] on span "TOP PROMOTER" at bounding box center [341, 151] width 80 height 6
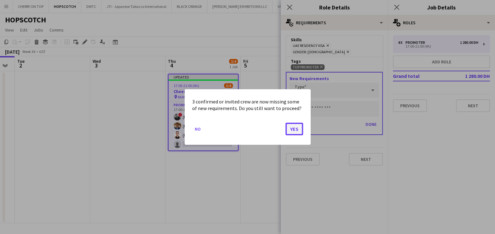
click at [301, 129] on button "Yes" at bounding box center [295, 129] width 18 height 13
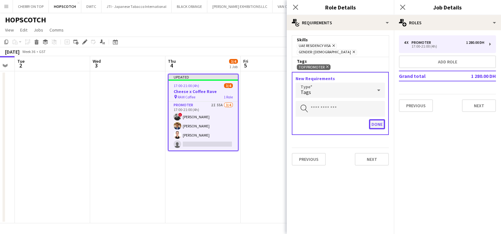
click at [378, 119] on button "Done" at bounding box center [377, 124] width 16 height 10
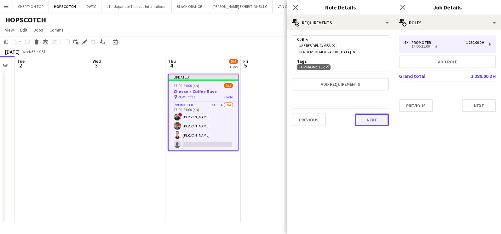
click at [375, 113] on button "Next" at bounding box center [372, 119] width 34 height 13
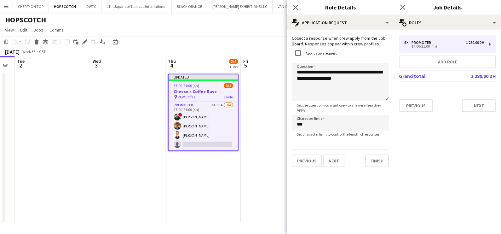
click at [261, 128] on app-date-cell at bounding box center [278, 147] width 75 height 152
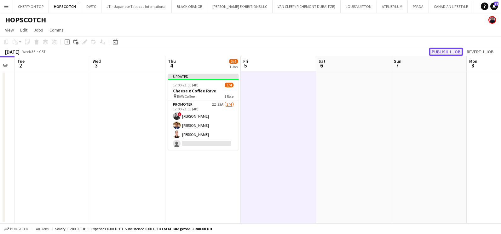
click at [444, 49] on button "Publish 1 job" at bounding box center [446, 52] width 34 height 8
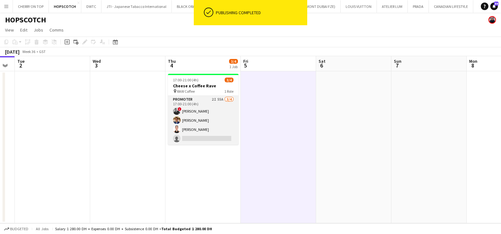
click at [210, 107] on app-card-role "Promoter 2I 55A [DATE] 17:00-21:00 (4h) ! [PERSON_NAME] [PERSON_NAME] [PERSON_N…" at bounding box center [203, 120] width 71 height 49
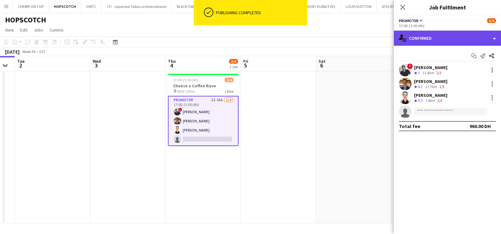
click at [439, 35] on div "single-neutral-actions-check-2 Confirmed" at bounding box center [447, 38] width 107 height 15
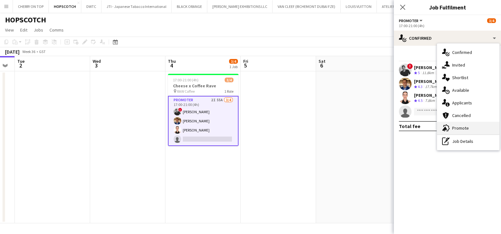
click at [459, 129] on div "advertising-megaphone Promote" at bounding box center [468, 128] width 62 height 13
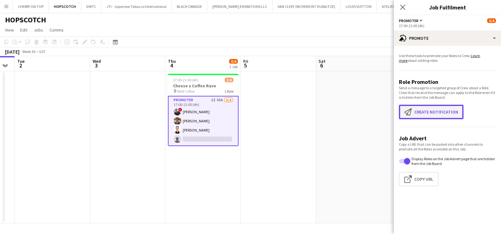
click at [429, 111] on button "Create notification Create notification" at bounding box center [431, 112] width 65 height 15
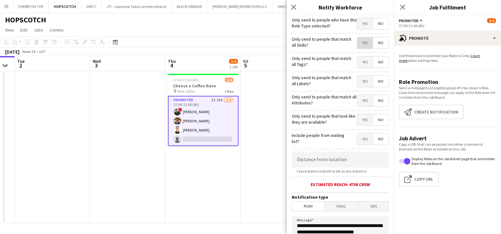
click at [357, 42] on span "Yes" at bounding box center [364, 42] width 15 height 11
drag, startPoint x: 363, startPoint y: 63, endPoint x: 363, endPoint y: 76, distance: 13.2
click at [363, 65] on span "Yes" at bounding box center [364, 61] width 15 height 11
drag, startPoint x: 362, startPoint y: 84, endPoint x: 360, endPoint y: 92, distance: 8.7
click at [362, 85] on span "Yes" at bounding box center [364, 81] width 15 height 11
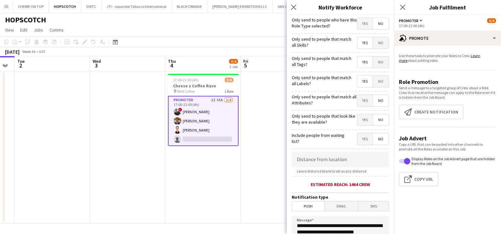
click at [359, 101] on span "Yes" at bounding box center [364, 100] width 15 height 11
click at [359, 120] on span "Yes" at bounding box center [364, 119] width 15 height 11
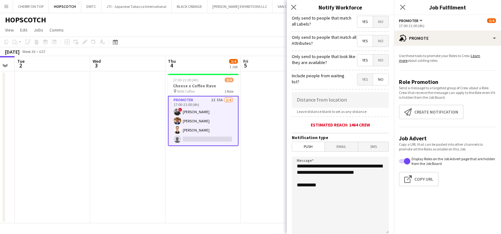
scroll to position [112, 0]
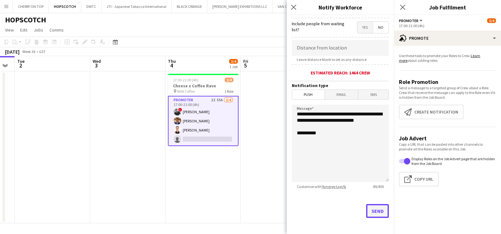
click at [371, 210] on button "Send" at bounding box center [377, 211] width 23 height 14
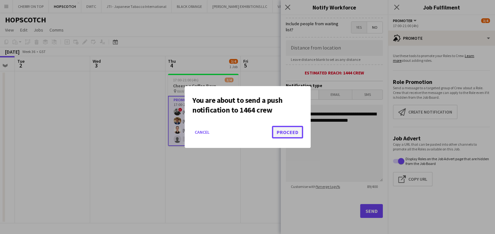
click at [299, 133] on button "Proceed" at bounding box center [287, 132] width 31 height 13
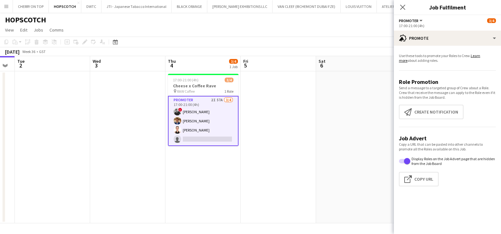
click at [210, 113] on app-card-role "Promoter 2I 57A [DATE] 17:00-21:00 (4h) ! [PERSON_NAME] [PERSON_NAME] [PERSON_N…" at bounding box center [203, 121] width 71 height 50
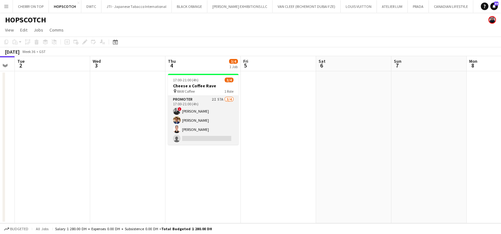
click at [210, 113] on app-card-role "Promoter 2I 57A [DATE] 17:00-21:00 (4h) ! [PERSON_NAME] [PERSON_NAME] [PERSON_N…" at bounding box center [203, 120] width 71 height 49
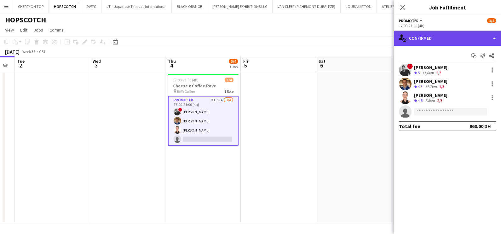
click at [406, 35] on icon "single-neutral-actions-check-2" at bounding box center [403, 38] width 8 height 8
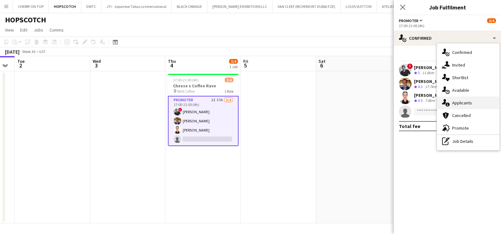
click at [458, 101] on div "single-neutral-actions-information Applicants" at bounding box center [468, 102] width 62 height 13
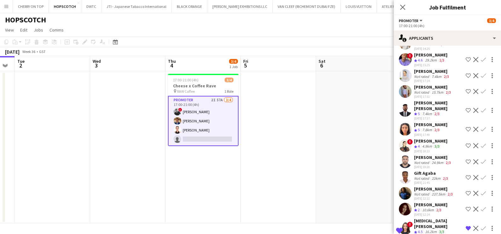
scroll to position [775, 0]
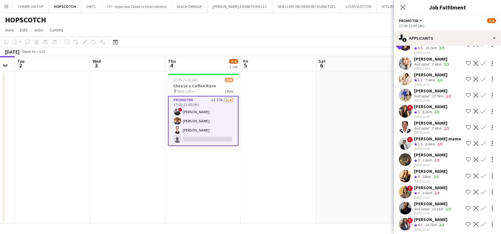
click at [432, 201] on div "[PERSON_NAME]" at bounding box center [433, 204] width 38 height 6
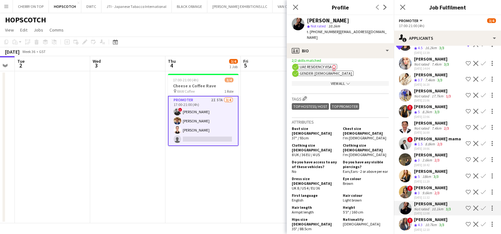
scroll to position [276, 0]
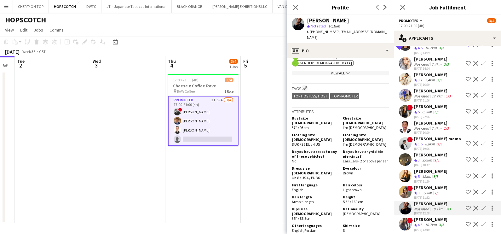
click at [424, 217] on div "[PERSON_NAME]" at bounding box center [430, 220] width 33 height 6
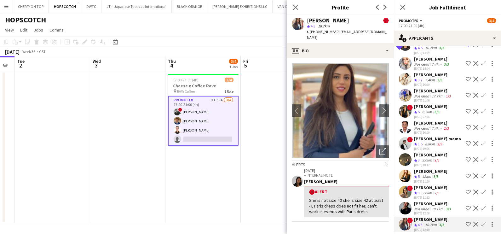
click at [424, 201] on div "[PERSON_NAME]" at bounding box center [433, 204] width 38 height 6
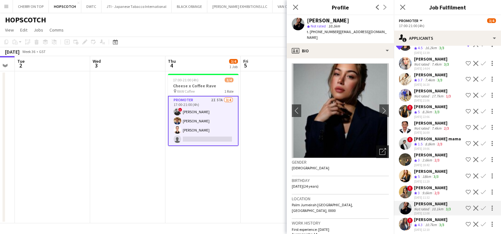
click at [380, 148] on icon "Open photos pop-in" at bounding box center [383, 151] width 7 height 7
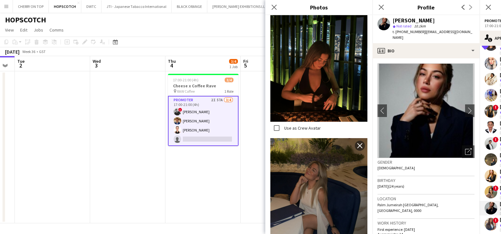
scroll to position [0, 0]
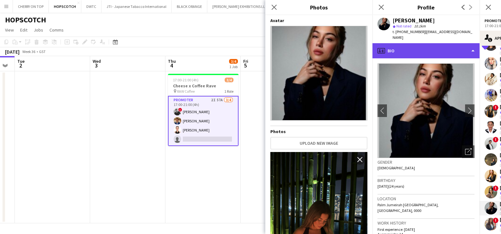
click at [405, 47] on div "profile Bio" at bounding box center [426, 50] width 107 height 15
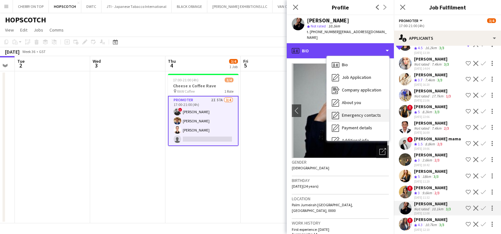
scroll to position [46, 0]
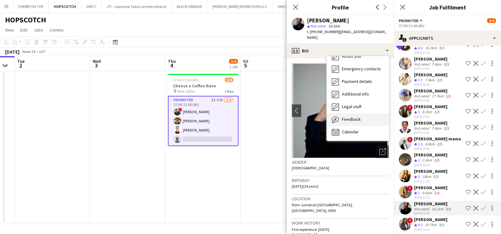
click at [363, 113] on div "Feedback Feedback" at bounding box center [358, 119] width 62 height 13
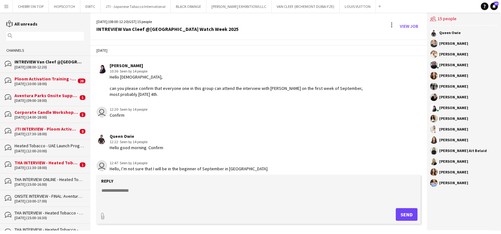
scroll to position [756, 0]
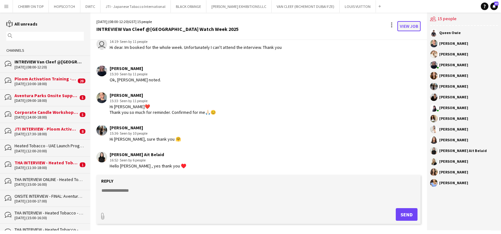
click at [402, 25] on link "View Job" at bounding box center [408, 26] width 23 height 10
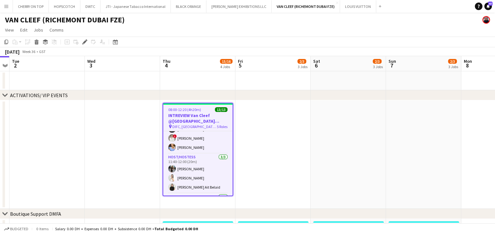
scroll to position [115, 0]
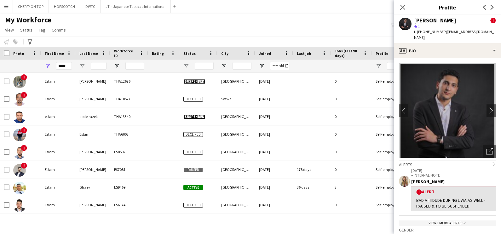
scroll to position [394, 0]
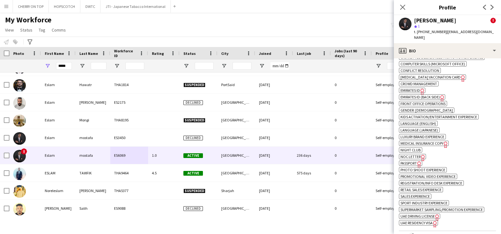
click at [3, 4] on button "Menu" at bounding box center [6, 6] width 13 height 13
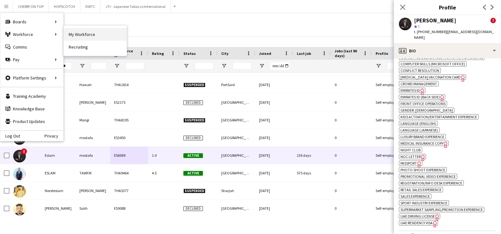
click at [87, 35] on link "My Workforce" at bounding box center [95, 34] width 63 height 13
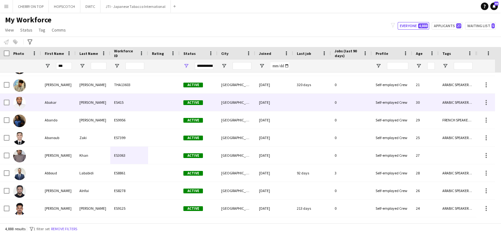
scroll to position [0, 0]
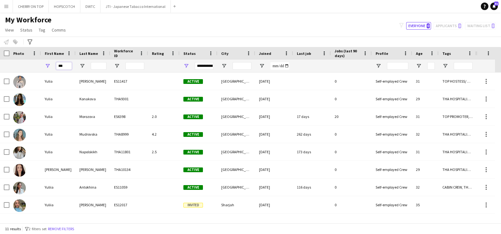
click at [59, 67] on input "***" at bounding box center [64, 66] width 16 height 8
click at [61, 62] on input "***" at bounding box center [64, 66] width 16 height 8
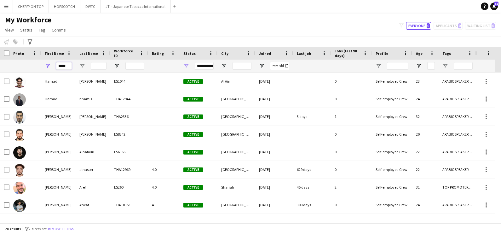
type input "*****"
click at [91, 64] on input "Last Name Filter Input" at bounding box center [99, 66] width 16 height 8
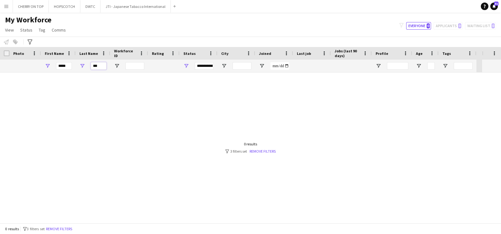
type input "***"
click at [189, 64] on span "Open Filter Menu" at bounding box center [186, 66] width 6 height 6
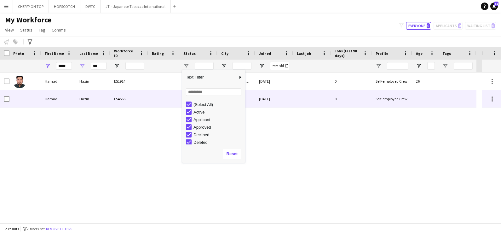
click at [93, 98] on div "Hazin" at bounding box center [93, 98] width 35 height 17
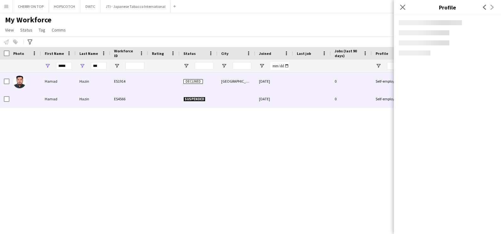
click at [98, 76] on div "Hazin" at bounding box center [93, 81] width 35 height 17
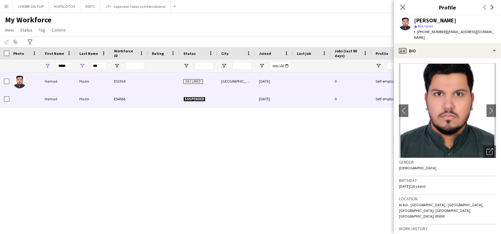
click at [295, 102] on div at bounding box center [312, 98] width 38 height 17
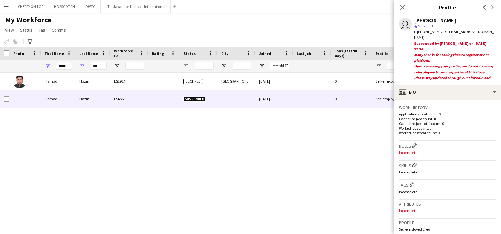
scroll to position [157, 0]
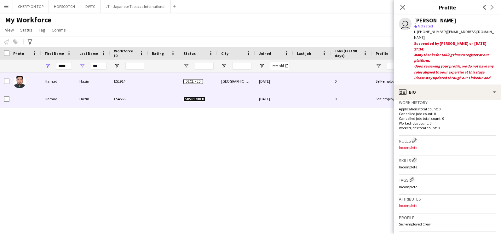
click at [191, 77] on div "Declined" at bounding box center [199, 81] width 38 height 17
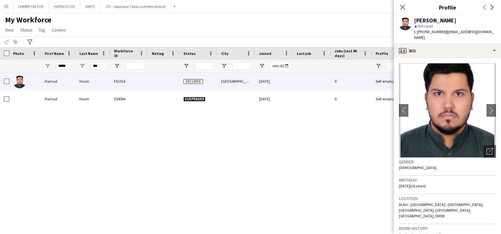
scroll to position [0, 0]
click at [487, 145] on div "Open photos pop-in" at bounding box center [490, 151] width 13 height 13
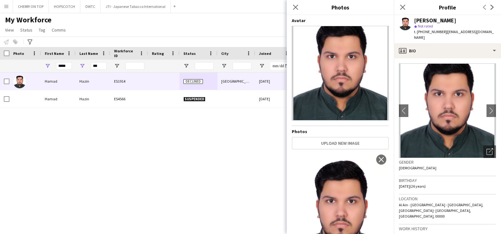
click at [194, 136] on div "Hamad Hazin ES1914 Declined Abu dhabi 22-11-2023 0 Self-employed Crew 26 Hamad …" at bounding box center [241, 148] width 482 height 150
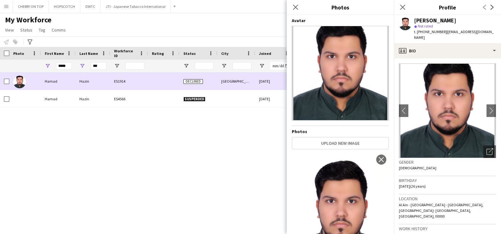
click at [219, 75] on div "Abu dhabi" at bounding box center [237, 81] width 38 height 17
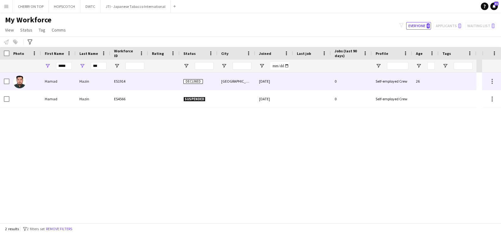
click at [219, 80] on div "Abu dhabi" at bounding box center [237, 81] width 38 height 17
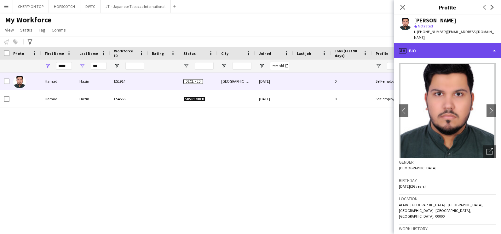
click at [459, 43] on div "profile Bio" at bounding box center [447, 50] width 107 height 15
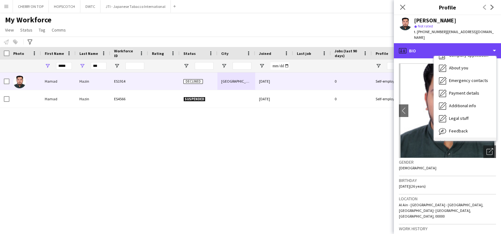
scroll to position [34, 0]
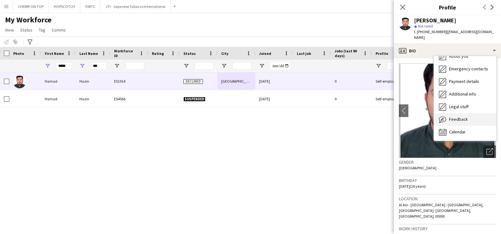
click at [467, 116] on div "Feedback Feedback" at bounding box center [465, 119] width 62 height 13
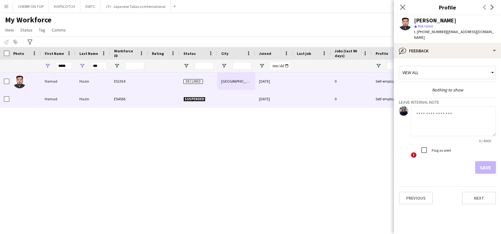
click at [173, 102] on div at bounding box center [164, 98] width 32 height 17
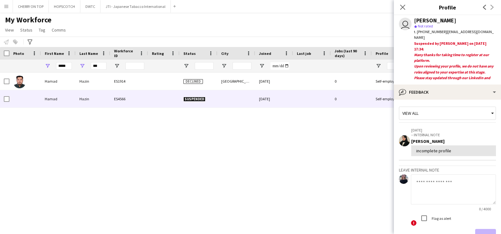
scroll to position [0, 0]
click at [194, 177] on div "Hamad Hazin ES1914 Declined Abu dhabi 22-11-2023 0 Self-employed Crew 26 Hamad …" at bounding box center [241, 148] width 482 height 150
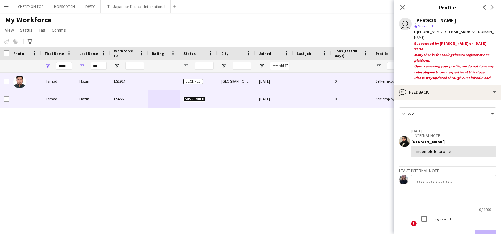
click at [137, 81] on div "ES1914" at bounding box center [129, 81] width 38 height 17
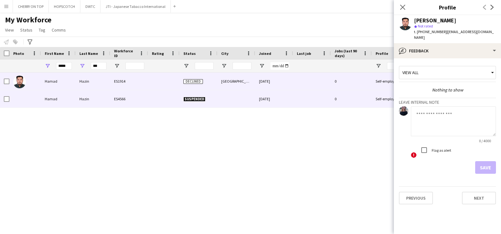
click at [165, 96] on div at bounding box center [164, 98] width 32 height 17
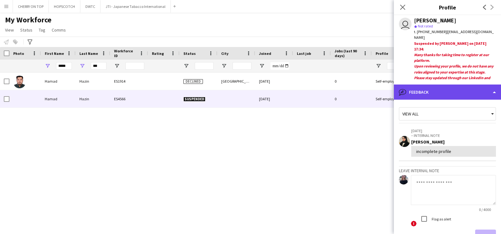
click at [435, 91] on div "bubble-pencil Feedback" at bounding box center [447, 91] width 107 height 15
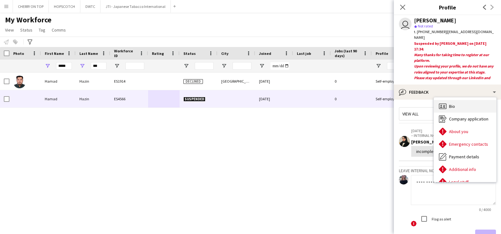
click at [449, 107] on div "Bio Bio" at bounding box center [465, 106] width 62 height 13
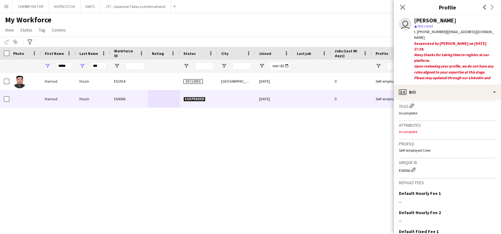
scroll to position [236, 0]
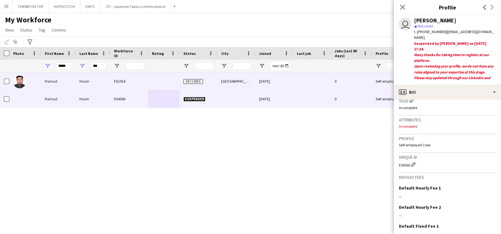
click at [224, 79] on div "Abu dhabi" at bounding box center [237, 81] width 38 height 17
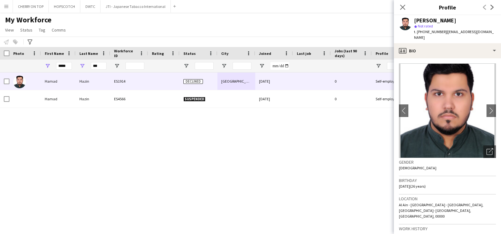
drag, startPoint x: 443, startPoint y: 33, endPoint x: 497, endPoint y: 35, distance: 53.9
click at [497, 35] on div "Hamad Hazin star Not rated t. +971564677768 | hamoodiealzarouni@gmail.com" at bounding box center [447, 29] width 107 height 28
copy span "hamoodiealzarouni@gmail.com"
click at [4, 4] on app-icon "Menu" at bounding box center [6, 6] width 5 height 5
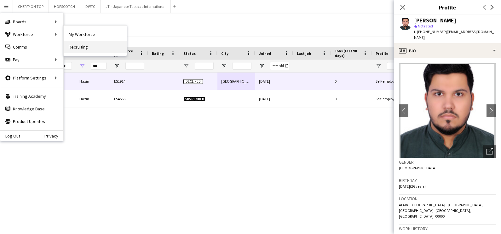
click at [90, 46] on link "Recruiting" at bounding box center [95, 47] width 63 height 13
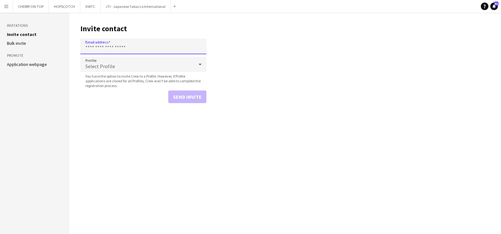
click at [143, 47] on input "Email address" at bounding box center [143, 46] width 126 height 16
paste input "**********"
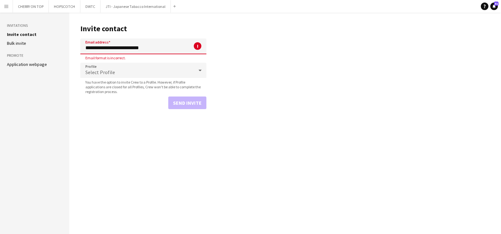
click at [118, 70] on div "Select Profile" at bounding box center [136, 70] width 113 height 15
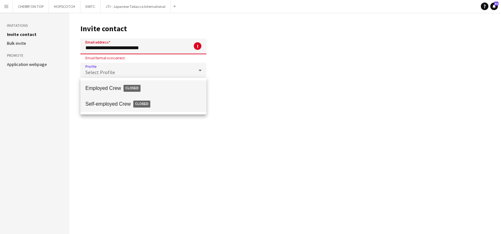
click at [118, 104] on span "Self-employed Crew Closed" at bounding box center [143, 104] width 116 height 15
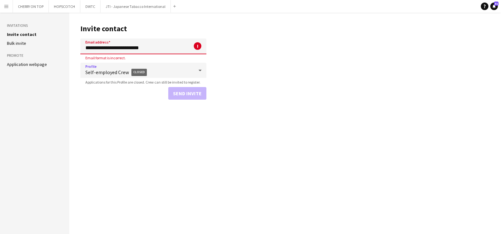
click at [162, 44] on input "**********" at bounding box center [143, 46] width 126 height 16
click at [87, 49] on input "**********" at bounding box center [143, 46] width 126 height 16
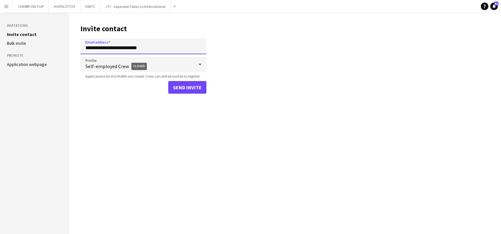
type input "**********"
click at [180, 86] on button "Send invite" at bounding box center [187, 87] width 38 height 13
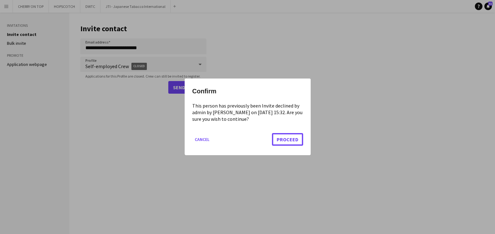
click at [293, 136] on button "Proceed" at bounding box center [287, 139] width 31 height 13
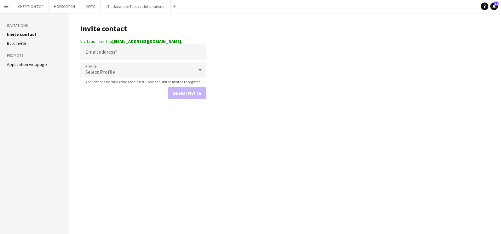
click at [4, 9] on button "Menu" at bounding box center [6, 6] width 13 height 13
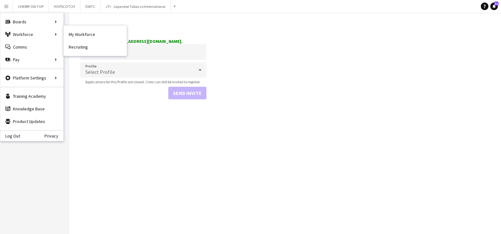
drag, startPoint x: 89, startPoint y: 38, endPoint x: 118, endPoint y: 59, distance: 35.4
click at [89, 38] on link "My Workforce" at bounding box center [95, 34] width 63 height 13
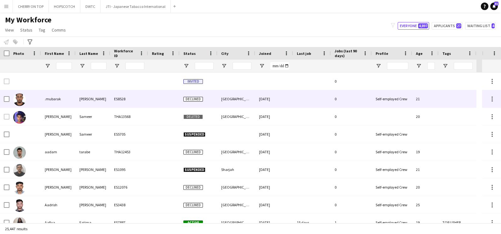
type input "*****"
type input "***"
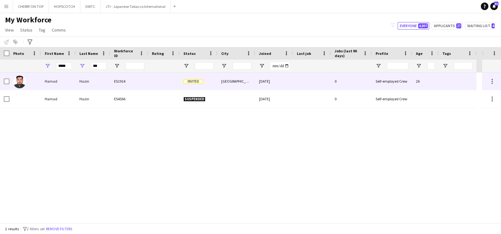
click at [87, 78] on div "Hazin" at bounding box center [93, 81] width 35 height 17
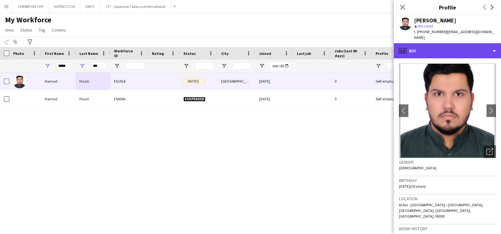
click at [421, 43] on div "profile Bio" at bounding box center [447, 50] width 107 height 15
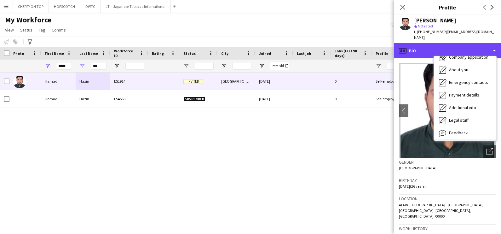
scroll to position [34, 0]
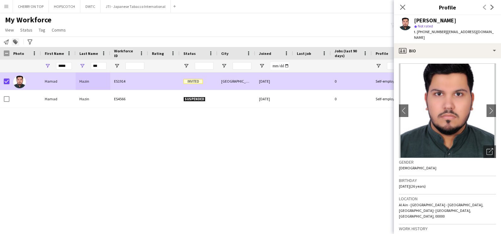
click at [14, 43] on icon "Add to tag" at bounding box center [15, 41] width 5 height 5
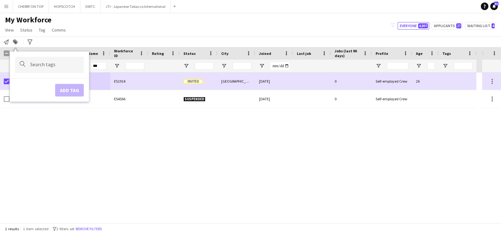
click at [45, 65] on input "Type to search..." at bounding box center [54, 65] width 49 height 6
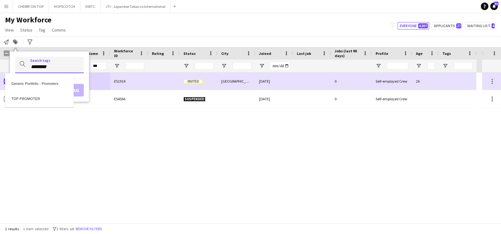
type input "********"
click at [37, 100] on div "TOP PROMOTER" at bounding box center [39, 97] width 69 height 15
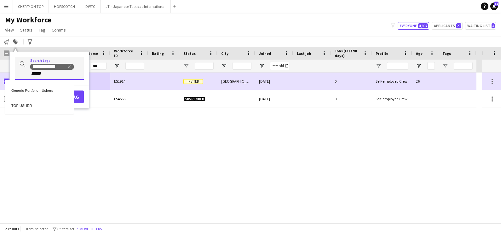
type input "*****"
click at [35, 106] on div "TOP USHER" at bounding box center [39, 104] width 69 height 15
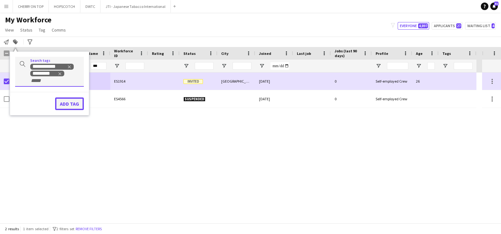
click at [77, 103] on button "Add tag" at bounding box center [69, 103] width 29 height 13
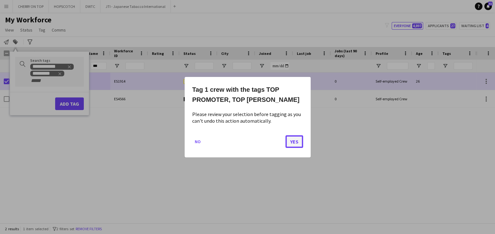
click at [297, 139] on button "Yes" at bounding box center [295, 141] width 18 height 13
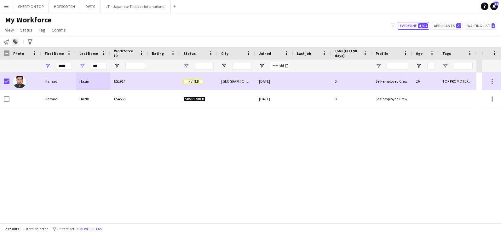
click at [14, 41] on icon at bounding box center [15, 42] width 4 height 4
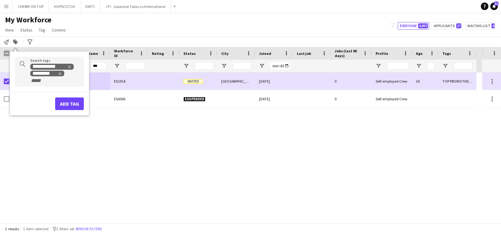
click at [53, 84] on div "**********" at bounding box center [49, 72] width 69 height 30
type input "***"
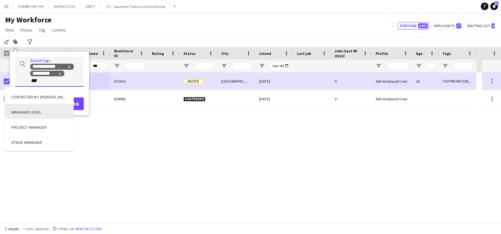
scroll to position [0, 0]
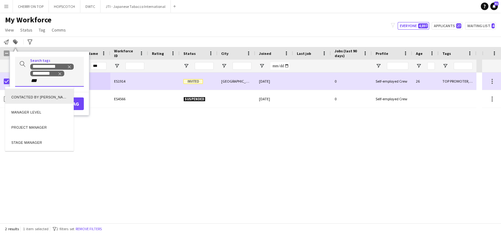
click at [49, 97] on div "CONTACTED BY [PERSON_NAME]" at bounding box center [39, 96] width 69 height 15
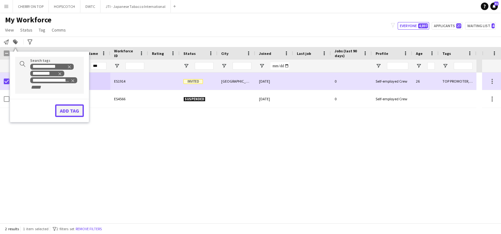
click at [77, 110] on button "Add tag" at bounding box center [69, 110] width 29 height 13
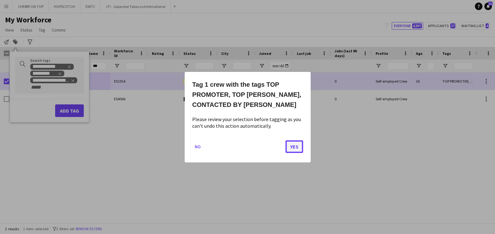
click at [295, 148] on button "Yes" at bounding box center [295, 146] width 18 height 13
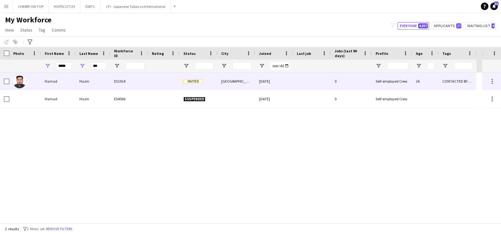
click at [138, 81] on div "ES1914" at bounding box center [129, 81] width 38 height 17
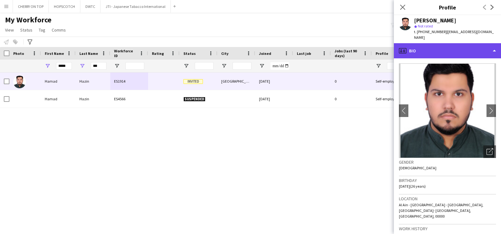
click at [446, 47] on div "profile Bio" at bounding box center [447, 50] width 107 height 15
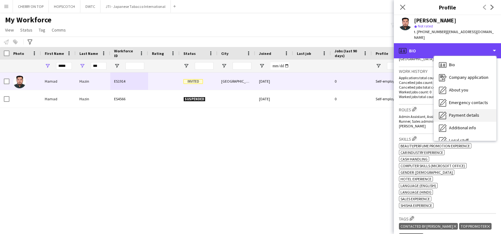
scroll to position [34, 0]
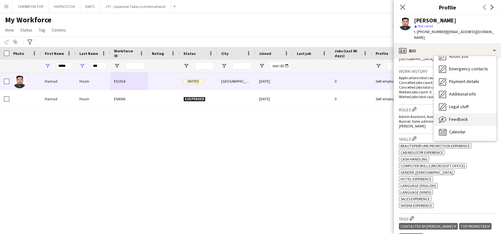
click at [459, 116] on div "Feedback Feedback" at bounding box center [465, 119] width 62 height 13
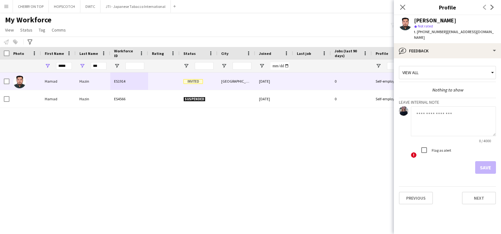
click at [435, 116] on textarea at bounding box center [453, 121] width 85 height 30
paste textarea "**********"
type textarea "**********"
click at [482, 161] on button "Save" at bounding box center [485, 167] width 21 height 13
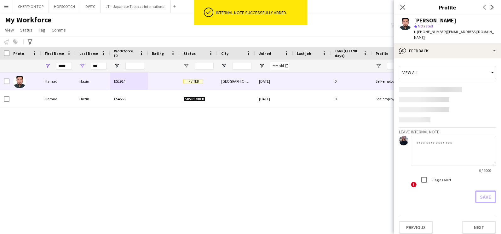
scroll to position [0, 0]
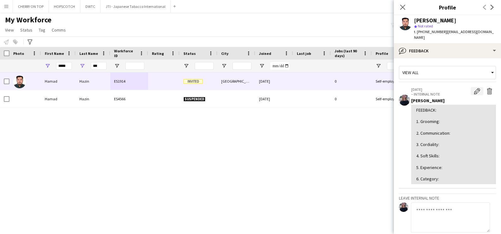
click at [474, 88] on app-icon "Edit internal note" at bounding box center [477, 91] width 6 height 6
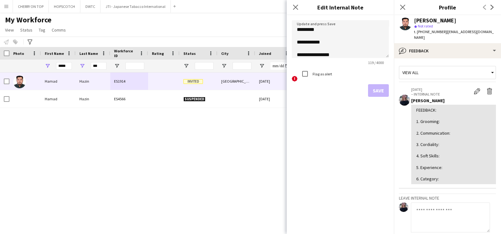
click at [448, 114] on div "FEEDBACK: 1. Grooming: 2. Communication: 3. Cordiality: 4. Soft Skills: 5. Expe…" at bounding box center [453, 144] width 75 height 75
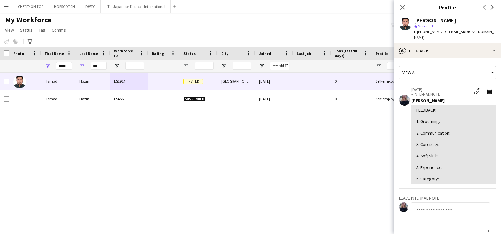
click at [450, 116] on div "FEEDBACK: 1. Grooming: 2. Communication: 3. Cordiality: 4. Soft Skills: 5. Expe…" at bounding box center [453, 144] width 75 height 75
click at [450, 117] on div "FEEDBACK: 1. Grooming: 2. Communication: 3. Cordiality: 4. Soft Skills: 5. Expe…" at bounding box center [453, 144] width 75 height 75
click at [474, 88] on app-icon "Edit internal note" at bounding box center [477, 91] width 6 height 6
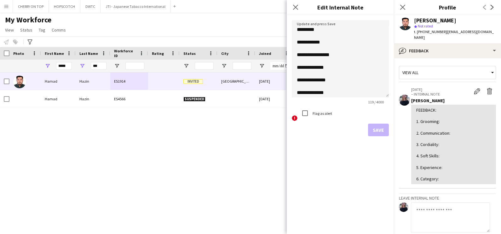
drag, startPoint x: 387, startPoint y: 56, endPoint x: 391, endPoint y: 148, distance: 91.8
click at [391, 141] on form "**********" at bounding box center [340, 78] width 107 height 126
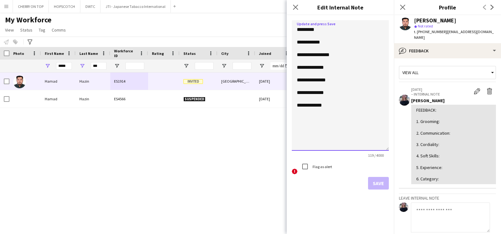
click at [336, 42] on textarea "**********" at bounding box center [340, 85] width 97 height 131
click at [346, 54] on textarea "**********" at bounding box center [340, 85] width 97 height 131
click at [341, 69] on textarea "**********" at bounding box center [340, 85] width 97 height 131
click at [340, 82] on textarea "**********" at bounding box center [340, 85] width 97 height 131
click at [339, 93] on textarea "**********" at bounding box center [340, 85] width 97 height 131
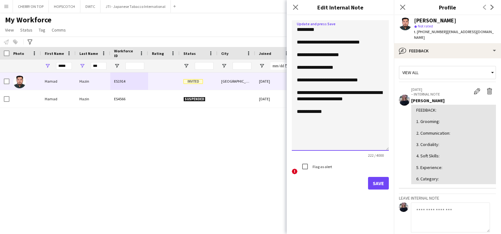
click at [336, 118] on textarea "**********" at bounding box center [340, 85] width 97 height 131
type textarea "**********"
click at [377, 183] on button "Save" at bounding box center [378, 183] width 21 height 13
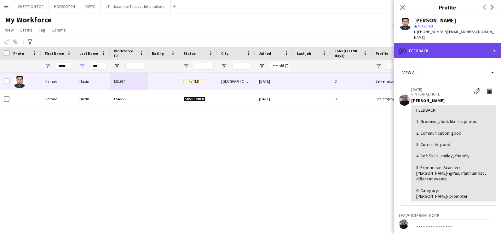
click at [409, 43] on div "bubble-pencil Feedback" at bounding box center [447, 50] width 107 height 15
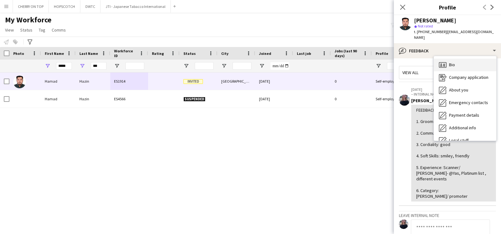
click at [462, 62] on div "Bio Bio" at bounding box center [465, 65] width 62 height 13
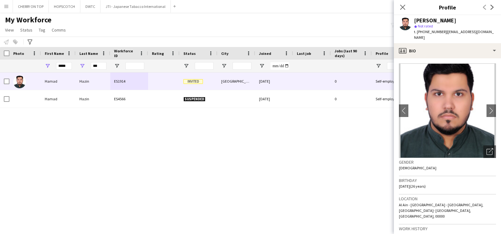
click at [169, 158] on div "Hamad Hazin ES1914 Invited Abu dhabi 22-11-2023 0 Self-employed Crew 26 CONTACT…" at bounding box center [241, 148] width 482 height 150
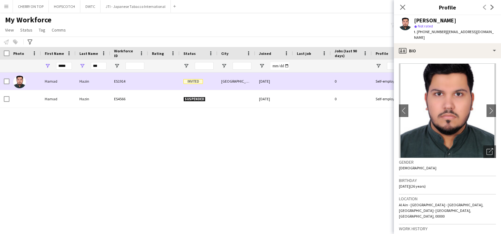
click at [169, 80] on div at bounding box center [164, 81] width 32 height 17
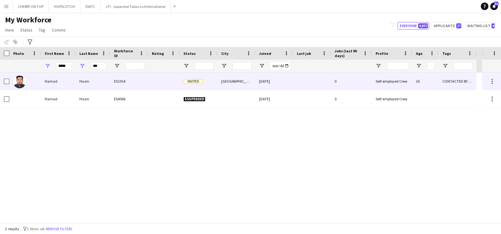
click at [169, 80] on div at bounding box center [164, 81] width 32 height 17
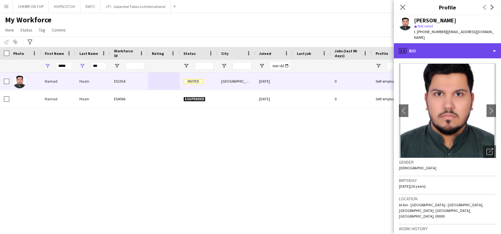
click at [433, 43] on div "profile Bio" at bounding box center [447, 50] width 107 height 15
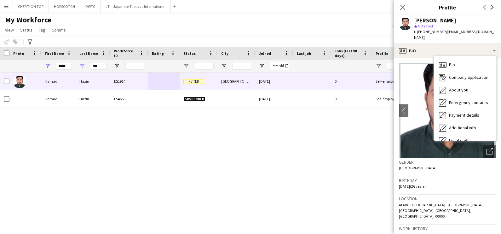
click at [469, 146] on img at bounding box center [447, 110] width 97 height 95
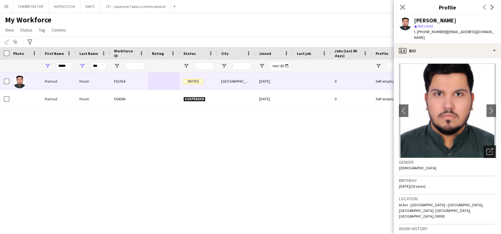
click at [487, 148] on icon "Open photos pop-in" at bounding box center [490, 151] width 7 height 7
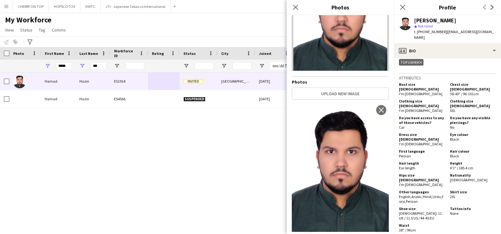
scroll to position [355, 0]
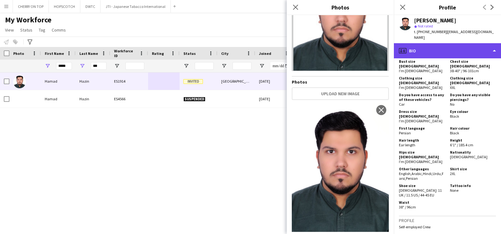
click at [445, 43] on div "profile Bio" at bounding box center [447, 50] width 107 height 15
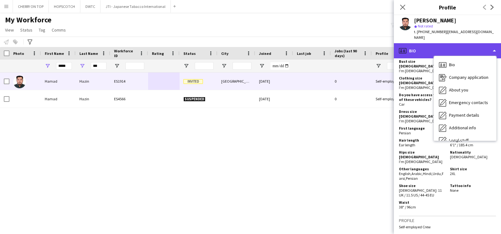
click at [425, 48] on div "profile Bio" at bounding box center [447, 50] width 107 height 15
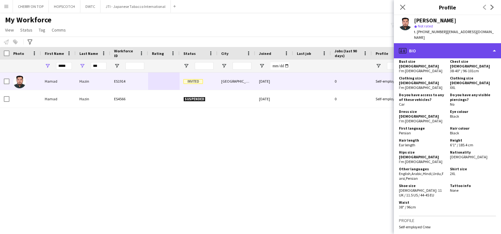
click at [447, 47] on div "profile Bio" at bounding box center [447, 50] width 107 height 15
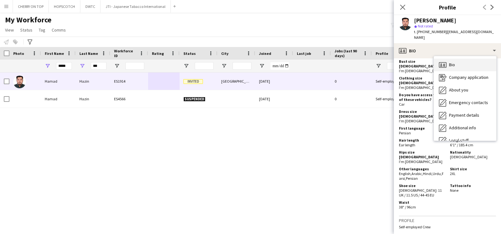
click at [456, 59] on div "Bio Bio" at bounding box center [465, 65] width 62 height 13
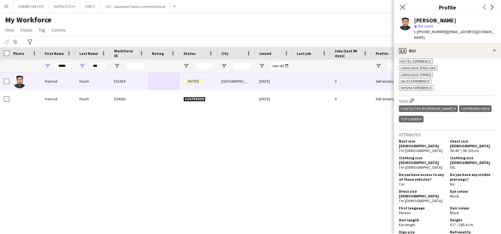
scroll to position [181, 0]
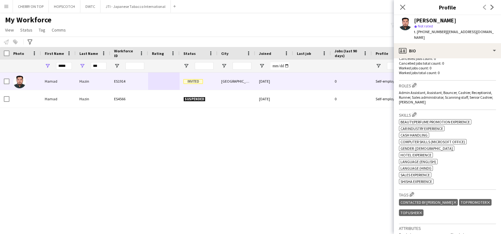
click at [487, 200] on icon "Delete tag" at bounding box center [488, 202] width 3 height 4
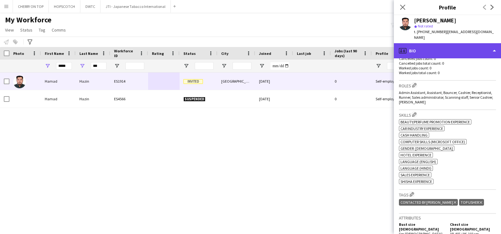
click at [432, 43] on div "profile Bio" at bounding box center [447, 50] width 107 height 15
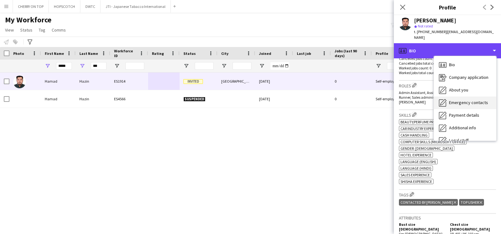
scroll to position [34, 0]
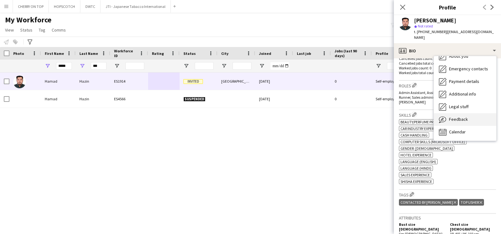
click at [454, 116] on span "Feedback" at bounding box center [458, 119] width 19 height 6
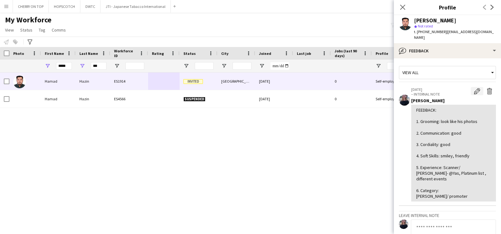
click at [474, 88] on app-icon "Edit internal note" at bounding box center [477, 91] width 6 height 6
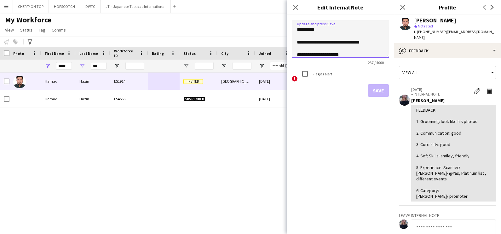
drag, startPoint x: 389, startPoint y: 64, endPoint x: 394, endPoint y: 179, distance: 114.5
click at [391, 146] on div "**********" at bounding box center [340, 124] width 107 height 219
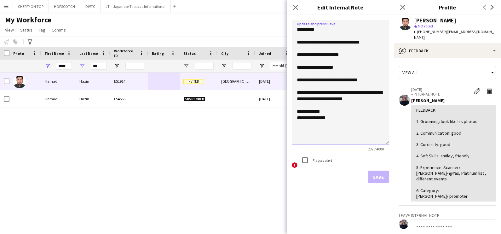
drag, startPoint x: 387, startPoint y: 56, endPoint x: 397, endPoint y: 196, distance: 140.3
click at [397, 196] on body "Menu Boards Boards Boards All jobs Status Workforce Workforce My Workforce Recr…" at bounding box center [250, 117] width 501 height 234
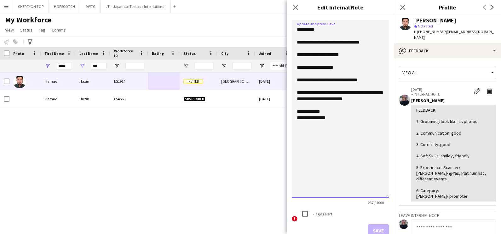
click at [340, 115] on textarea "**********" at bounding box center [340, 109] width 97 height 178
drag, startPoint x: 344, startPoint y: 120, endPoint x: 309, endPoint y: 122, distance: 34.5
click at [309, 122] on textarea "**********" at bounding box center [340, 109] width 97 height 178
type textarea "**********"
drag, startPoint x: 373, startPoint y: 227, endPoint x: 339, endPoint y: 225, distance: 33.8
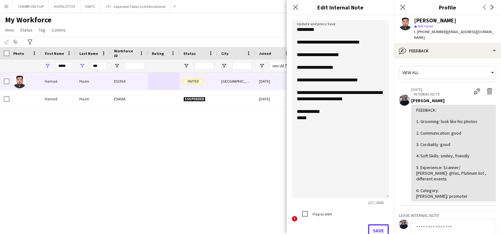
click at [372, 227] on button "Save" at bounding box center [378, 230] width 21 height 13
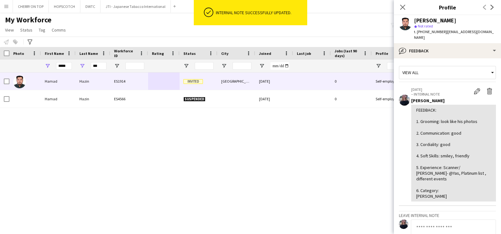
click at [331, 168] on div "Hamad Hazin ES1914 Invited Abu dhabi 22-11-2023 0 Self-employed Crew 26 CONTACT…" at bounding box center [241, 148] width 482 height 150
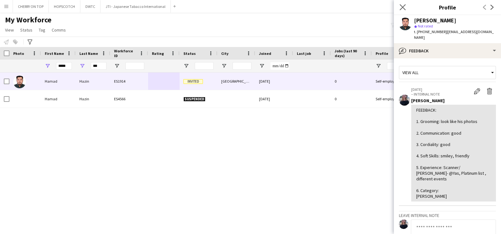
click at [398, 10] on app-icon "Close pop-in" at bounding box center [402, 7] width 9 height 9
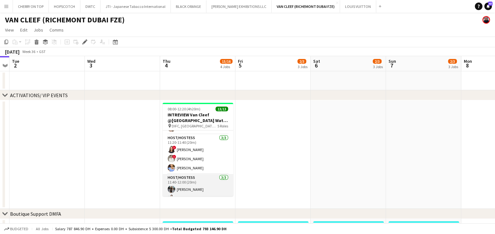
scroll to position [114, 0]
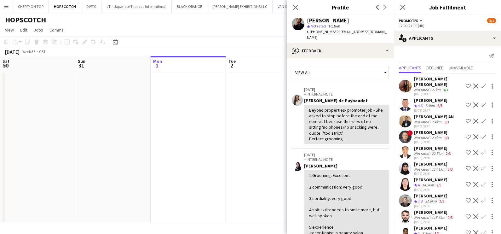
scroll to position [775, 0]
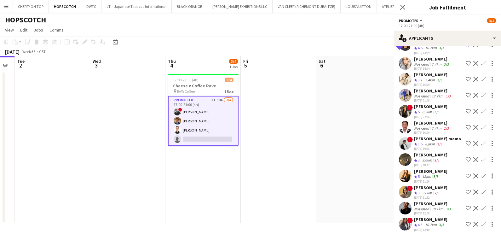
click at [426, 190] on div "9.6km" at bounding box center [427, 192] width 12 height 5
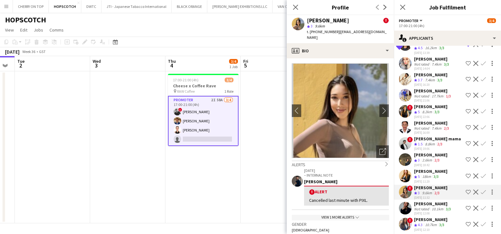
click at [434, 158] on div "2/3" at bounding box center [437, 160] width 8 height 5
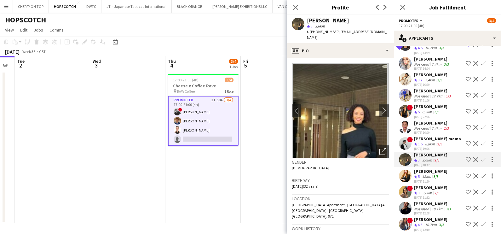
click at [431, 109] on div "8.2km" at bounding box center [427, 111] width 12 height 5
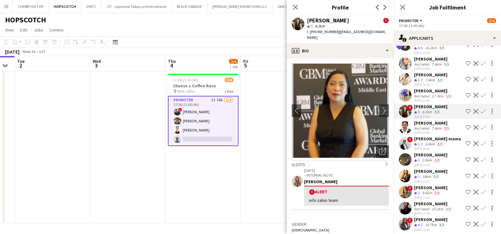
click at [426, 88] on div "[PERSON_NAME]" at bounding box center [433, 91] width 38 height 6
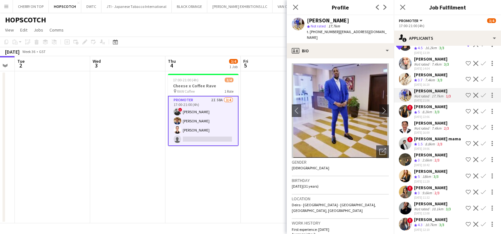
click at [426, 78] on div "7.4km" at bounding box center [430, 80] width 12 height 5
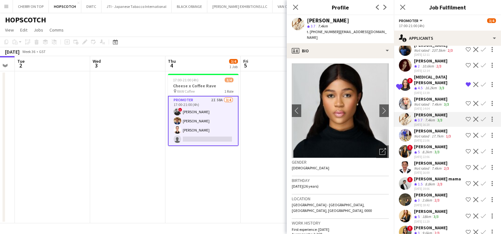
scroll to position [696, 0]
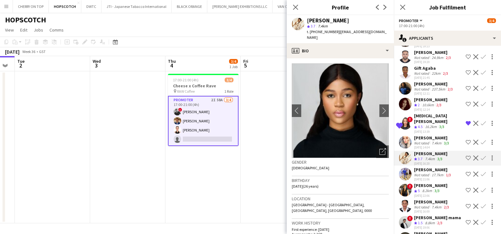
click at [429, 141] on div "Not rated" at bounding box center [422, 143] width 16 height 5
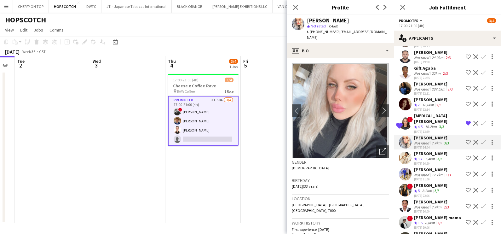
click at [429, 99] on div "[PERSON_NAME]" at bounding box center [430, 100] width 33 height 6
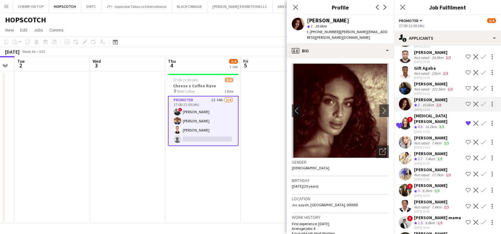
click at [427, 87] on div "Not rated" at bounding box center [422, 89] width 16 height 5
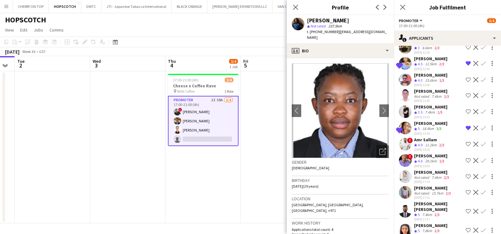
scroll to position [499, 0]
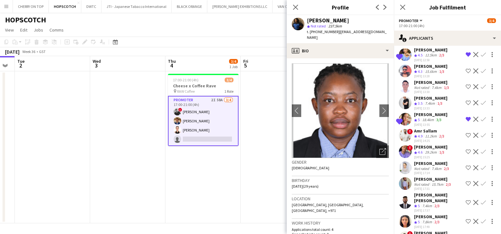
click at [473, 170] on app-icon "Decline" at bounding box center [475, 167] width 5 height 5
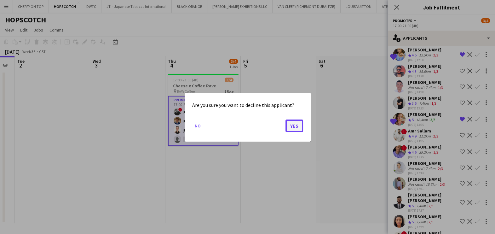
click at [295, 125] on button "Yes" at bounding box center [295, 125] width 18 height 13
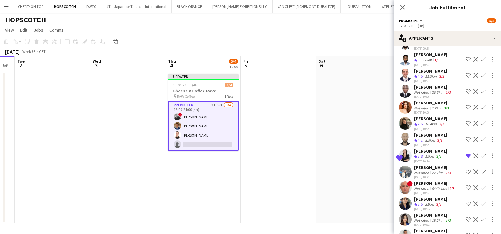
scroll to position [144, 0]
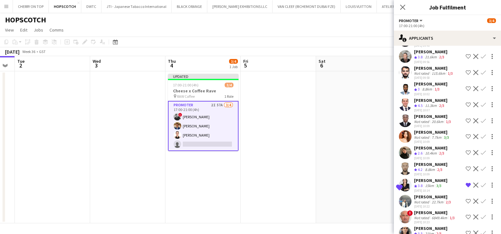
click at [432, 135] on div "[PERSON_NAME]" at bounding box center [432, 132] width 36 height 6
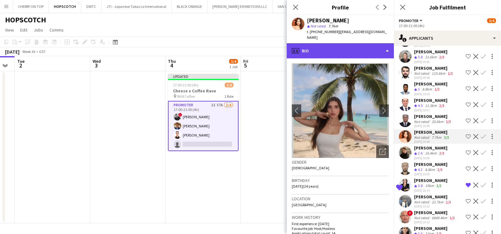
click at [308, 43] on div "profile Bio" at bounding box center [340, 50] width 107 height 15
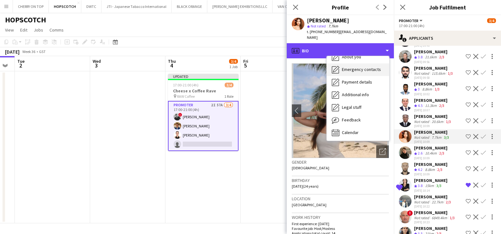
scroll to position [46, 0]
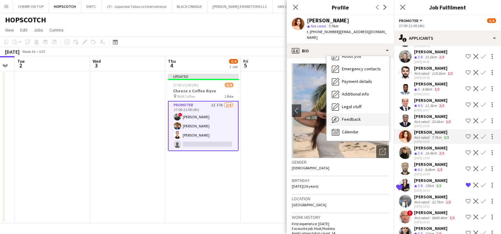
click at [348, 116] on span "Feedback" at bounding box center [351, 119] width 19 height 6
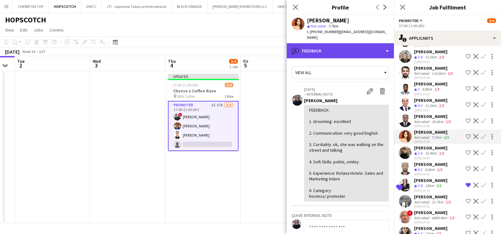
click at [331, 46] on div "bubble-pencil Feedback" at bounding box center [340, 50] width 107 height 15
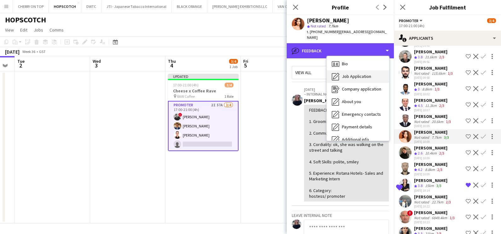
scroll to position [0, 0]
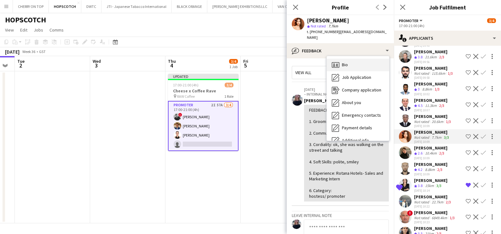
click at [353, 61] on div "Bio Bio" at bounding box center [358, 65] width 62 height 13
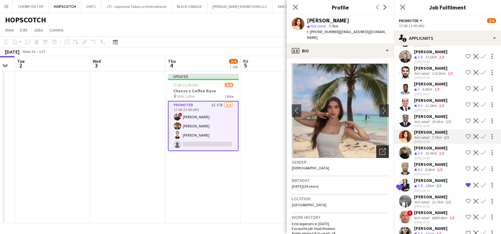
click at [380, 148] on icon "Open photos pop-in" at bounding box center [383, 151] width 7 height 7
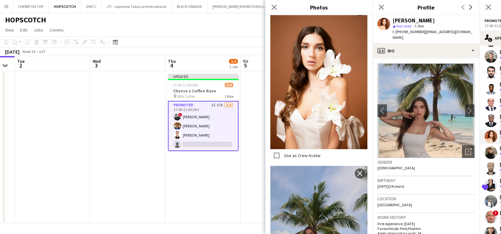
scroll to position [1355, 0]
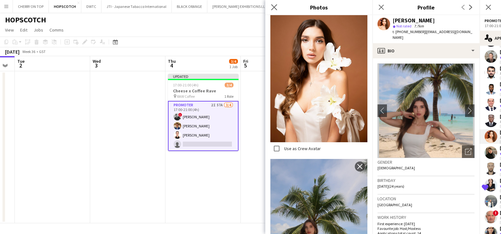
click at [274, 4] on icon "Close pop-in" at bounding box center [274, 7] width 6 height 6
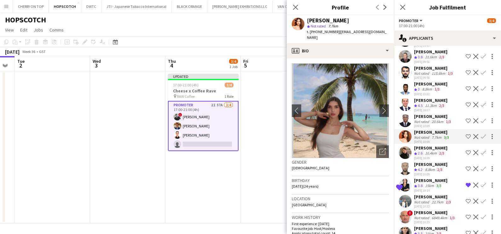
click at [466, 139] on app-icon "Shortlist crew" at bounding box center [468, 136] width 5 height 5
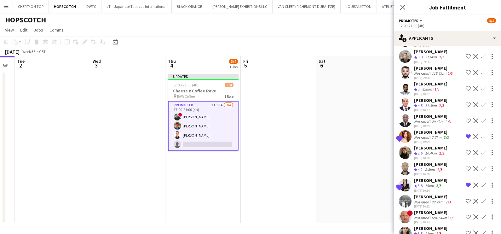
click at [414, 140] on div "Shortlisted Polina Podkolzina Not rated 7.7km 3/3 26-08-2025 10:09 Remove crew …" at bounding box center [447, 136] width 107 height 15
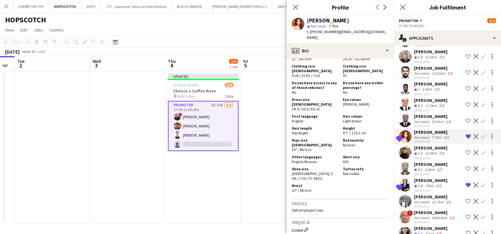
scroll to position [0, 211]
drag, startPoint x: 268, startPoint y: 158, endPoint x: 315, endPoint y: 98, distance: 76.1
click at [268, 158] on app-date-cell at bounding box center [278, 147] width 75 height 152
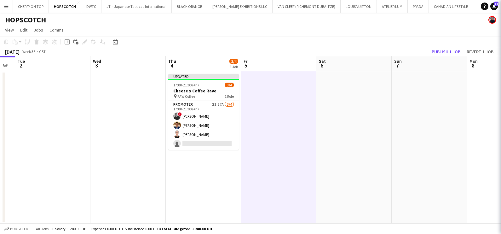
scroll to position [0, 0]
drag, startPoint x: 443, startPoint y: 49, endPoint x: 432, endPoint y: 57, distance: 13.4
click at [443, 49] on button "Publish 1 job" at bounding box center [446, 52] width 34 height 8
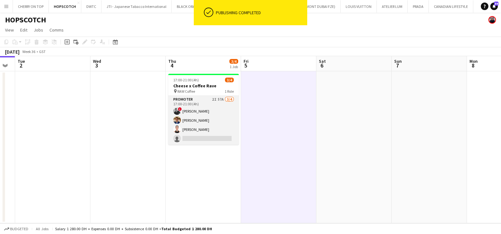
click at [202, 110] on app-card-role "Promoter 2I 57A [DATE] 17:00-21:00 (4h) ! [PERSON_NAME] [PERSON_NAME] [PERSON_N…" at bounding box center [203, 120] width 71 height 49
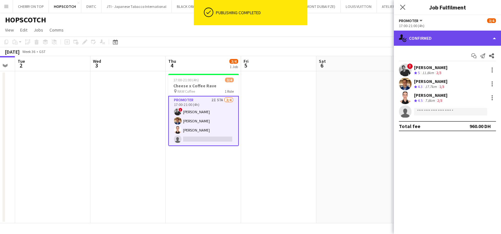
click at [425, 43] on div "single-neutral-actions-check-2 Confirmed" at bounding box center [447, 38] width 107 height 15
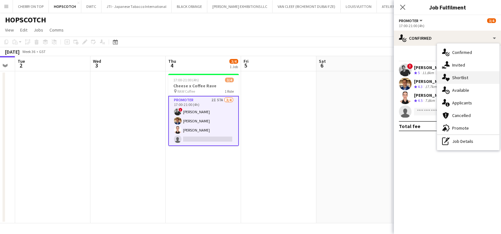
click at [456, 77] on div "single-neutral-actions-heart Shortlist" at bounding box center [468, 77] width 62 height 13
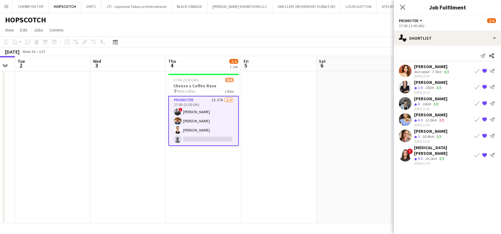
click at [421, 129] on div "[PERSON_NAME]" at bounding box center [430, 131] width 33 height 6
click at [201, 129] on app-card-role "Promoter 2I 58A 3/4 17:00-21:00 (4h) ! aly fayed Ahmed Mostafa Patricia Sampaio…" at bounding box center [203, 121] width 71 height 50
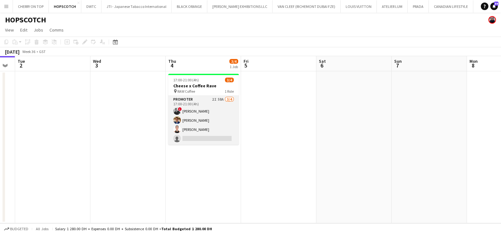
click at [211, 131] on app-card-role "Promoter 2I 58A 3/4 17:00-21:00 (4h) ! aly fayed Ahmed Mostafa Patricia Sampaio…" at bounding box center [203, 120] width 71 height 49
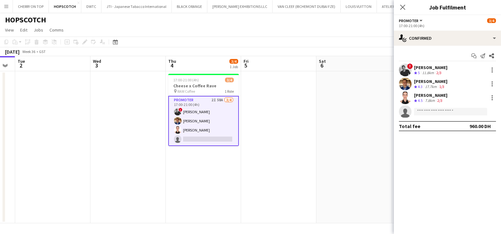
drag, startPoint x: 415, startPoint y: 92, endPoint x: 412, endPoint y: 95, distance: 3.4
click at [415, 92] on div "[PERSON_NAME]" at bounding box center [430, 95] width 33 height 6
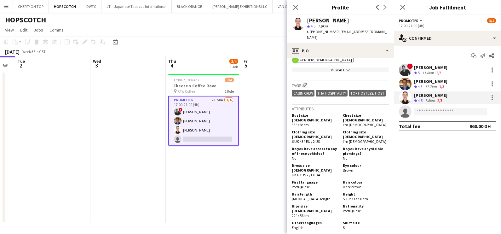
scroll to position [276, 0]
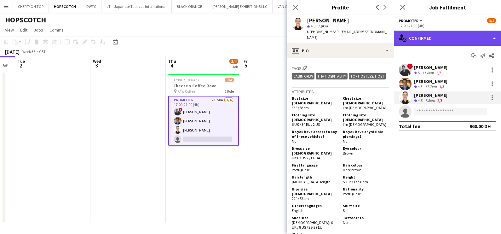
click at [430, 38] on div "single-neutral-actions-check-2 Confirmed" at bounding box center [447, 38] width 107 height 15
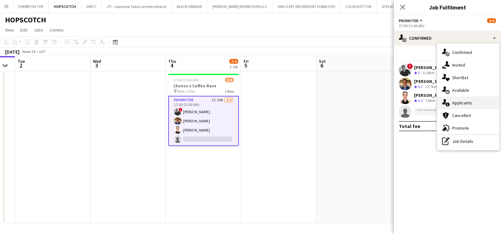
click at [454, 104] on div "single-neutral-actions-information Applicants" at bounding box center [468, 102] width 62 height 13
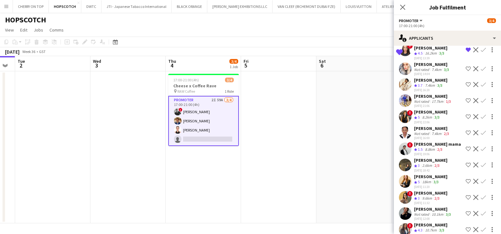
scroll to position [806, 0]
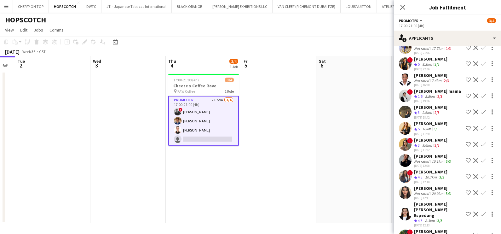
click at [435, 229] on div "Anthea Fernandes" at bounding box center [433, 232] width 38 height 6
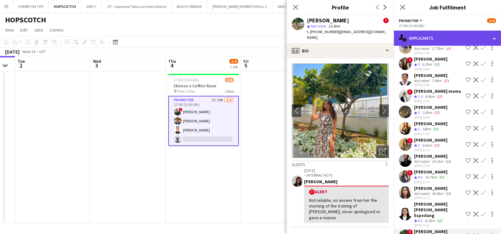
click at [449, 38] on div "single-neutral-actions-information Applicants" at bounding box center [447, 38] width 107 height 15
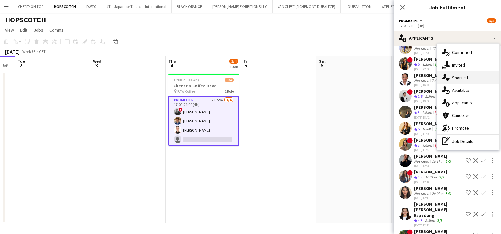
click at [459, 73] on div "single-neutral-actions-heart Shortlist" at bounding box center [468, 77] width 62 height 13
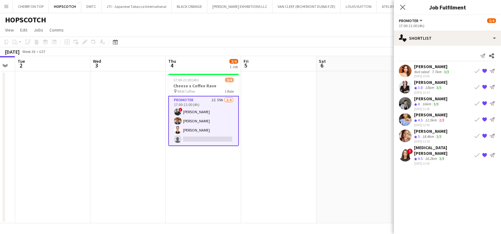
click at [426, 132] on div "[PERSON_NAME]" at bounding box center [430, 131] width 33 height 6
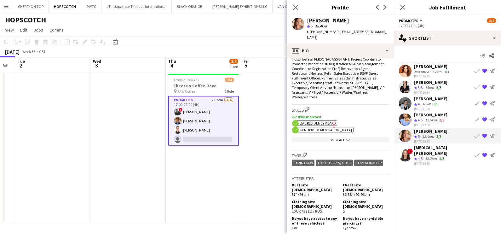
scroll to position [157, 0]
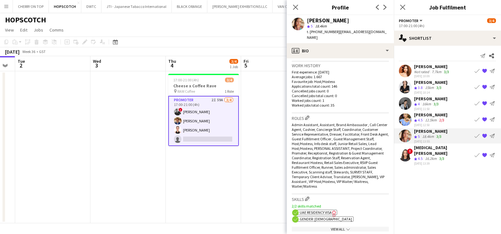
click at [415, 118] on app-icon "Crew rating" at bounding box center [415, 120] width 3 height 5
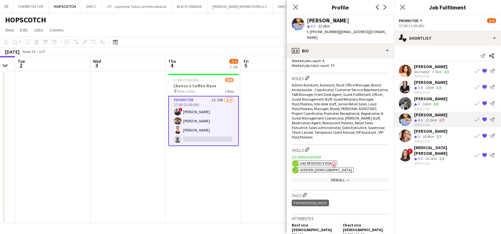
scroll to position [276, 0]
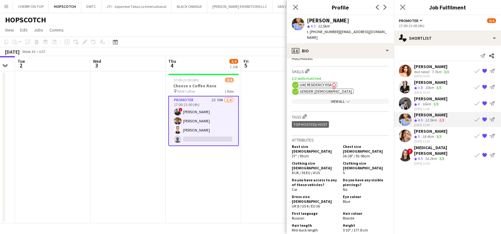
click at [415, 100] on div "[PERSON_NAME]" at bounding box center [430, 99] width 33 height 6
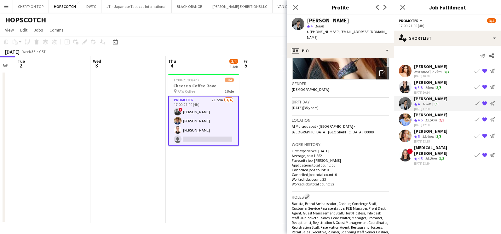
scroll to position [39, 0]
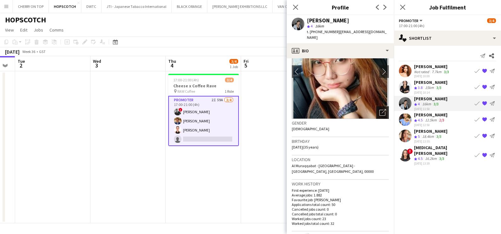
click at [380, 109] on icon "Open photos pop-in" at bounding box center [383, 112] width 7 height 7
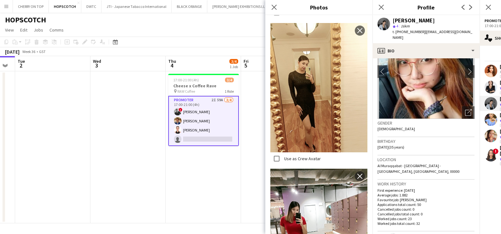
scroll to position [276, 0]
click at [274, 3] on app-icon "Close pop-in" at bounding box center [274, 7] width 9 height 9
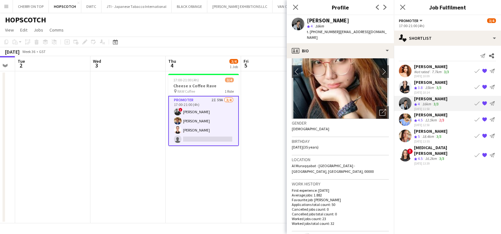
click at [485, 101] on app-icon "{{ spriteTitle }}" at bounding box center [484, 103] width 5 height 5
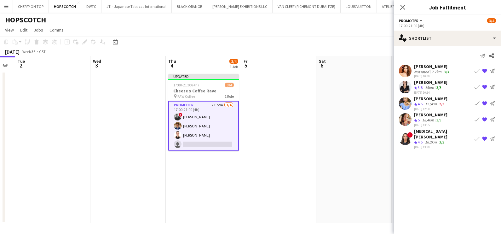
click at [429, 83] on div "[PERSON_NAME]" at bounding box center [430, 82] width 33 height 6
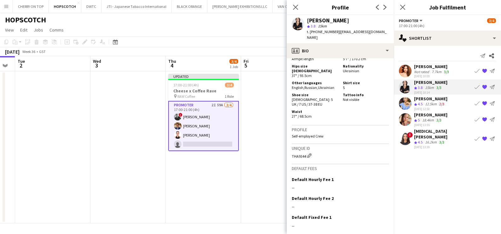
scroll to position [355, 0]
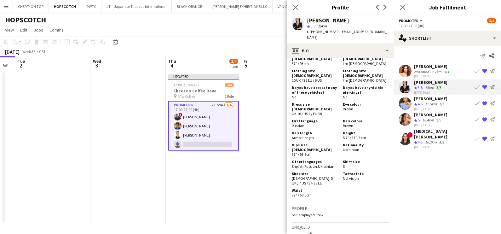
click at [426, 69] on div "Not rated" at bounding box center [422, 71] width 16 height 5
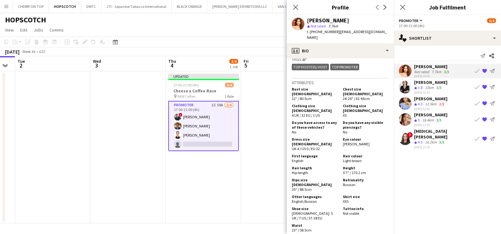
scroll to position [276, 0]
drag, startPoint x: 268, startPoint y: 151, endPoint x: 311, endPoint y: 100, distance: 66.4
click at [268, 151] on app-date-cell at bounding box center [278, 147] width 75 height 152
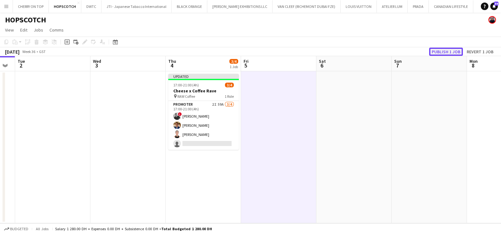
click at [446, 50] on button "Publish 1 job" at bounding box center [446, 52] width 34 height 8
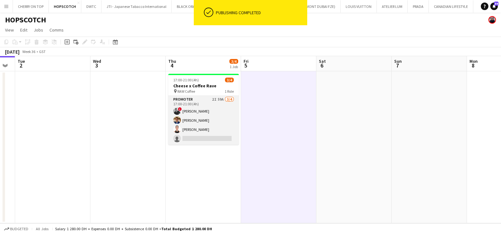
click at [213, 105] on app-card-role "Promoter 2I 59A 3/4 17:00-21:00 (4h) ! aly fayed Ahmed Mostafa Patricia Sampaio…" at bounding box center [203, 120] width 71 height 49
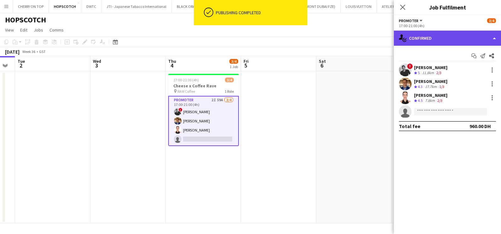
click at [428, 43] on div "single-neutral-actions-check-2 Confirmed" at bounding box center [447, 38] width 107 height 15
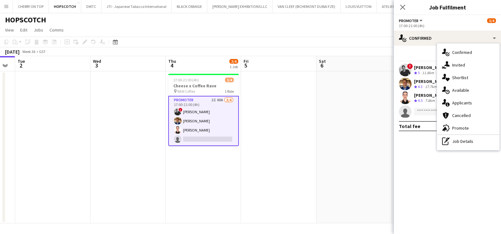
click at [455, 78] on div "single-neutral-actions-heart Shortlist" at bounding box center [468, 77] width 62 height 13
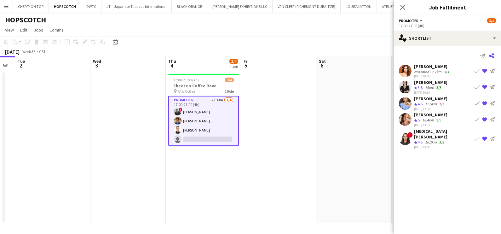
click at [493, 54] on icon at bounding box center [491, 55] width 5 height 5
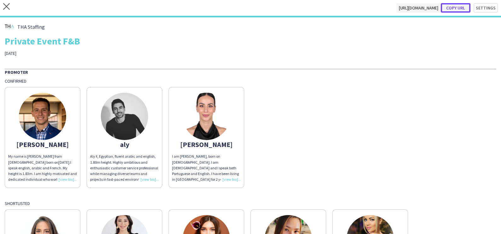
click at [454, 3] on button "Copy url" at bounding box center [456, 7] width 30 height 9
click at [7, 8] on icon at bounding box center [6, 6] width 7 height 7
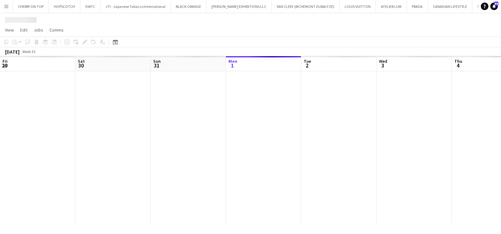
scroll to position [0, 151]
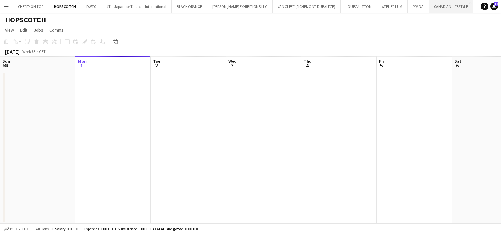
click at [429, 9] on button "CANADIAN LIFESTYLE Close" at bounding box center [451, 6] width 44 height 12
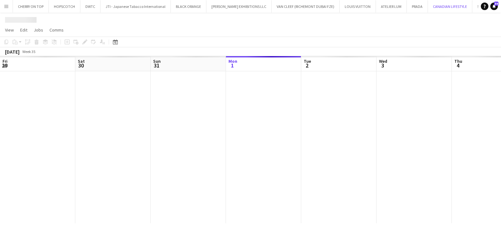
scroll to position [0, 151]
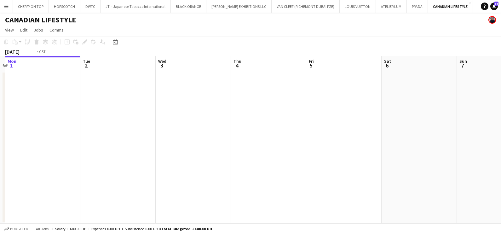
drag, startPoint x: 355, startPoint y: 120, endPoint x: 92, endPoint y: 127, distance: 263.0
click at [104, 127] on app-calendar-viewport "Fri 29 Sat 30 Sun 31 Mon 1 Tue 2 Wed 3 Thu 4 Fri 5 Sat 6 Sun 7 Mon 8 Tue 9" at bounding box center [250, 139] width 501 height 167
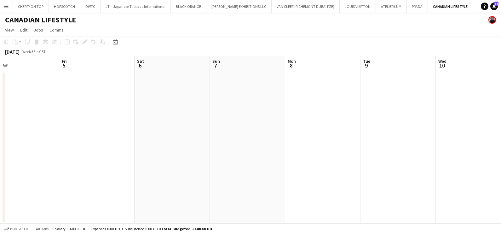
drag, startPoint x: 350, startPoint y: 128, endPoint x: 180, endPoint y: 134, distance: 169.7
click at [92, 134] on app-calendar-viewport "Mon 1 Tue 2 Wed 3 Thu 4 Fri 5 Sat 6 Sun 7 Mon 8 Tue 9 Wed 10 Thu 11 Fri 12" at bounding box center [250, 139] width 501 height 167
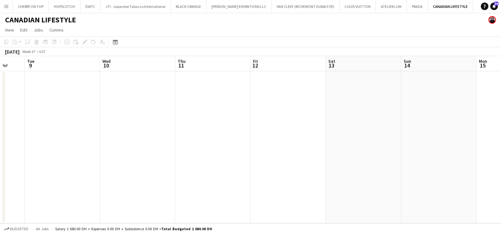
drag, startPoint x: 394, startPoint y: 136, endPoint x: 67, endPoint y: 136, distance: 326.9
click at [89, 136] on app-calendar-viewport "Fri 5 Sat 6 Sun 7 Mon 8 Tue 9 Wed 10 Thu 11 Fri 12 Sat 13 Sun 14 Mon 15 Tue 16" at bounding box center [250, 139] width 501 height 167
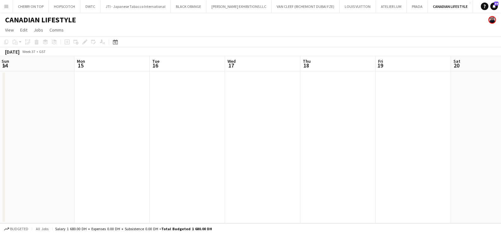
drag, startPoint x: 356, startPoint y: 138, endPoint x: 307, endPoint y: 137, distance: 48.9
click at [109, 138] on app-calendar-viewport "Wed 10 Thu 11 Fri 12 Sat 13 Sun 14 Mon 15 Tue 16 Wed 17 Thu 18 Fri 19 Sat 20 Su…" at bounding box center [250, 139] width 501 height 167
drag, startPoint x: 281, startPoint y: 138, endPoint x: 105, endPoint y: 139, distance: 175.6
click at [105, 139] on app-calendar-viewport "Tue 16 Wed 17 Thu 18 Fri 19 Sat 20 Sun 21 Mon 22 Tue 23 Wed 24 Thu 25 Fri 26 Sa…" at bounding box center [250, 139] width 501 height 167
drag, startPoint x: 352, startPoint y: 138, endPoint x: 50, endPoint y: 141, distance: 301.7
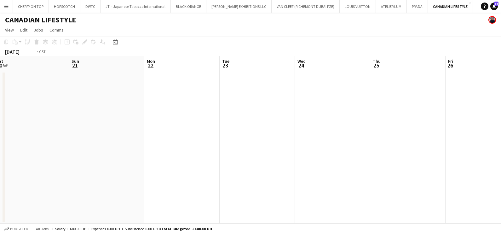
click at [0, 141] on html "Menu Boards Boards Boards All jobs Status Workforce Workforce My Workforce Recr…" at bounding box center [250, 117] width 501 height 234
drag, startPoint x: 90, startPoint y: 142, endPoint x: 380, endPoint y: 136, distance: 289.7
click at [22, 144] on app-calendar-viewport "Fri 26 Sat 27 Sun 28 Mon 29 Tue 30 Wed 1 Thu 2 Fri 3 Sat 4 Sun 5 Mon 6 Tue 7" at bounding box center [250, 139] width 501 height 167
drag, startPoint x: 438, startPoint y: 138, endPoint x: 211, endPoint y: 141, distance: 227.9
click at [6, 141] on app-calendar-viewport "Sat 27 Sun 28 Mon 29 Tue 30 Wed 1 Thu 2 Fri 3 Sat 4 Sun 5 Mon 6 Tue 7 Wed 8" at bounding box center [250, 139] width 501 height 167
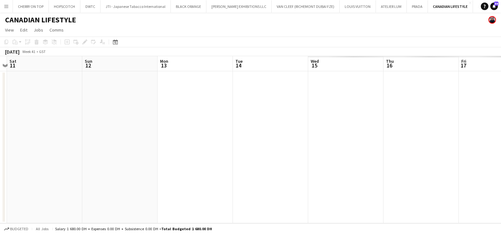
drag, startPoint x: 132, startPoint y: 137, endPoint x: 96, endPoint y: 139, distance: 36.0
click at [9, 139] on app-calendar-viewport "Wed 8 Thu 9 Fri 10 Sat 11 Sun 12 Mon 13 Tue 14 Wed 15 Thu 16 Fri 17 Sat 18 Sun …" at bounding box center [250, 139] width 501 height 167
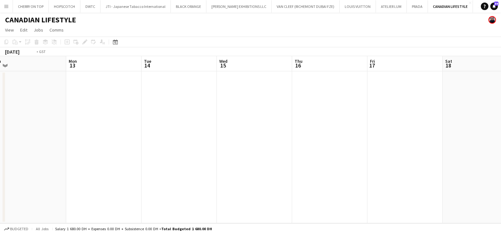
drag, startPoint x: 411, startPoint y: 144, endPoint x: -2, endPoint y: 144, distance: 412.6
click at [0, 144] on html "Menu Boards Boards Boards All jobs Status Workforce Workforce My Workforce Recr…" at bounding box center [250, 117] width 501 height 234
drag, startPoint x: 257, startPoint y: 142, endPoint x: 41, endPoint y: 142, distance: 215.9
click at [40, 142] on app-calendar-viewport "Thu 16 Fri 17 Sat 18 Sun 19 Mon 20 Tue 21 Wed 22 Thu 23 Fri 24 Sat 25 Sun 26 Mo…" at bounding box center [250, 139] width 501 height 167
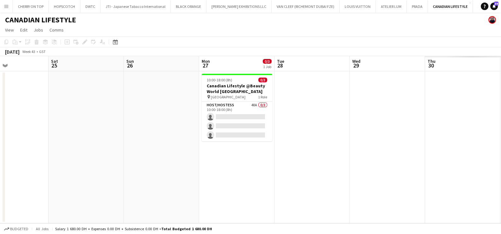
drag, startPoint x: 287, startPoint y: 145, endPoint x: 51, endPoint y: 145, distance: 236.1
click at [51, 145] on app-calendar-viewport "Mon 20 Tue 21 Wed 22 Thu 23 Fri 24 Sat 25 Sun 26 Mon 27 0/3 1 Job Tue 28 Wed 29…" at bounding box center [250, 139] width 501 height 167
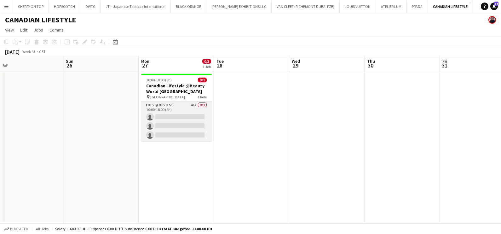
click at [168, 107] on app-card-role "Host/Hostess 41A 0/3 10:00-18:00 (8h) single-neutral-actions single-neutral-act…" at bounding box center [176, 122] width 71 height 40
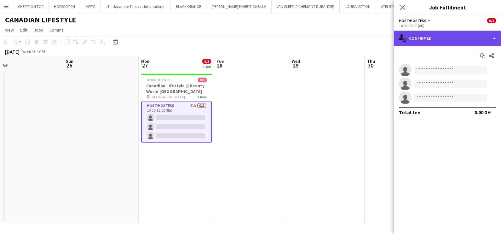
click at [446, 41] on div "single-neutral-actions-check-2 Confirmed" at bounding box center [447, 38] width 107 height 15
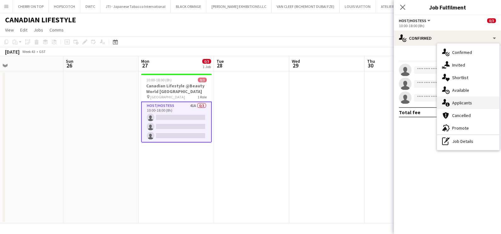
click at [471, 105] on div "single-neutral-actions-information Applicants" at bounding box center [468, 102] width 62 height 13
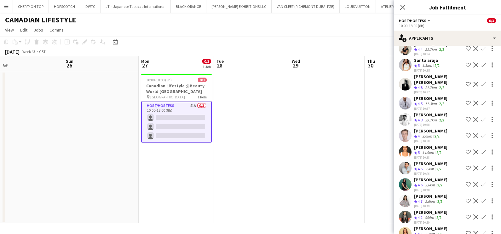
scroll to position [315, 0]
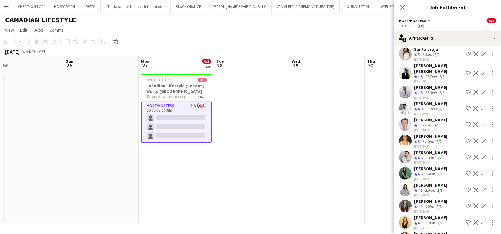
click at [430, 150] on div "Denis Kondratiuk" at bounding box center [430, 153] width 33 height 6
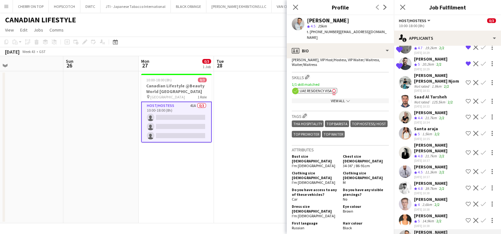
scroll to position [236, 0]
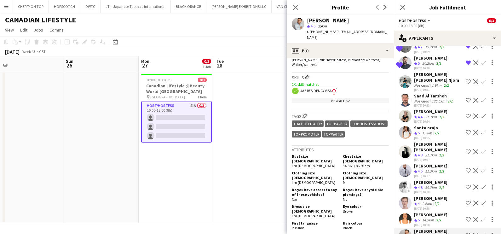
click at [466, 233] on app-icon "Shortlist crew" at bounding box center [468, 235] width 5 height 5
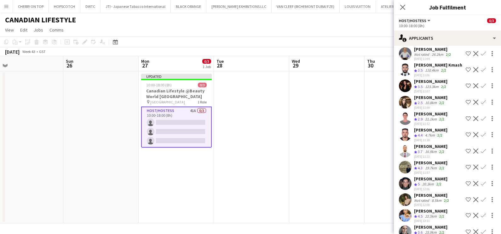
scroll to position [517, 0]
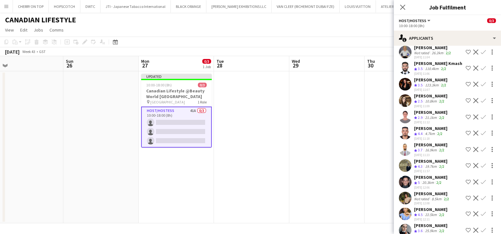
click at [430, 125] on div "Hussein Abdallah" at bounding box center [430, 128] width 33 height 6
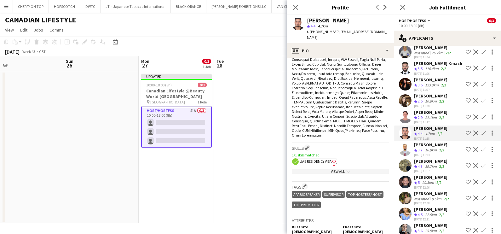
scroll to position [315, 0]
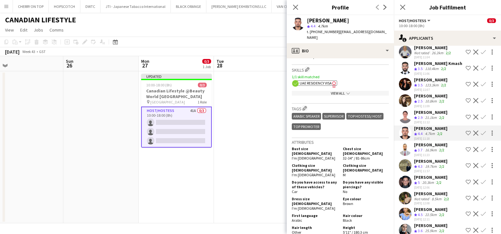
click at [466, 131] on app-icon "Shortlist crew" at bounding box center [468, 133] width 5 height 5
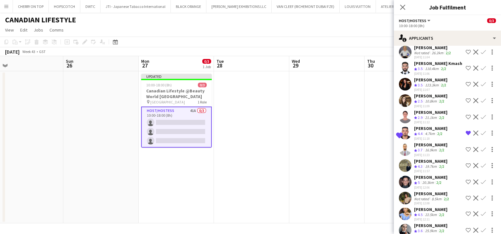
click at [435, 180] on div "20.3km" at bounding box center [428, 182] width 14 height 5
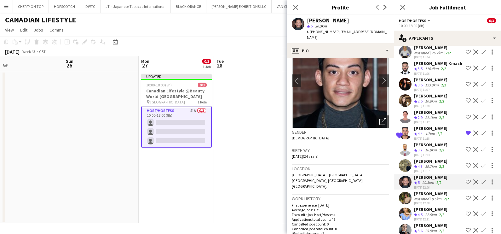
scroll to position [0, 0]
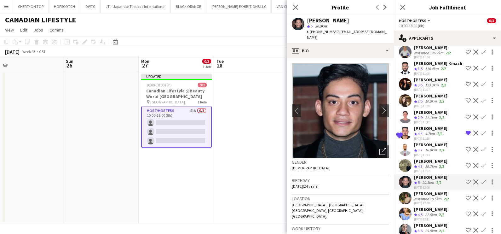
click at [415, 158] on div "Abdelmoula habib Mouley" at bounding box center [430, 161] width 33 height 6
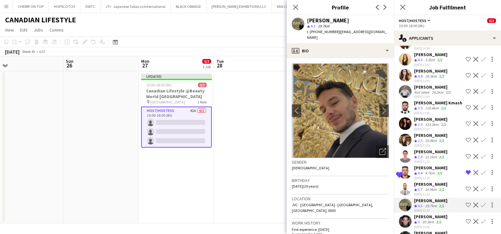
scroll to position [438, 0]
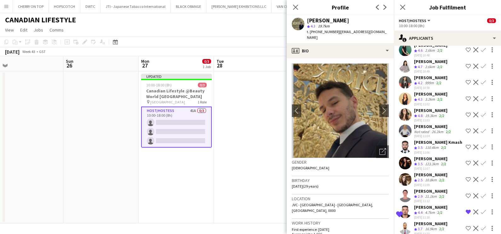
click at [426, 107] on div "[PERSON_NAME]" at bounding box center [430, 110] width 33 height 6
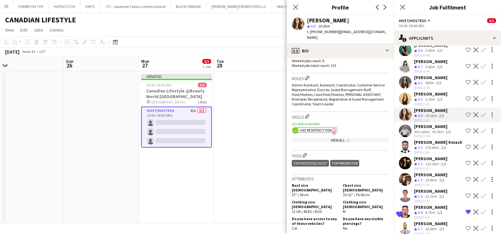
scroll to position [315, 0]
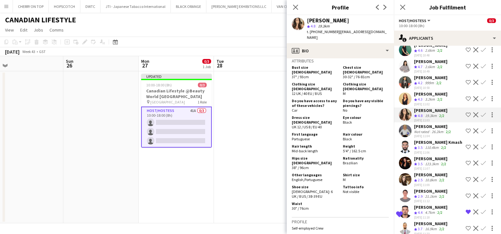
click at [247, 139] on app-date-cell at bounding box center [251, 147] width 75 height 152
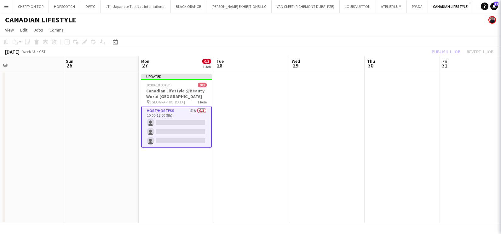
scroll to position [0, 0]
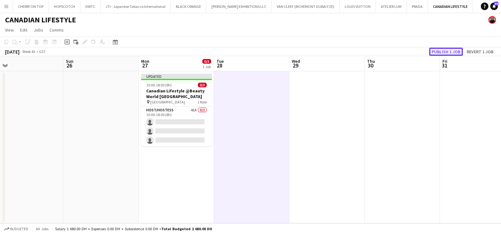
click at [444, 52] on button "Publish 1 job" at bounding box center [446, 52] width 34 height 8
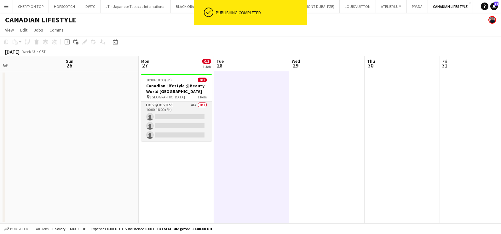
click at [186, 111] on app-card-role "Host/Hostess 41A 0/3 10:00-18:00 (8h) single-neutral-actions single-neutral-act…" at bounding box center [176, 122] width 71 height 40
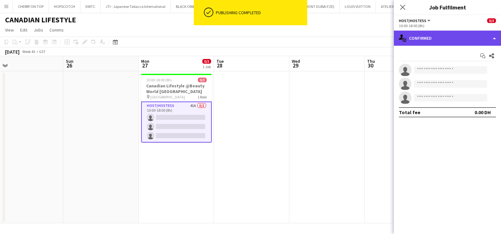
click at [423, 38] on div "single-neutral-actions-check-2 Confirmed" at bounding box center [447, 38] width 107 height 15
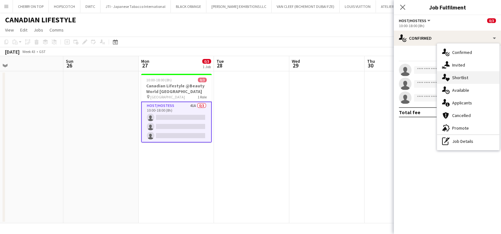
click at [467, 77] on div "single-neutral-actions-heart Shortlist" at bounding box center [468, 77] width 62 height 13
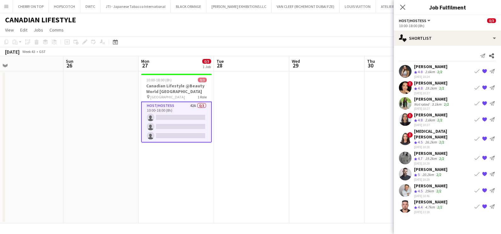
click at [486, 136] on app-icon "{{ spriteTitle }}" at bounding box center [484, 138] width 5 height 5
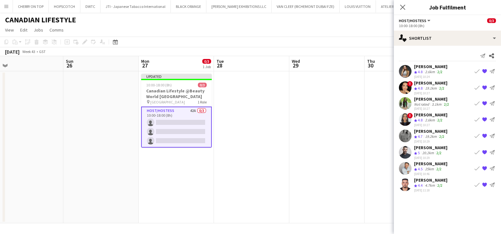
click at [347, 154] on app-date-cell at bounding box center [326, 147] width 75 height 152
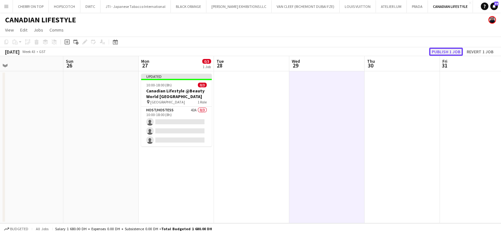
click at [451, 48] on button "Publish 1 job" at bounding box center [446, 52] width 34 height 8
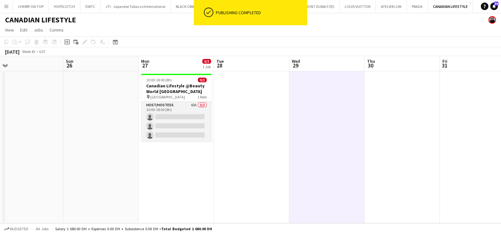
click at [188, 109] on app-card-role "Host/Hostess 42A 0/3 10:00-18:00 (8h) single-neutral-actions single-neutral-act…" at bounding box center [176, 122] width 71 height 40
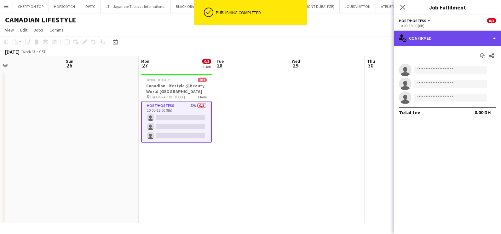
click at [458, 32] on div "single-neutral-actions-check-2 Confirmed" at bounding box center [447, 38] width 107 height 15
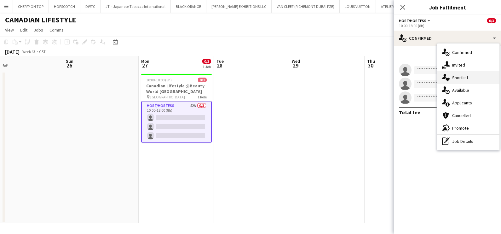
click at [463, 78] on div "single-neutral-actions-heart Shortlist" at bounding box center [468, 77] width 62 height 13
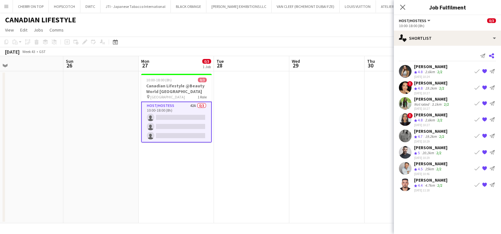
click at [493, 57] on icon at bounding box center [491, 55] width 5 height 5
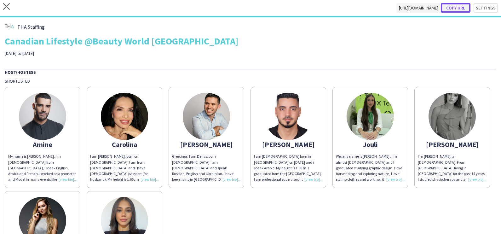
click at [460, 5] on button "Copy url" at bounding box center [456, 7] width 30 height 9
type textarea "**********"
click at [4, 8] on icon "close" at bounding box center [6, 6] width 7 height 7
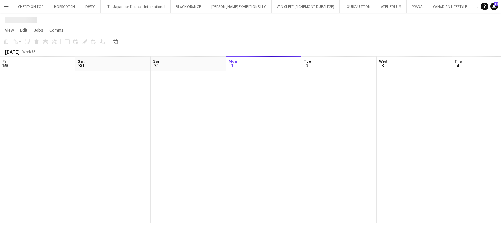
scroll to position [0, 151]
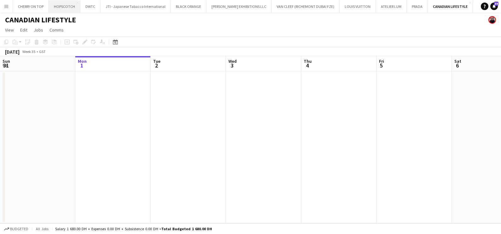
click at [56, 7] on button "HOPSCOTCH Close" at bounding box center [65, 6] width 32 height 12
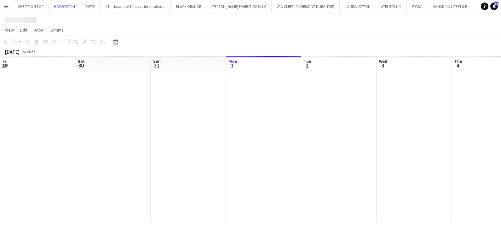
scroll to position [0, 151]
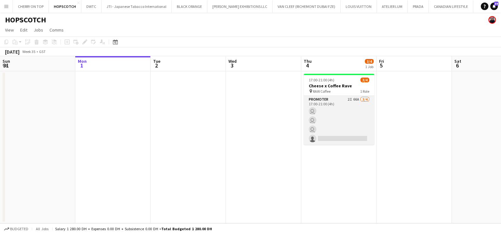
click at [348, 108] on app-card-role "Promoter 2I 66A 3/4 17:00-21:00 (4h) user user user single-neutral-actions" at bounding box center [339, 120] width 71 height 49
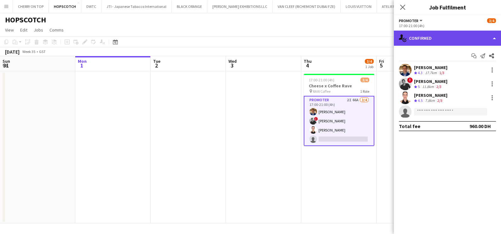
click at [425, 38] on div "single-neutral-actions-check-2 Confirmed" at bounding box center [447, 38] width 107 height 15
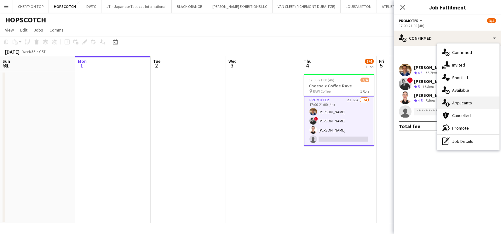
click at [456, 109] on div "single-neutral-actions-information Applicants" at bounding box center [468, 102] width 62 height 13
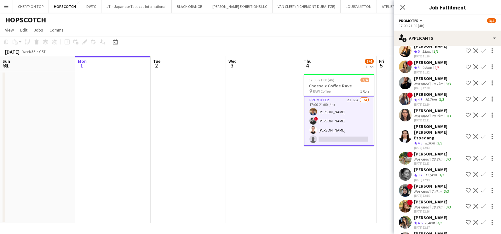
scroll to position [918, 0]
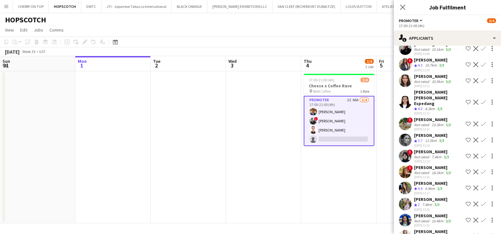
click at [432, 234] on div "7.4km" at bounding box center [427, 236] width 12 height 5
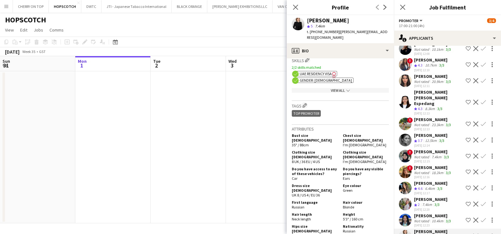
scroll to position [276, 0]
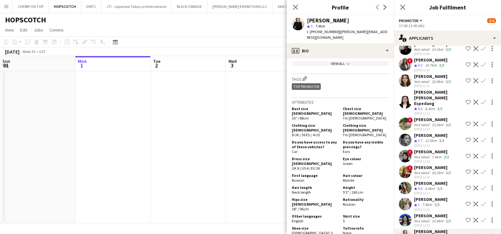
click at [427, 213] on div "Pooja Ropwani" at bounding box center [433, 216] width 38 height 6
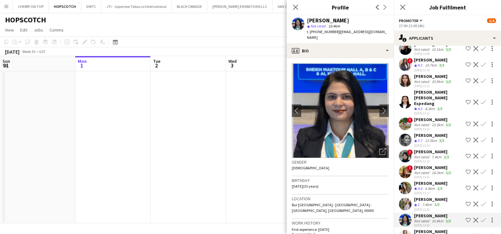
click at [430, 202] on div "7.4km" at bounding box center [427, 204] width 12 height 5
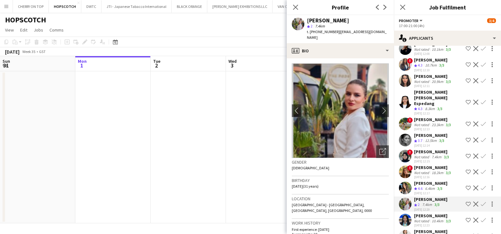
click at [427, 186] on div "6.4km" at bounding box center [430, 188] width 12 height 5
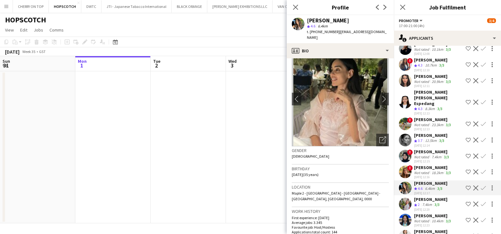
scroll to position [0, 0]
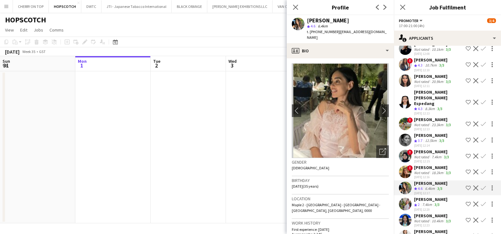
click at [426, 170] on div "Not rated" at bounding box center [422, 172] width 16 height 5
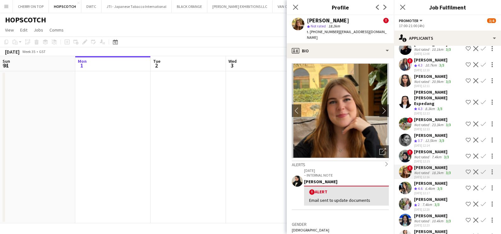
click at [427, 132] on div "Anastasiia Levchenko" at bounding box center [430, 135] width 33 height 6
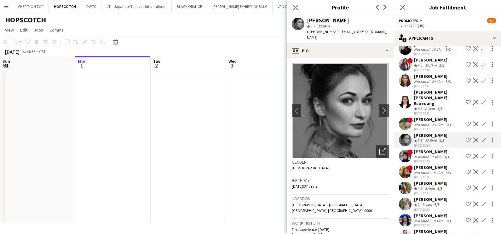
click at [431, 122] on div "23.3km" at bounding box center [438, 124] width 14 height 5
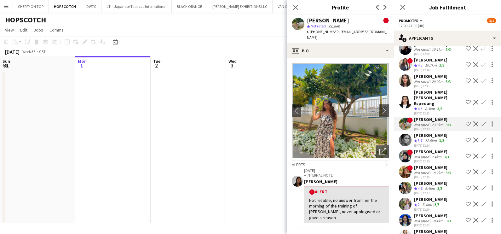
click at [238, 142] on app-date-cell at bounding box center [263, 147] width 75 height 152
